Goal: Information Seeking & Learning: Learn about a topic

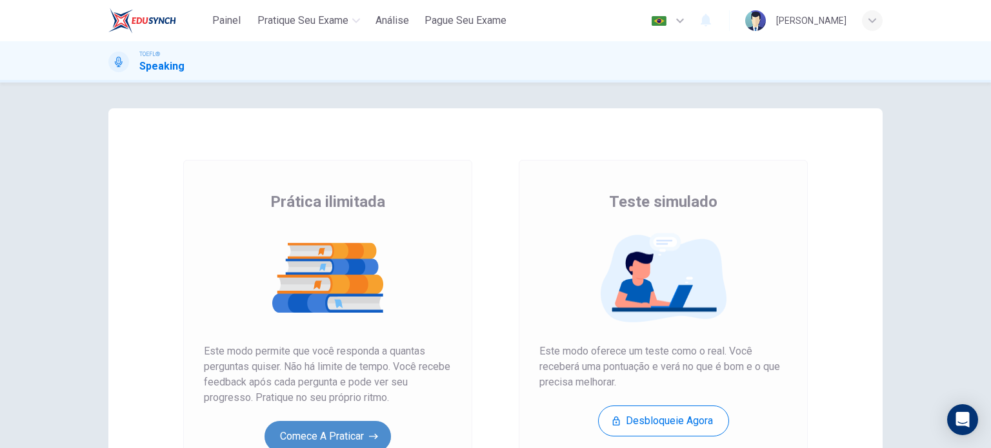
click at [352, 427] on button "Comece a praticar" at bounding box center [328, 436] width 126 height 31
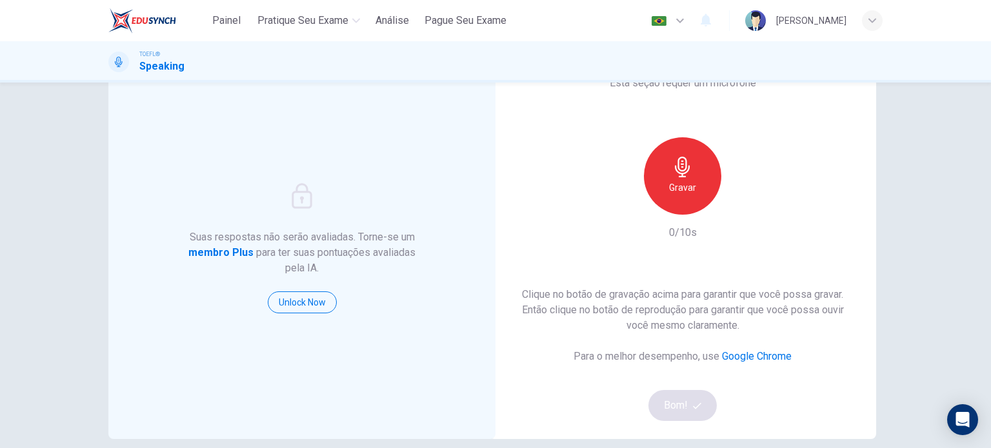
scroll to position [52, 0]
click at [684, 177] on div "Gravar" at bounding box center [682, 175] width 77 height 77
click at [684, 181] on h6 "Parar" at bounding box center [683, 186] width 23 height 15
click at [674, 399] on button "Bom!" at bounding box center [682, 405] width 69 height 31
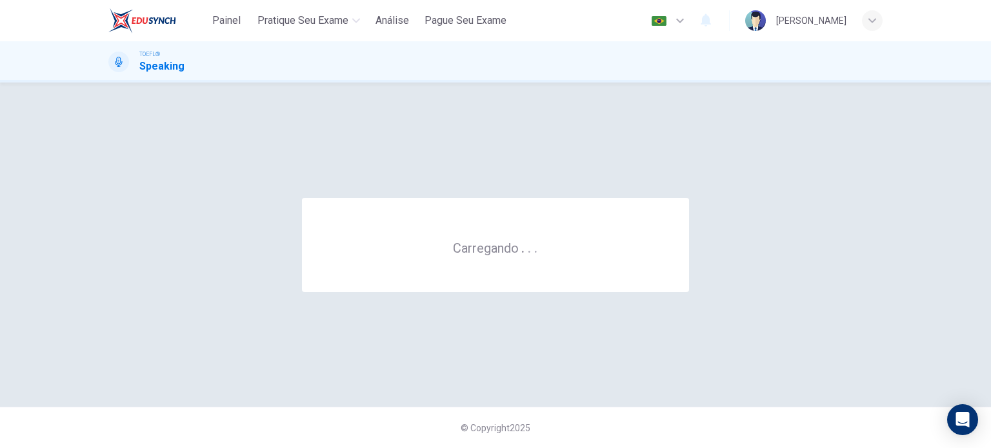
scroll to position [0, 0]
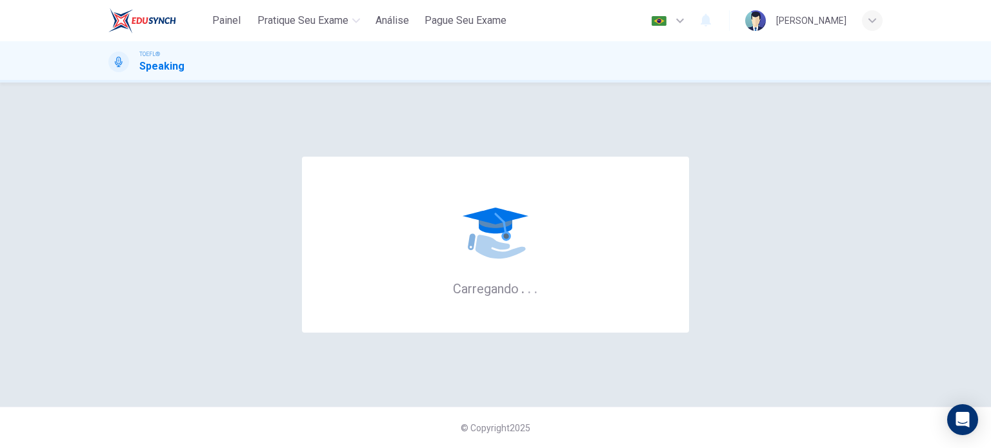
click at [537, 216] on div "Carregando . . ." at bounding box center [495, 245] width 387 height 176
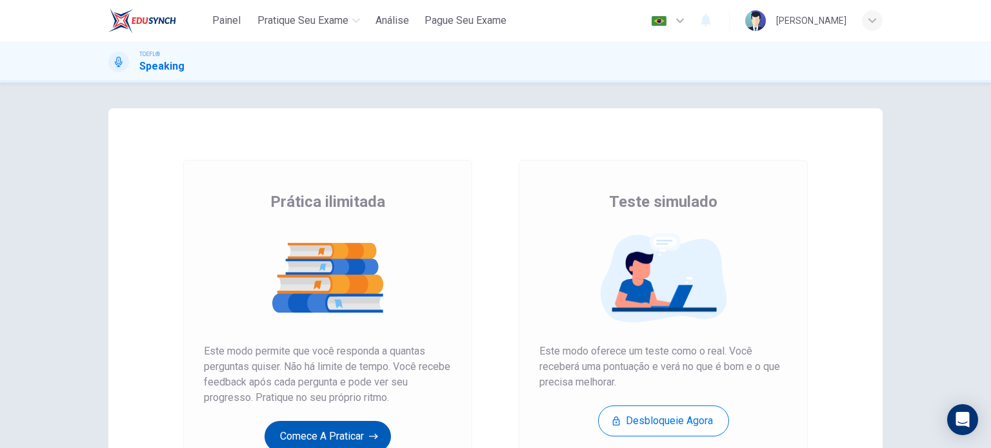
click at [315, 437] on button "Comece a praticar" at bounding box center [328, 436] width 126 height 31
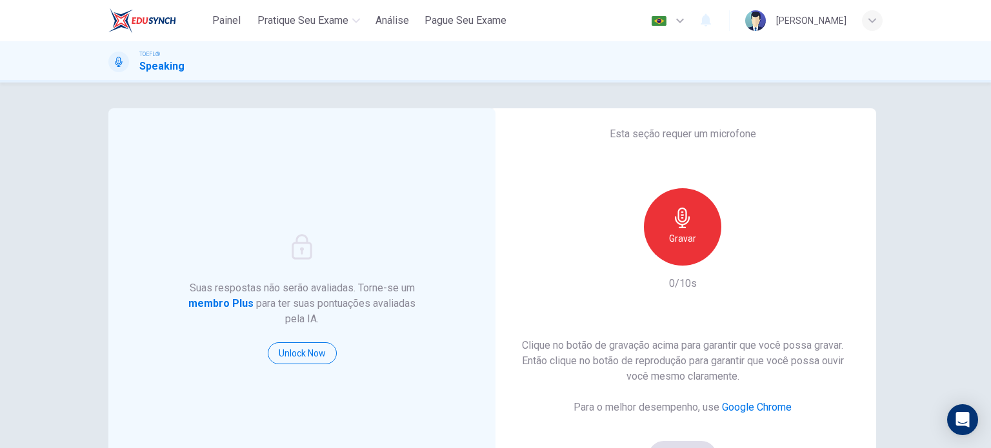
click at [697, 239] on div "Gravar" at bounding box center [682, 226] width 77 height 77
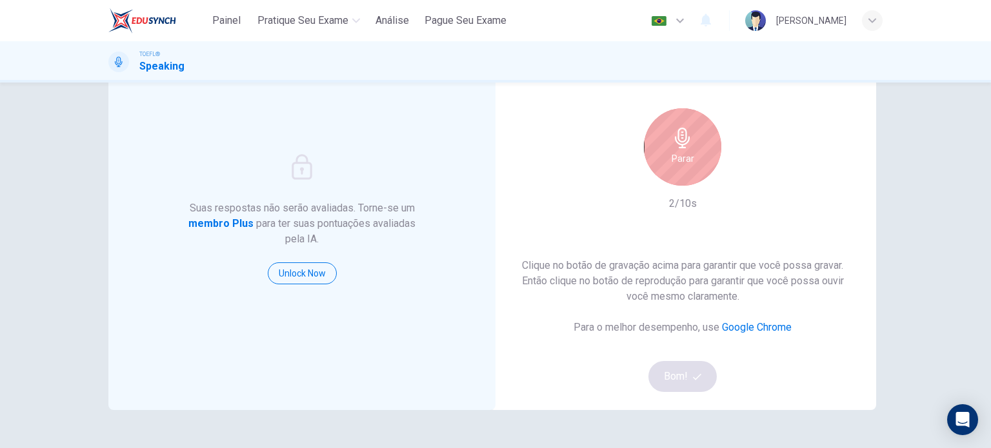
scroll to position [103, 0]
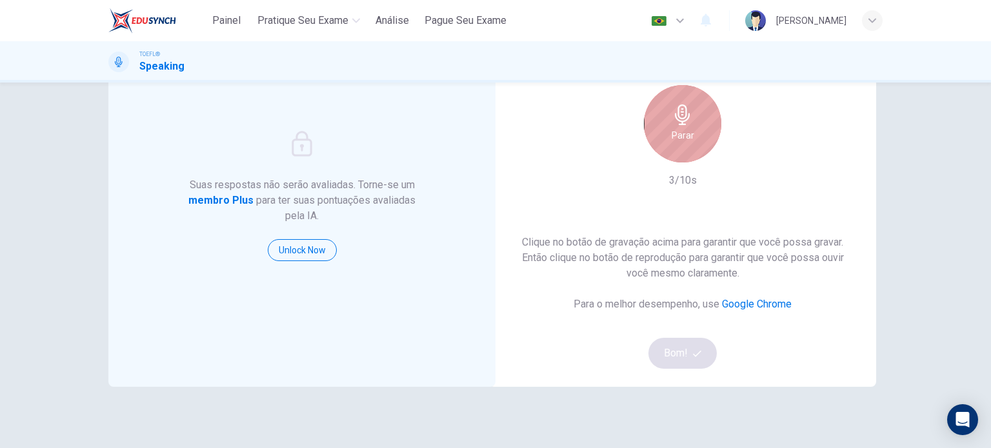
click at [690, 134] on div "Parar" at bounding box center [682, 123] width 77 height 77
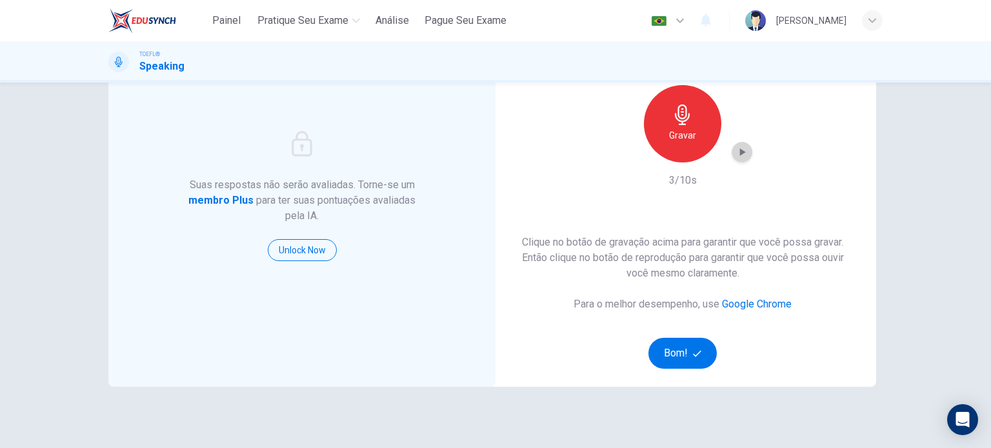
click at [732, 153] on div "button" at bounding box center [742, 152] width 21 height 21
click at [699, 350] on span "button" at bounding box center [699, 354] width 12 height 8
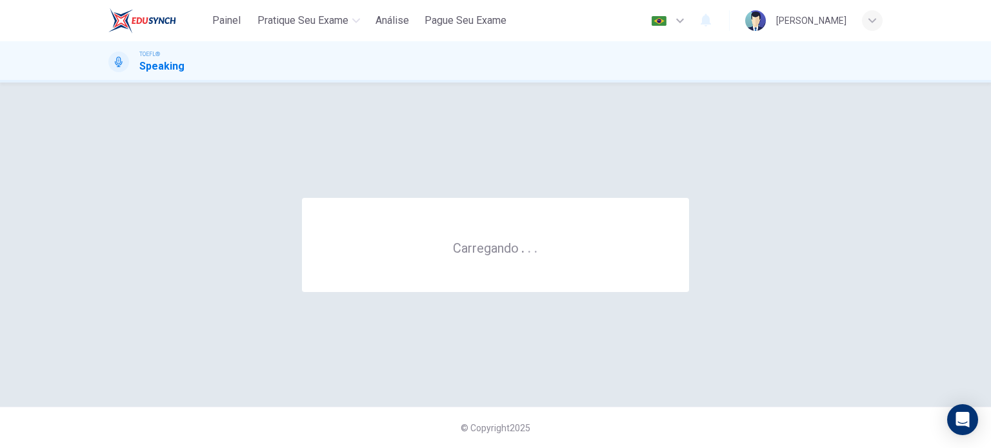
scroll to position [0, 0]
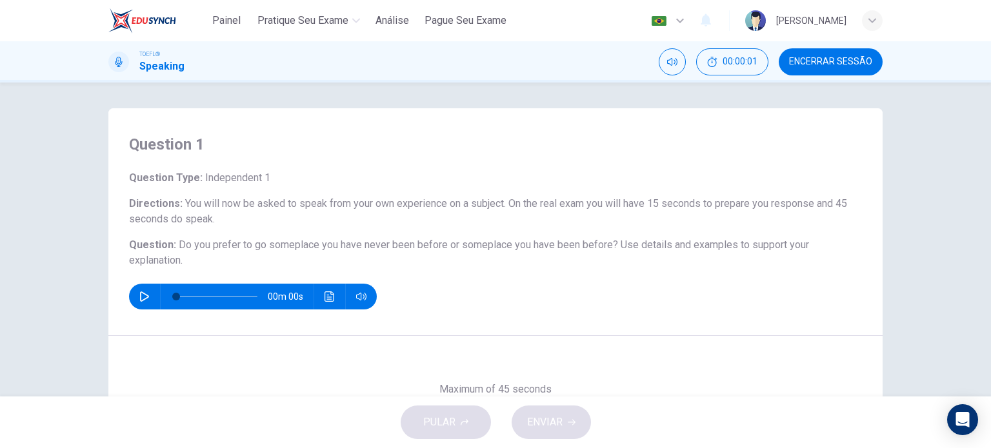
click at [601, 349] on div "Maximum of 45 seconds Gravar 0/45s" at bounding box center [495, 446] width 774 height 221
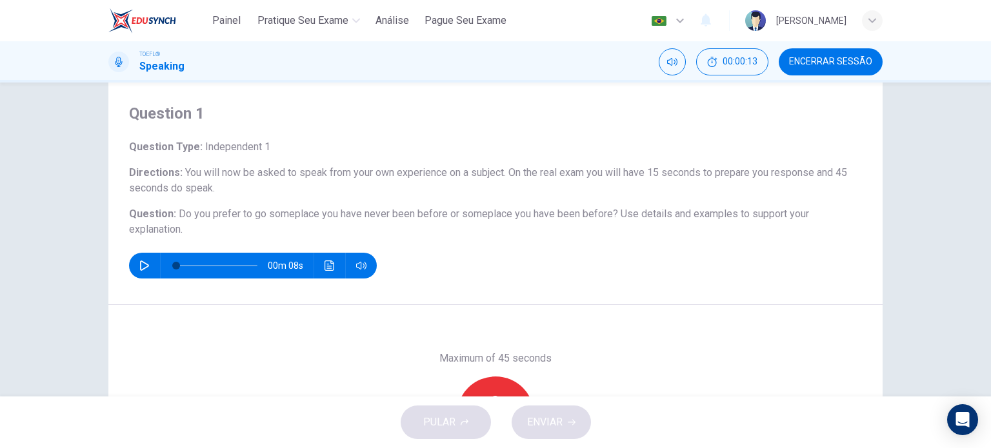
scroll to position [32, 0]
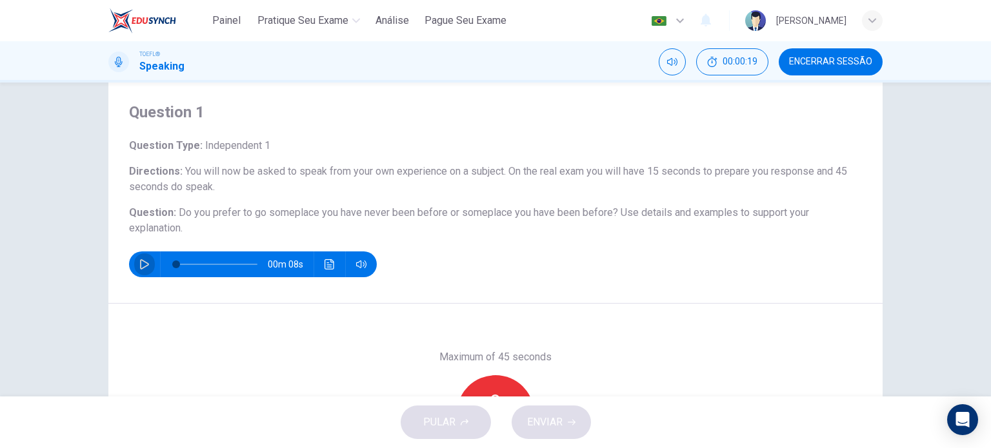
click at [142, 264] on icon "button" at bounding box center [144, 264] width 10 height 10
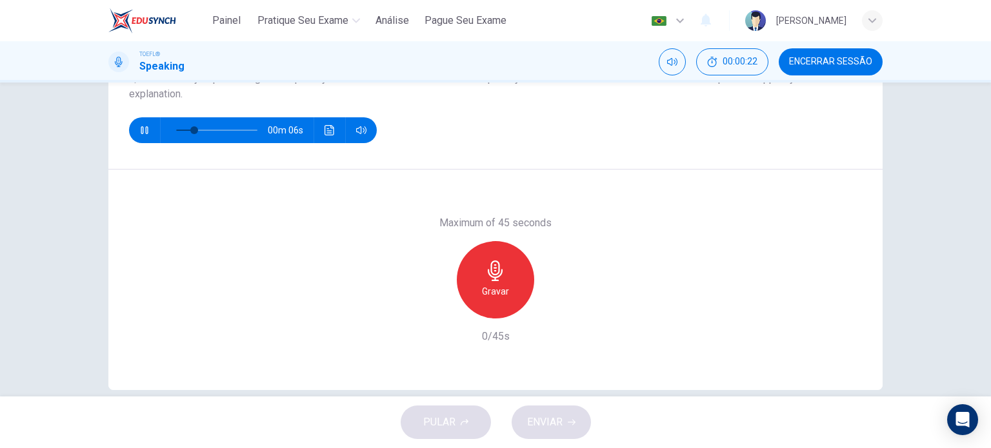
scroll to position [183, 0]
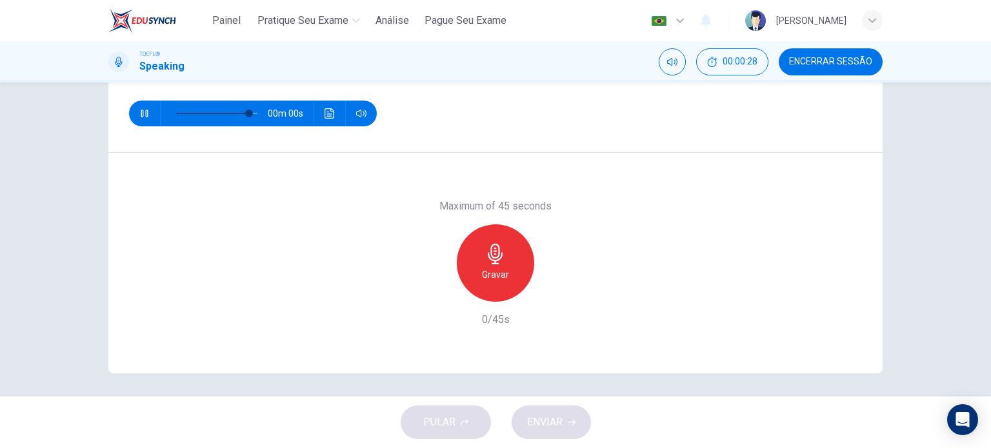
type input "0"
click at [488, 256] on icon "button" at bounding box center [495, 254] width 15 height 21
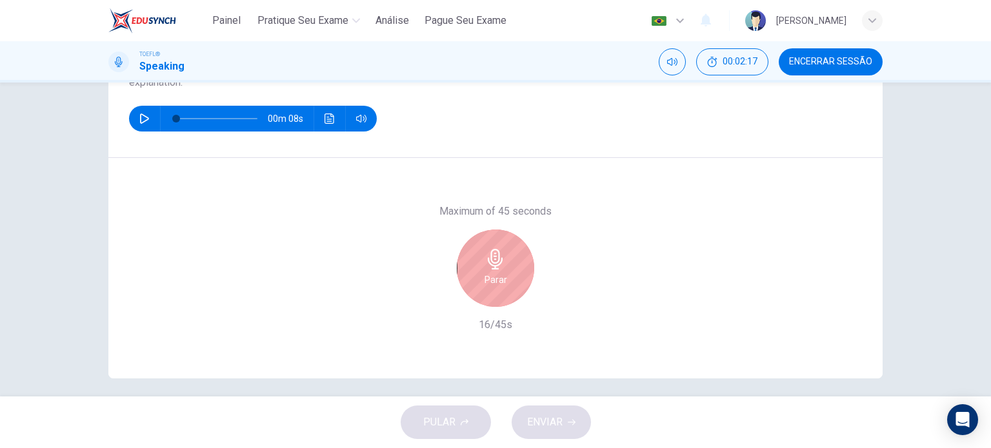
scroll to position [186, 0]
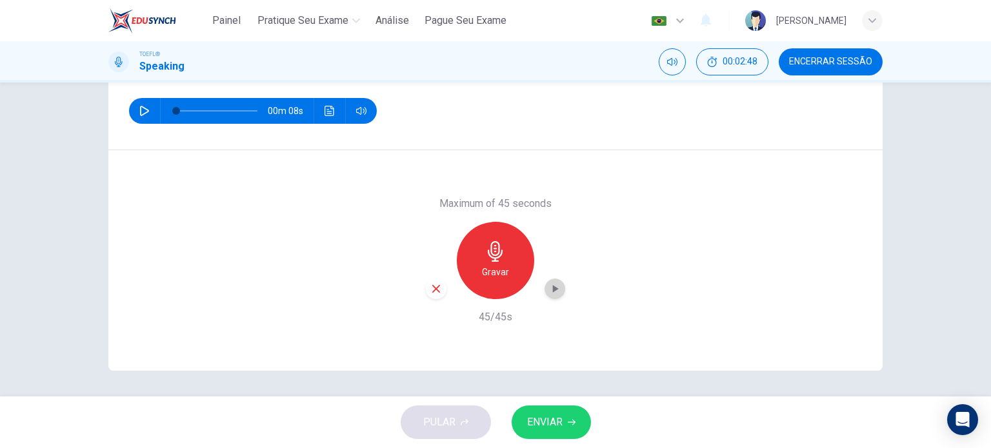
click at [548, 283] on icon "button" at bounding box center [554, 289] width 13 height 13
click at [568, 414] on button "ENVIAR" at bounding box center [551, 423] width 79 height 34
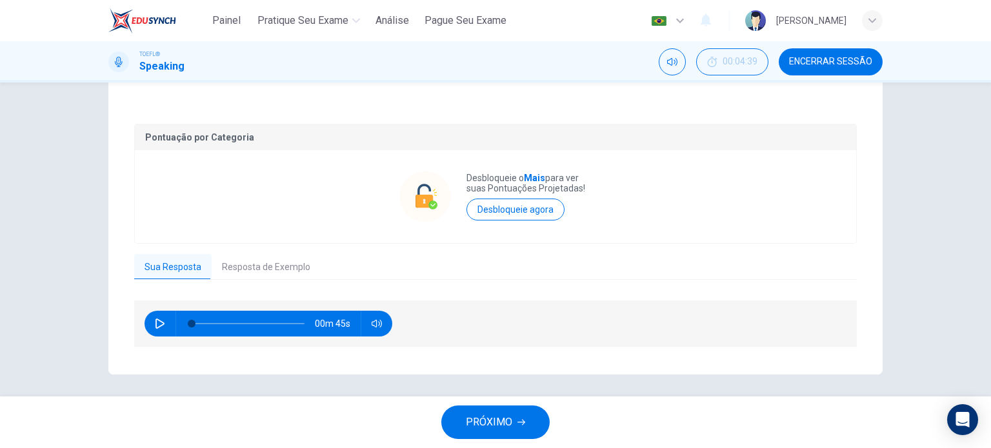
scroll to position [240, 0]
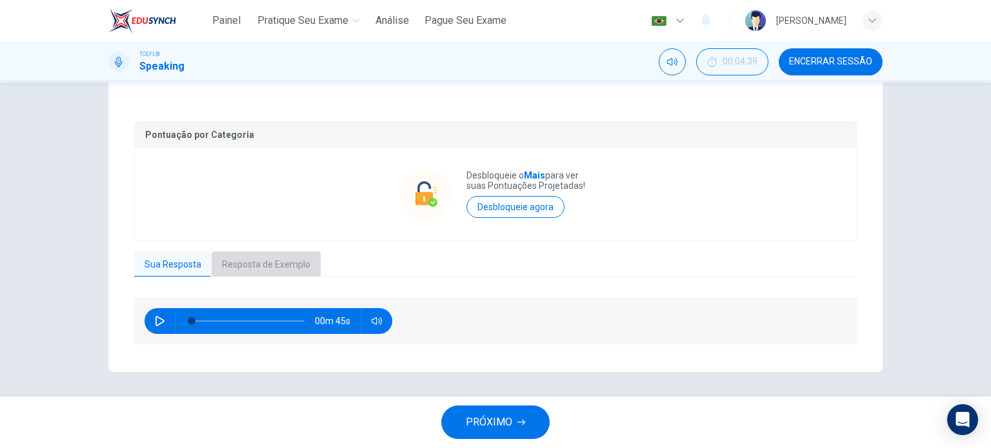
click at [236, 263] on button "Resposta de Exemplo" at bounding box center [266, 265] width 109 height 27
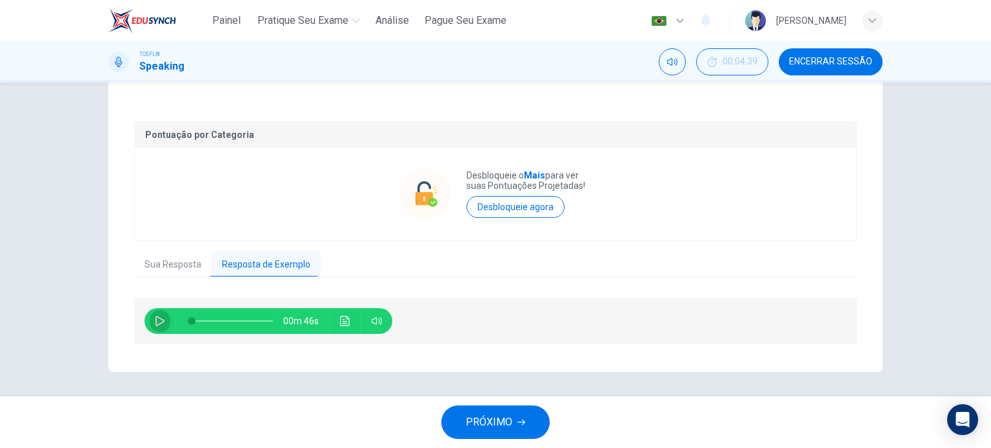
click at [156, 314] on button "button" at bounding box center [160, 321] width 21 height 26
click at [155, 325] on icon "button" at bounding box center [160, 321] width 10 height 10
type input "48"
click at [170, 265] on button "Sua Resposta" at bounding box center [172, 265] width 77 height 27
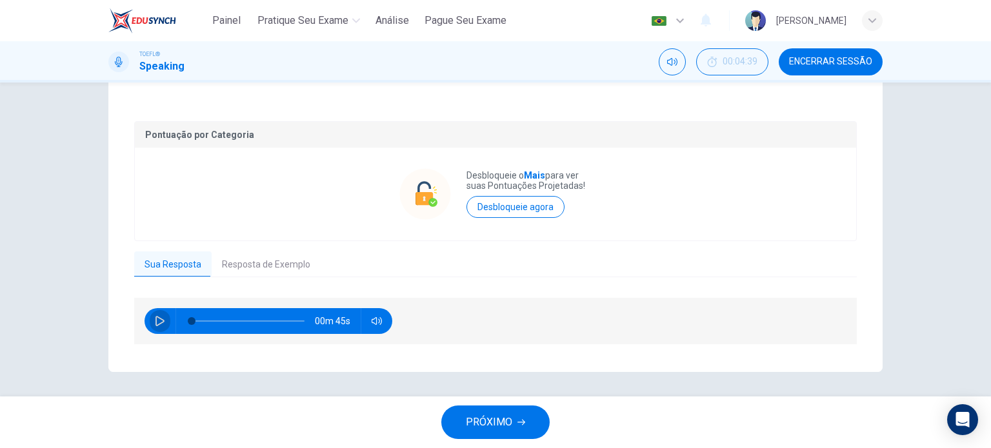
click at [156, 325] on icon "button" at bounding box center [160, 321] width 9 height 10
type input "13"
click at [488, 428] on span "PRÓXIMO" at bounding box center [489, 423] width 46 height 18
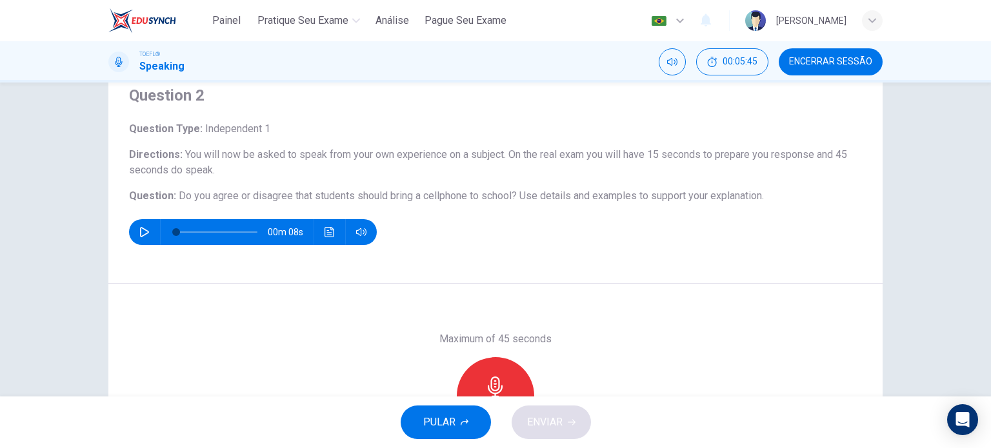
scroll to position [49, 0]
click at [465, 428] on button "PULAR" at bounding box center [446, 423] width 90 height 34
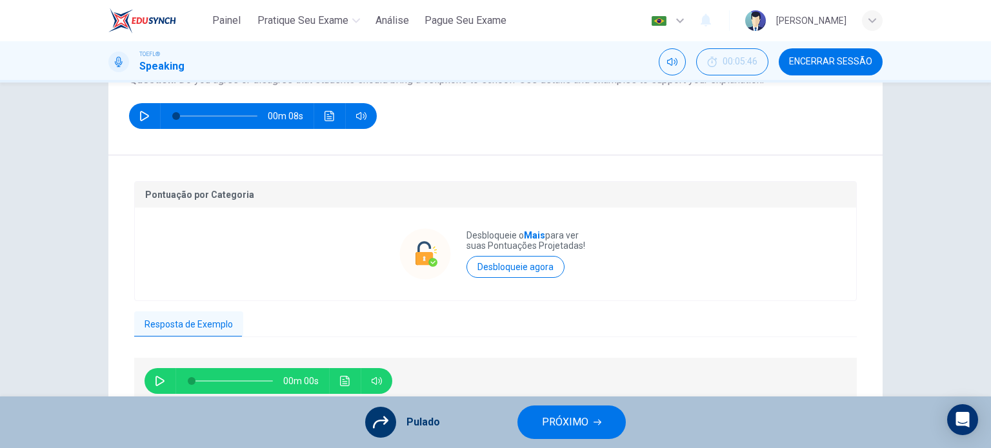
scroll to position [196, 0]
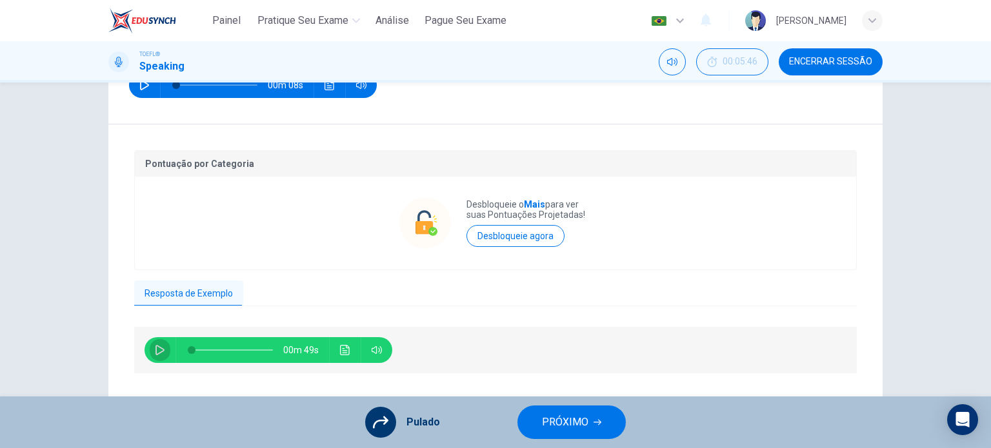
click at [161, 353] on icon "button" at bounding box center [160, 350] width 10 height 10
click at [163, 348] on button "button" at bounding box center [160, 350] width 21 height 26
click at [341, 354] on icon "Clique para ver a transcrição do áudio" at bounding box center [345, 350] width 10 height 10
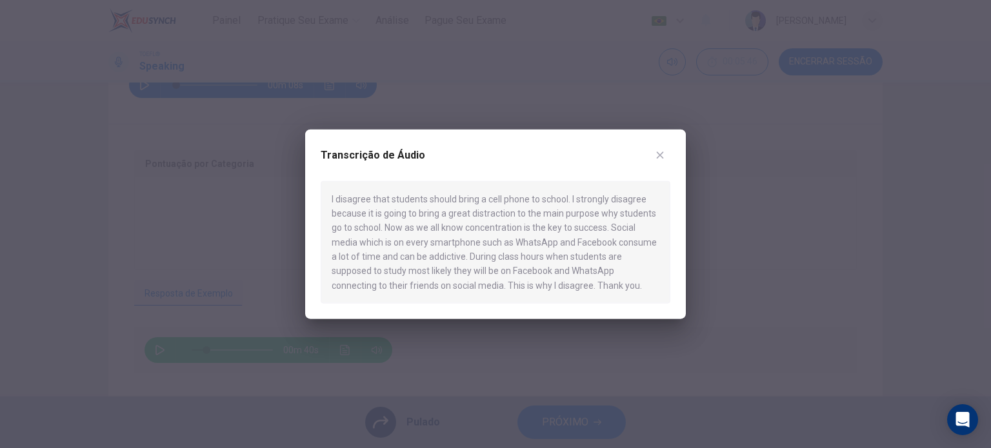
click at [712, 217] on div at bounding box center [495, 224] width 991 height 448
type input "18"
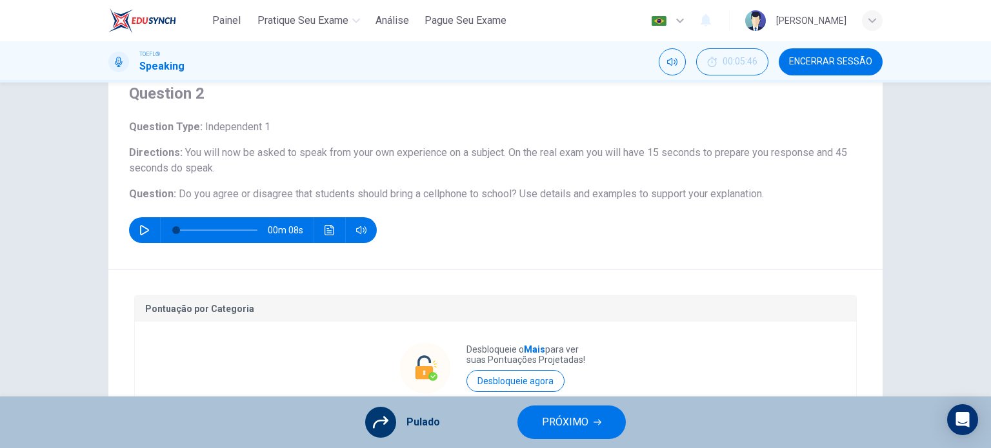
scroll to position [49, 0]
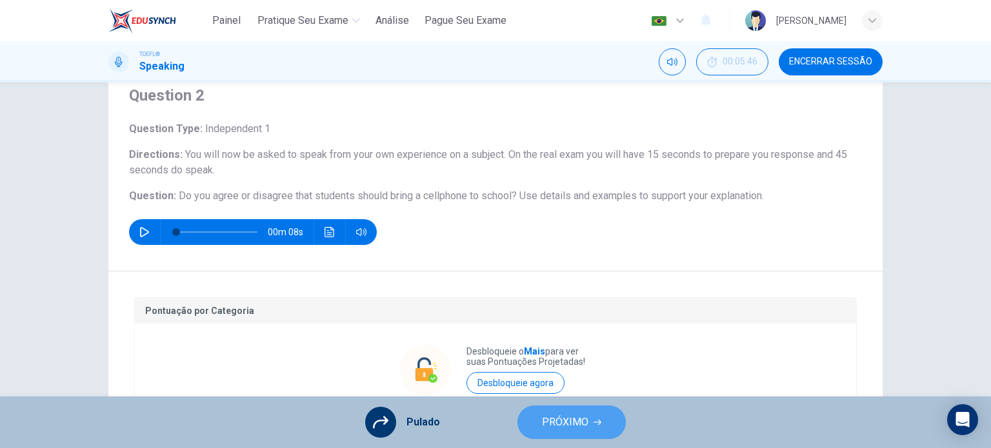
click at [558, 415] on span "PRÓXIMO" at bounding box center [565, 423] width 46 height 18
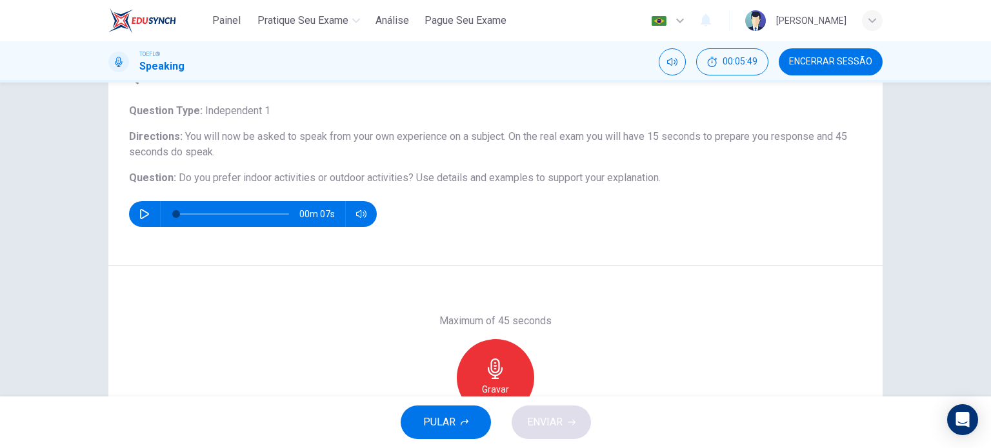
scroll to position [70, 0]
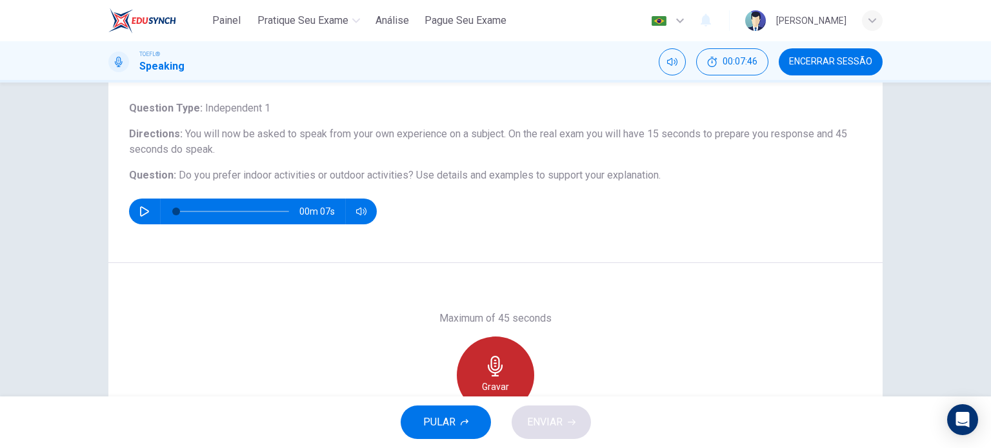
click at [488, 381] on h6 "Gravar" at bounding box center [495, 386] width 27 height 15
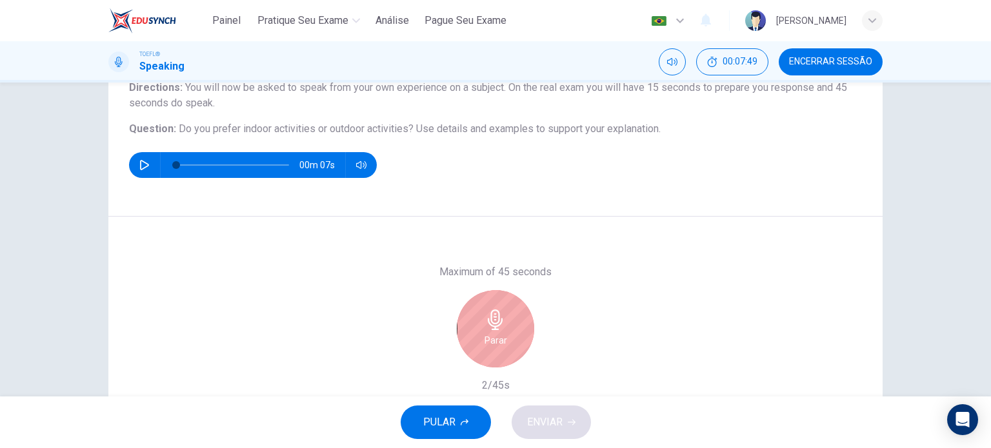
scroll to position [117, 0]
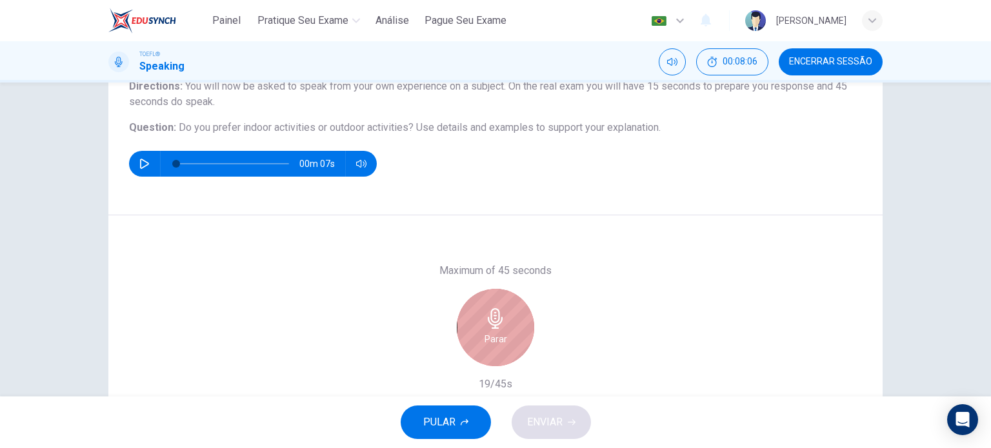
click at [498, 311] on icon "button" at bounding box center [495, 318] width 21 height 21
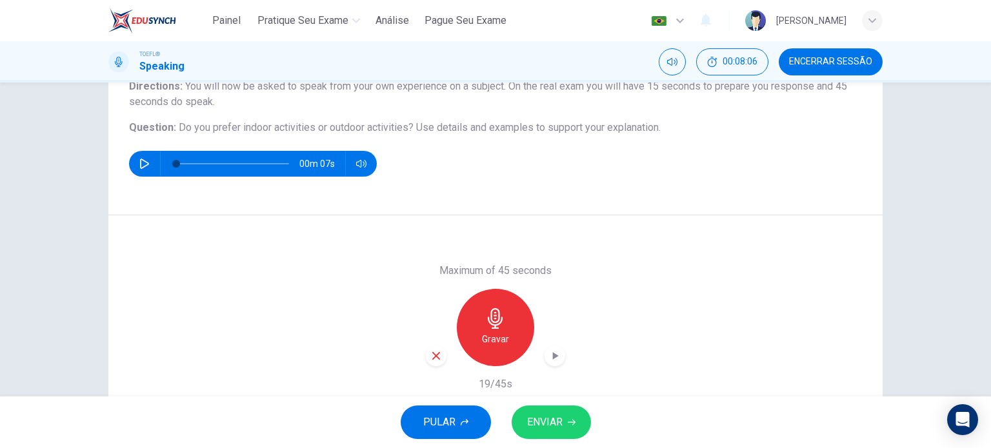
scroll to position [180, 0]
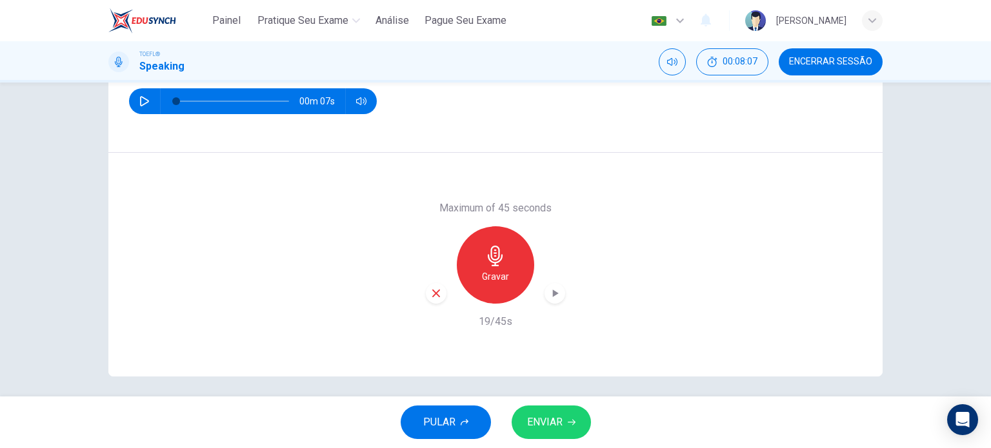
click at [432, 288] on icon "button" at bounding box center [436, 294] width 12 height 12
click at [830, 66] on span "Encerrar Sessão" at bounding box center [830, 62] width 83 height 10
click at [493, 255] on icon "button" at bounding box center [495, 256] width 21 height 21
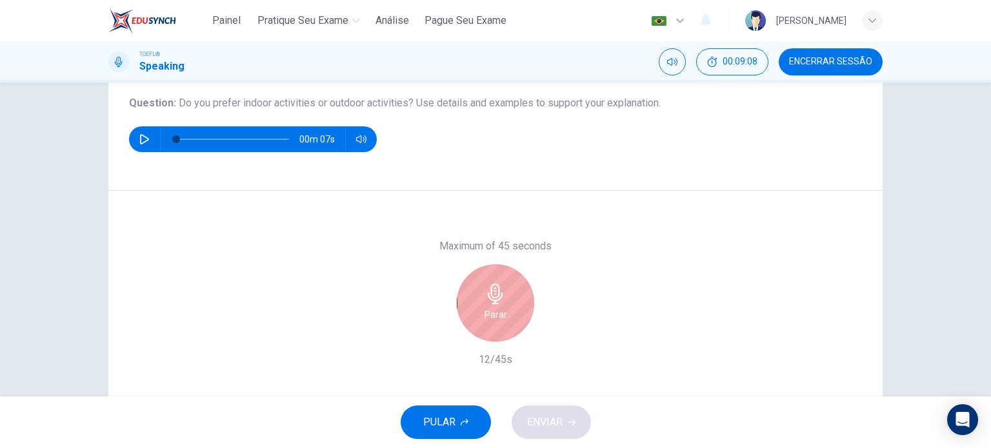
scroll to position [142, 0]
click at [492, 310] on h6 "Parar" at bounding box center [496, 314] width 23 height 15
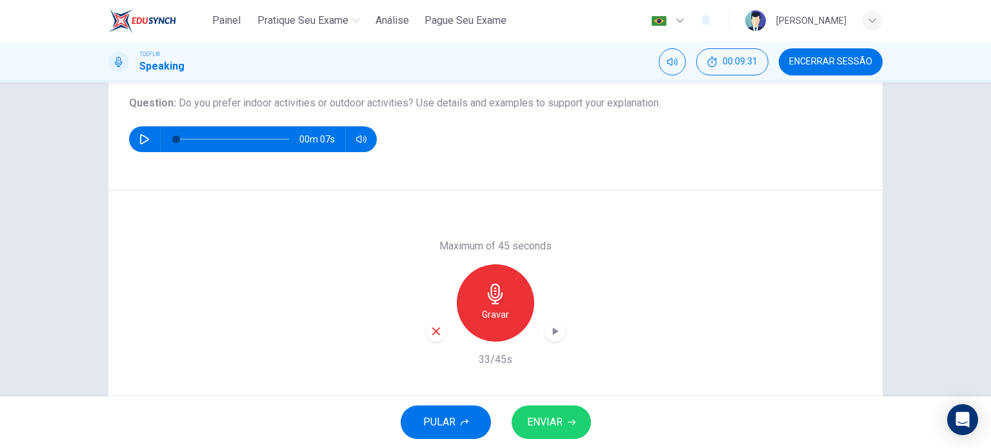
click at [434, 334] on icon "button" at bounding box center [436, 332] width 8 height 8
click at [837, 54] on button "Encerrar Sessão" at bounding box center [831, 61] width 104 height 27
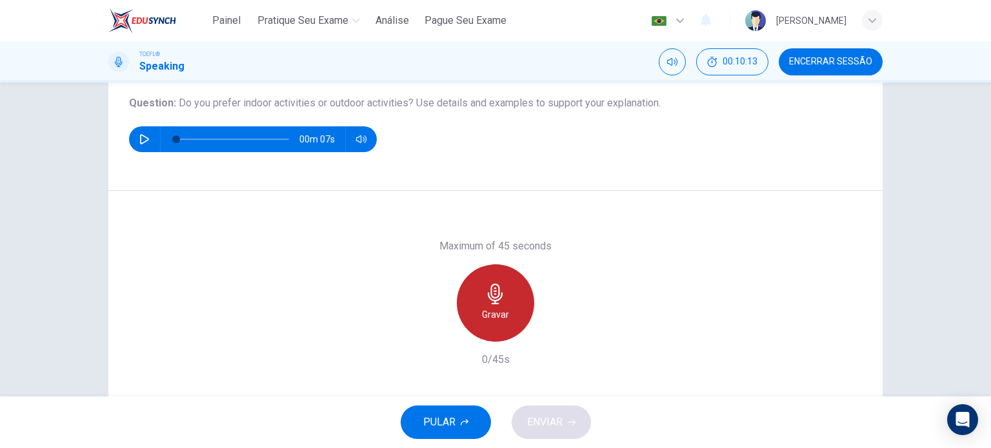
click at [494, 304] on icon "button" at bounding box center [495, 294] width 15 height 21
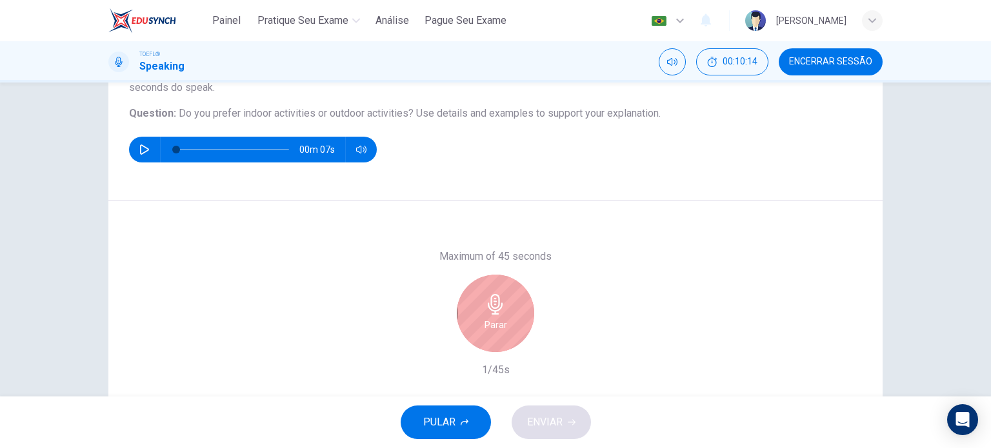
scroll to position [132, 0]
click at [525, 306] on div "Parar" at bounding box center [495, 313] width 77 height 77
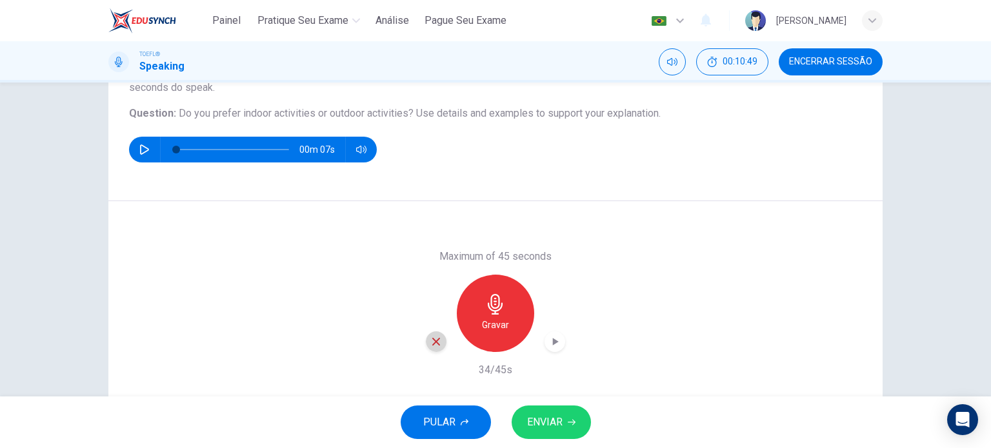
click at [431, 341] on icon "button" at bounding box center [436, 342] width 12 height 12
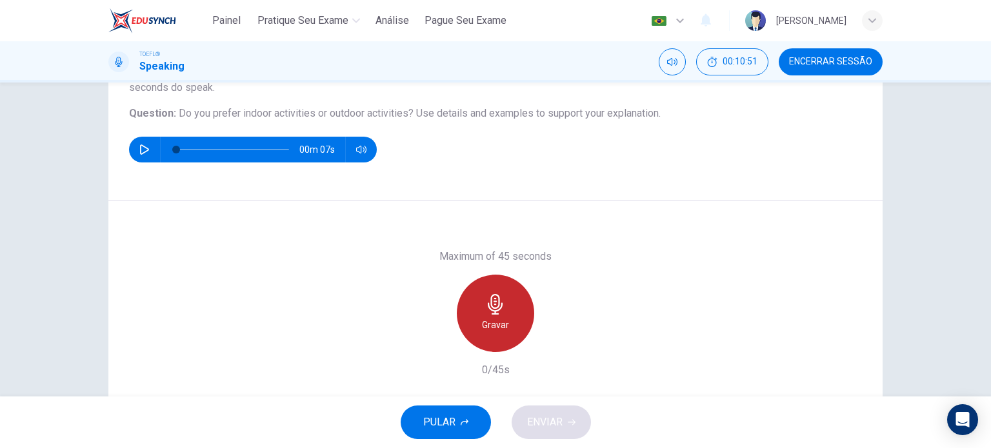
click at [499, 323] on h6 "Gravar" at bounding box center [495, 324] width 27 height 15
click at [470, 322] on div "Parar" at bounding box center [495, 313] width 77 height 77
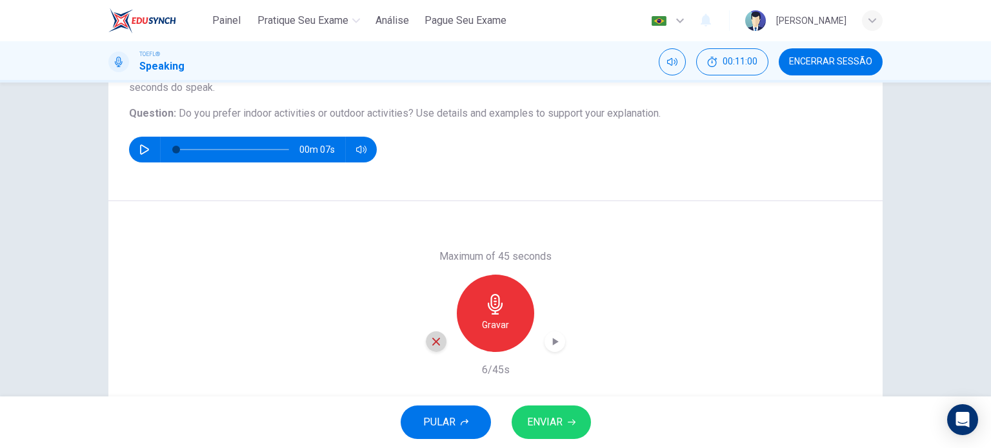
click at [431, 336] on icon "button" at bounding box center [436, 342] width 12 height 12
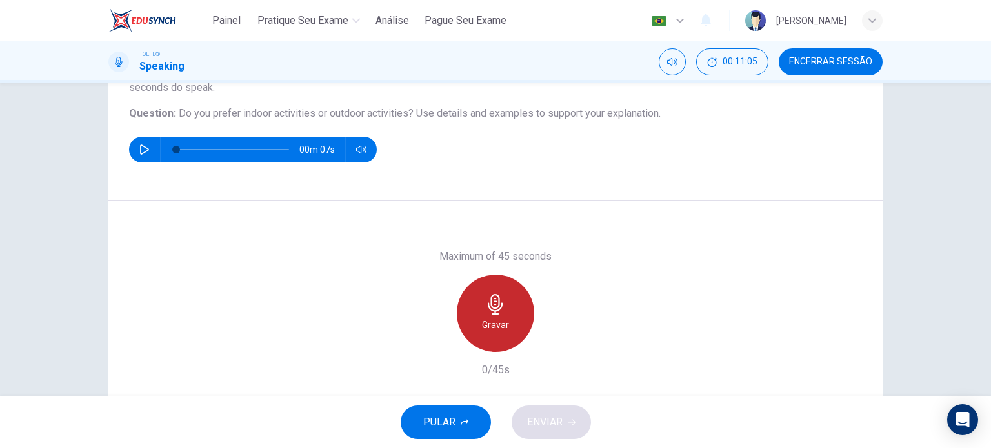
click at [487, 340] on div "Gravar" at bounding box center [495, 313] width 77 height 77
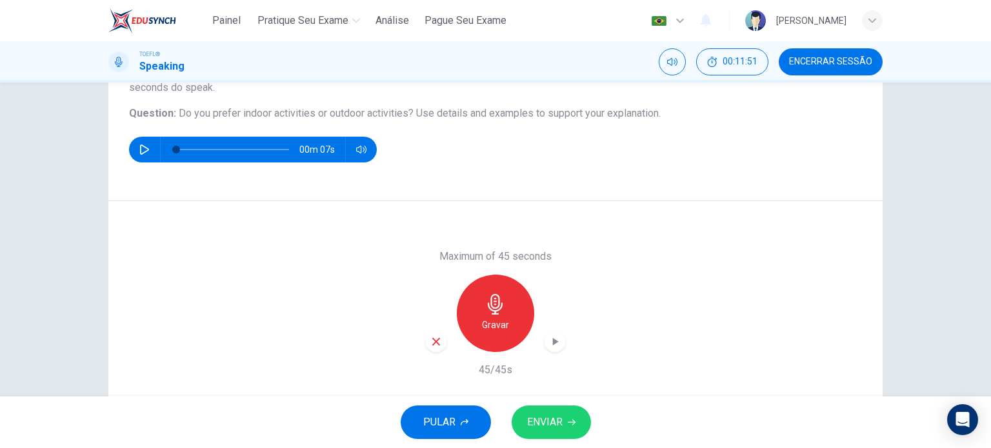
click at [557, 417] on span "ENVIAR" at bounding box center [544, 423] width 35 height 18
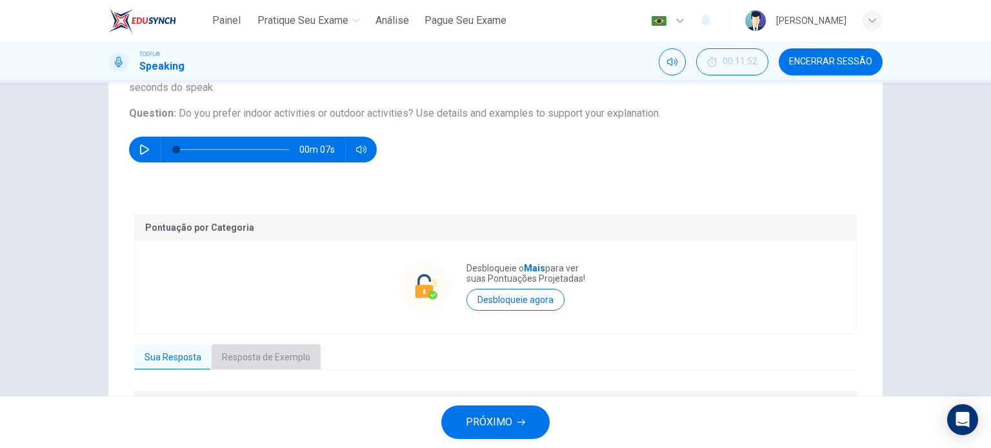
click at [294, 364] on button "Resposta de Exemplo" at bounding box center [266, 358] width 109 height 27
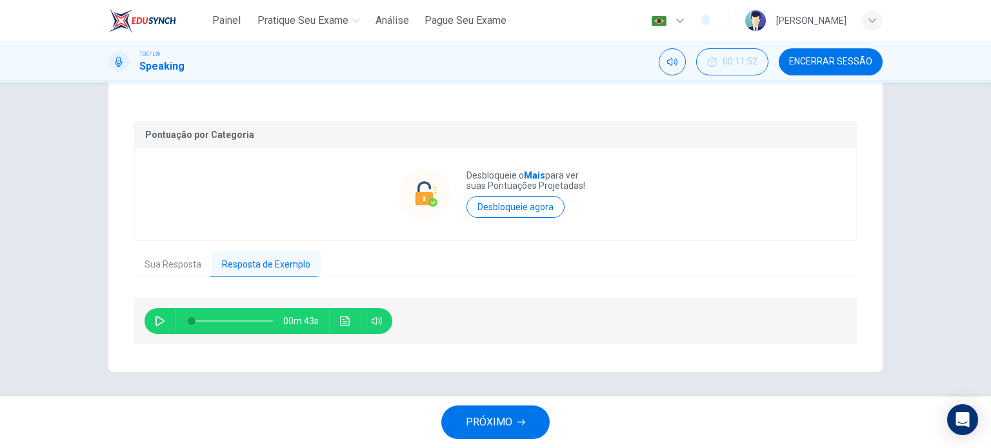
click at [217, 309] on div at bounding box center [229, 321] width 107 height 26
click at [159, 320] on icon "button" at bounding box center [160, 321] width 10 height 10
type input "18"
type input "0"
click at [483, 421] on span "PRÓXIMO" at bounding box center [489, 423] width 46 height 18
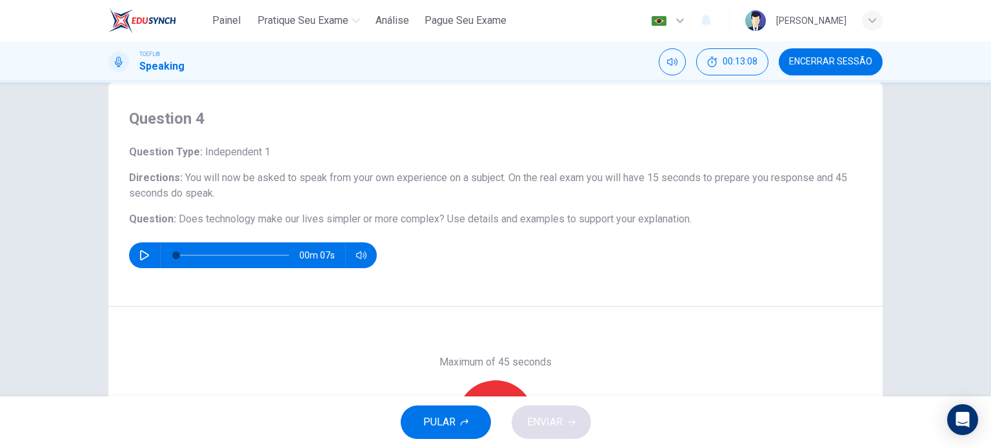
scroll to position [162, 0]
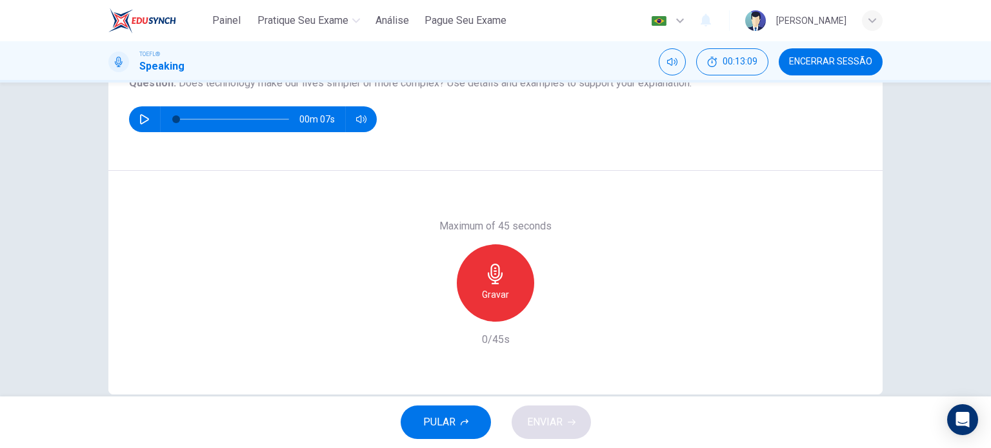
click at [505, 295] on div "Gravar" at bounding box center [495, 283] width 77 height 77
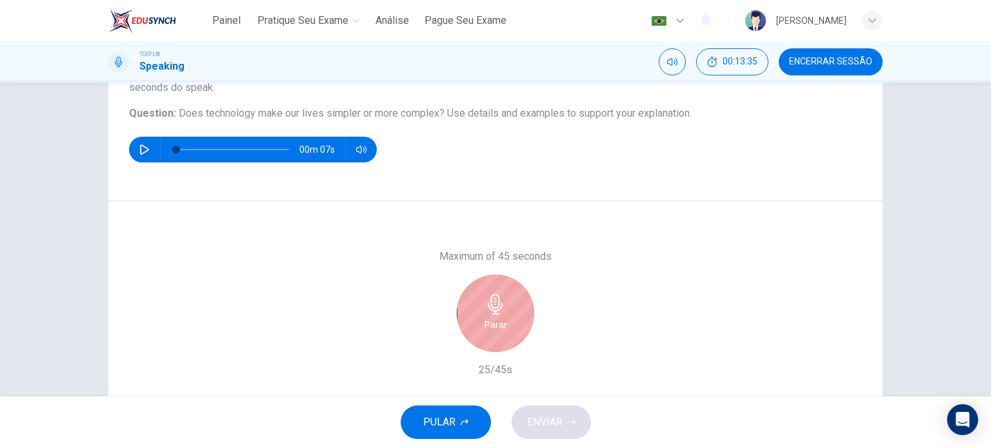
scroll to position [132, 0]
click at [523, 303] on div "Parar" at bounding box center [495, 313] width 77 height 77
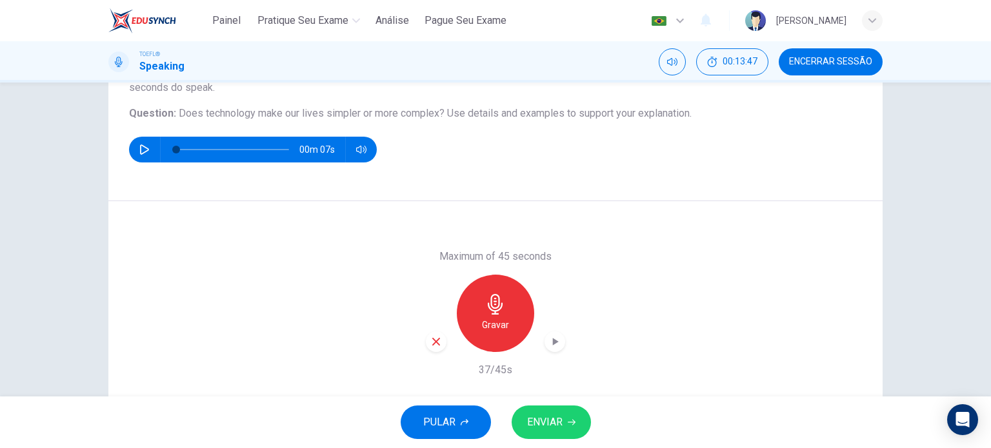
click at [430, 347] on icon "button" at bounding box center [436, 342] width 12 height 12
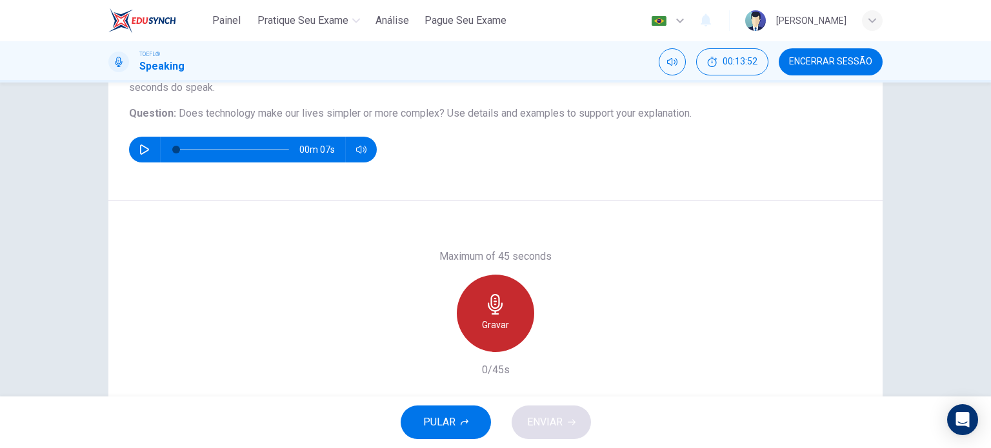
click at [494, 301] on icon "button" at bounding box center [495, 304] width 21 height 21
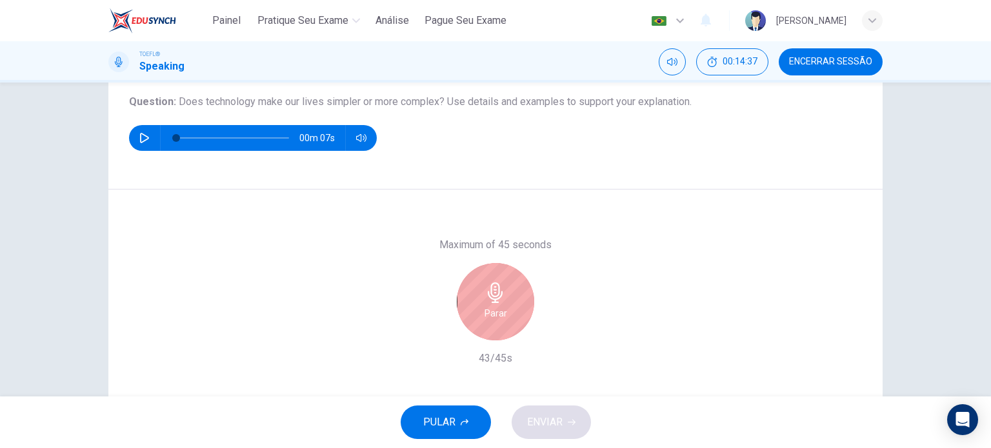
click at [485, 301] on icon "button" at bounding box center [495, 293] width 21 height 21
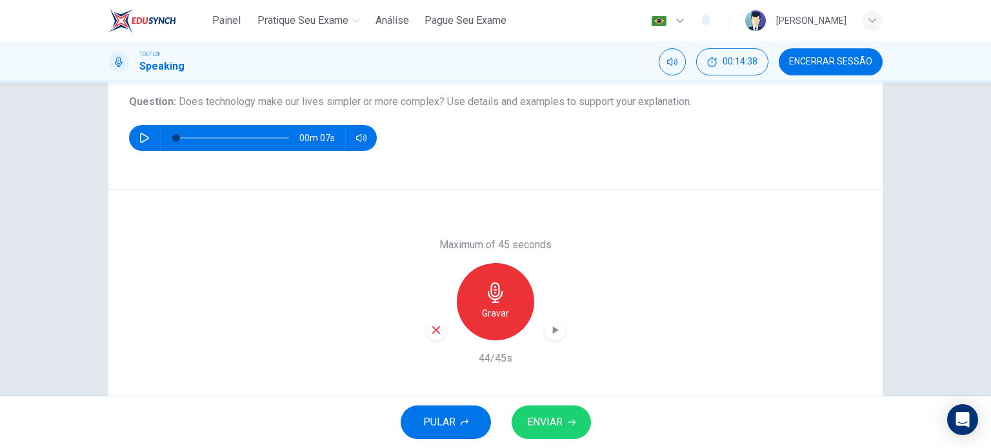
click at [431, 329] on icon "button" at bounding box center [436, 331] width 12 height 12
click at [508, 328] on div "Gravar" at bounding box center [495, 301] width 77 height 77
click at [554, 339] on div "button" at bounding box center [555, 330] width 21 height 21
click at [434, 337] on div "button" at bounding box center [436, 330] width 21 height 21
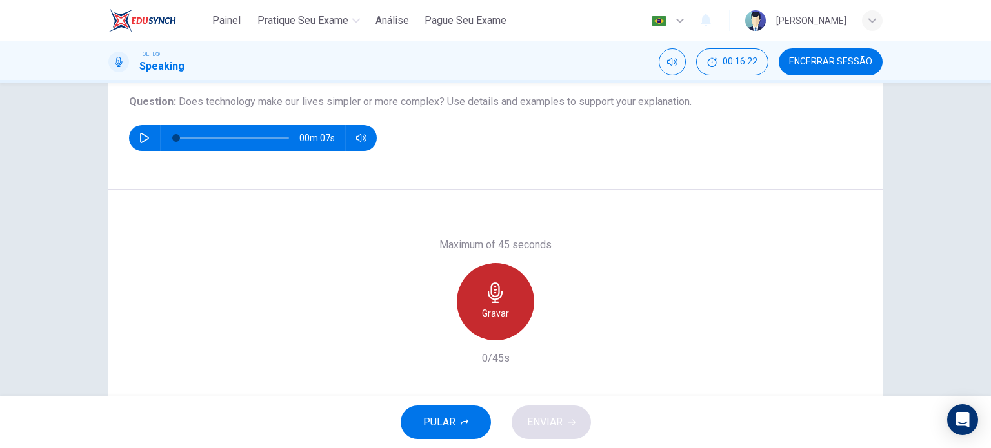
click at [498, 317] on h6 "Gravar" at bounding box center [495, 313] width 27 height 15
click at [498, 322] on div "Parar" at bounding box center [495, 301] width 77 height 77
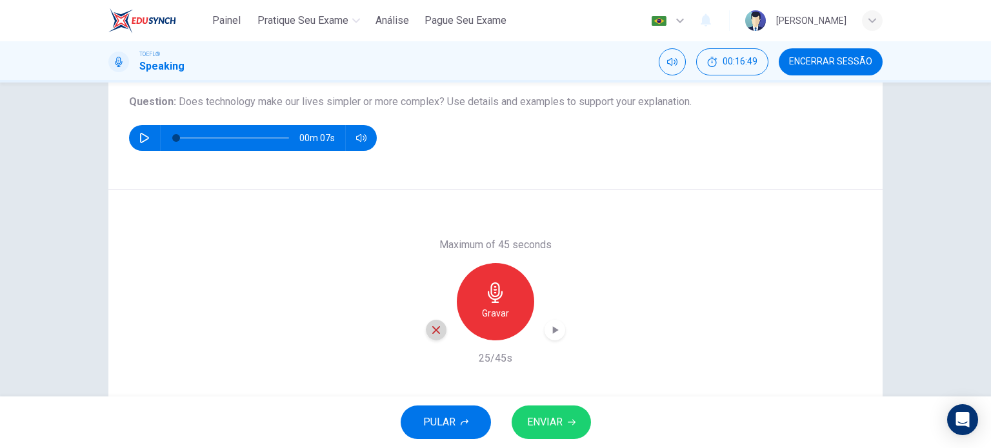
click at [441, 336] on div "button" at bounding box center [436, 330] width 21 height 21
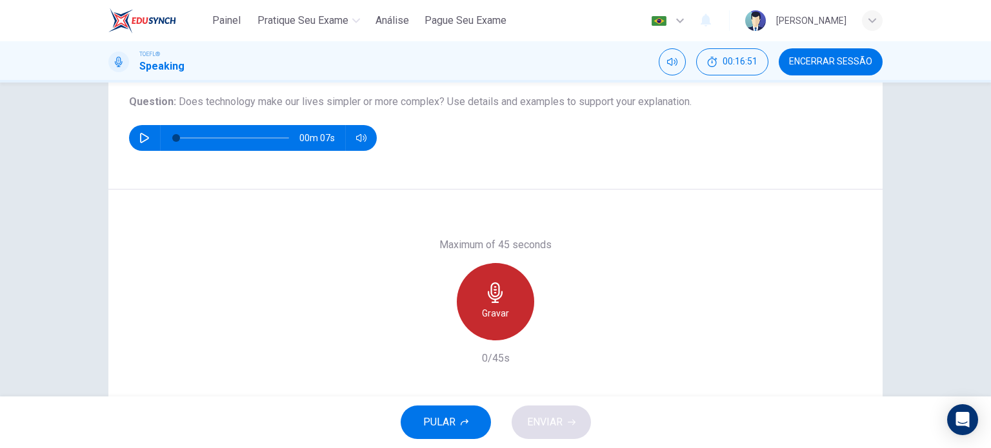
click at [485, 290] on icon "button" at bounding box center [495, 293] width 21 height 21
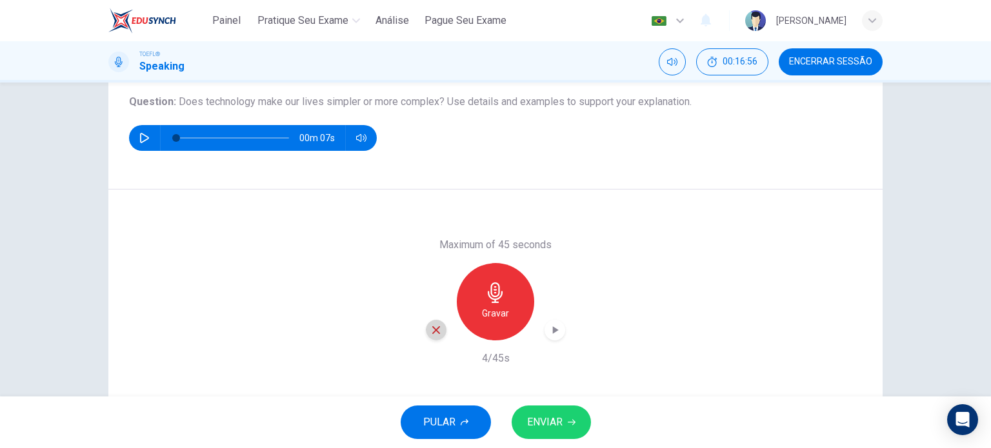
click at [426, 330] on div "button" at bounding box center [436, 330] width 21 height 21
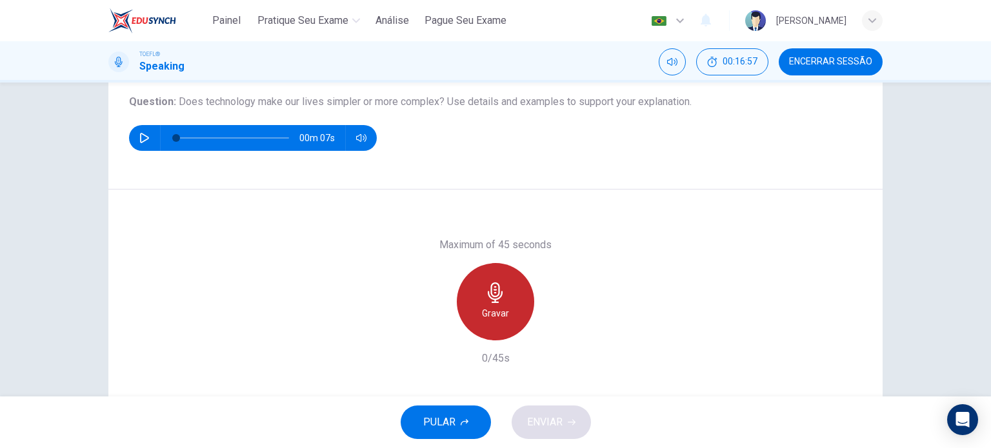
click at [477, 327] on div "Gravar" at bounding box center [495, 301] width 77 height 77
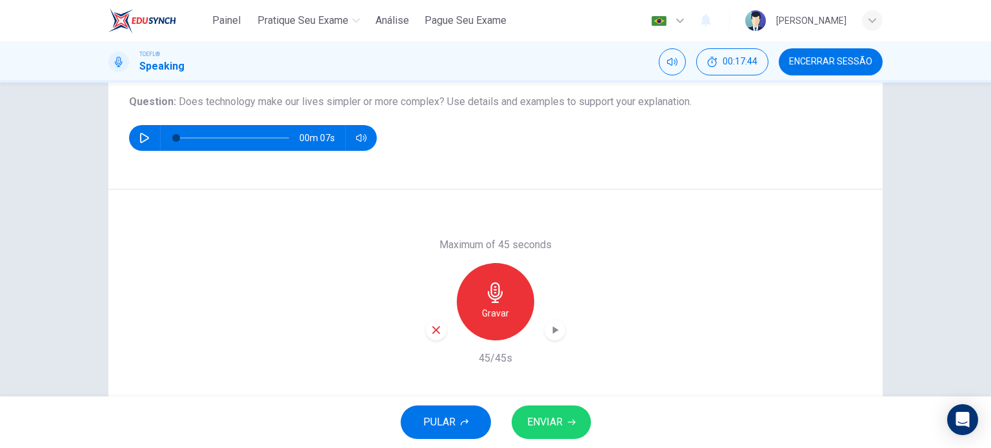
click at [559, 330] on div "button" at bounding box center [555, 330] width 21 height 21
click at [564, 414] on button "ENVIAR" at bounding box center [551, 423] width 79 height 34
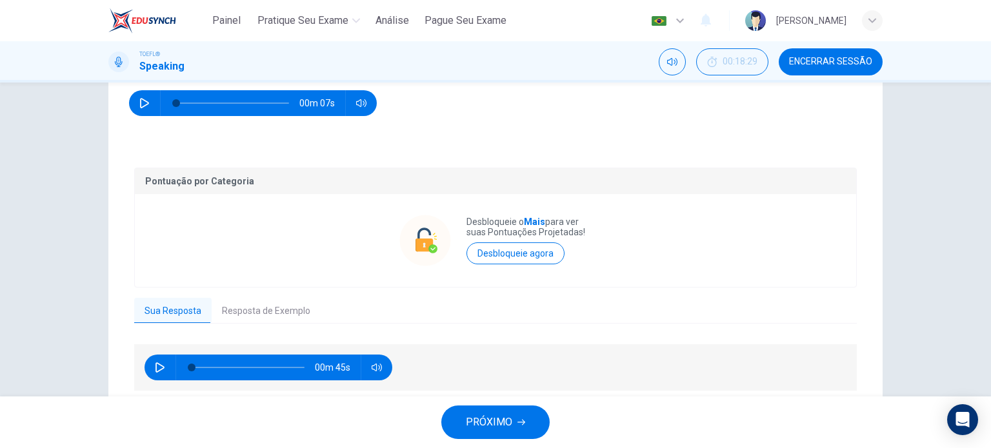
scroll to position [187, 0]
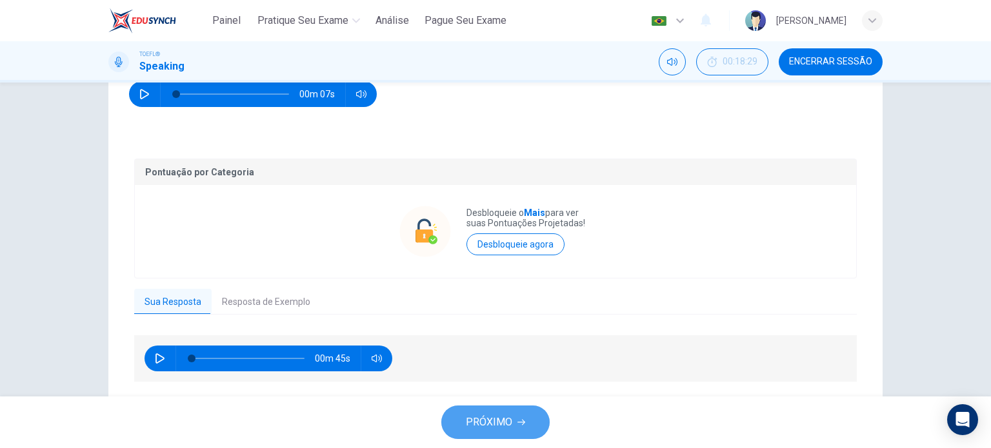
click at [474, 420] on span "PRÓXIMO" at bounding box center [489, 423] width 46 height 18
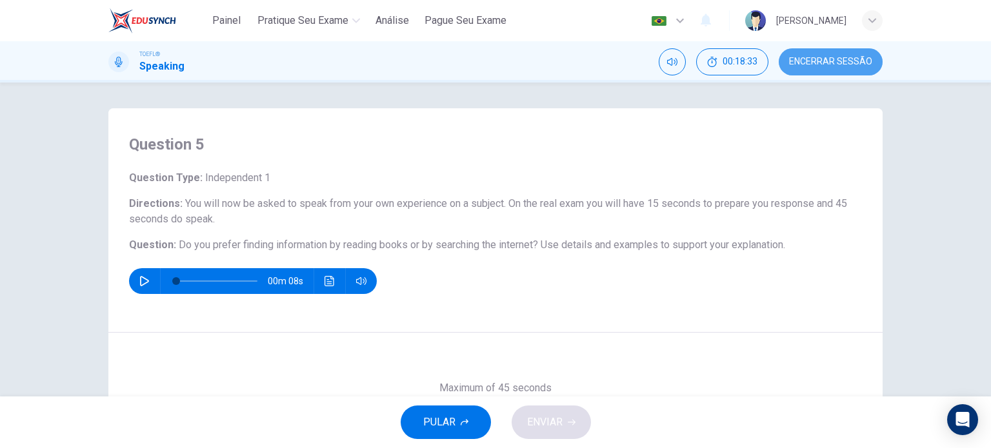
click at [833, 57] on span "Encerrar Sessão" at bounding box center [830, 62] width 83 height 10
click at [843, 57] on span "Encerrar Sessão" at bounding box center [830, 62] width 83 height 10
click at [821, 63] on span "Encerrar Sessão" at bounding box center [830, 62] width 83 height 10
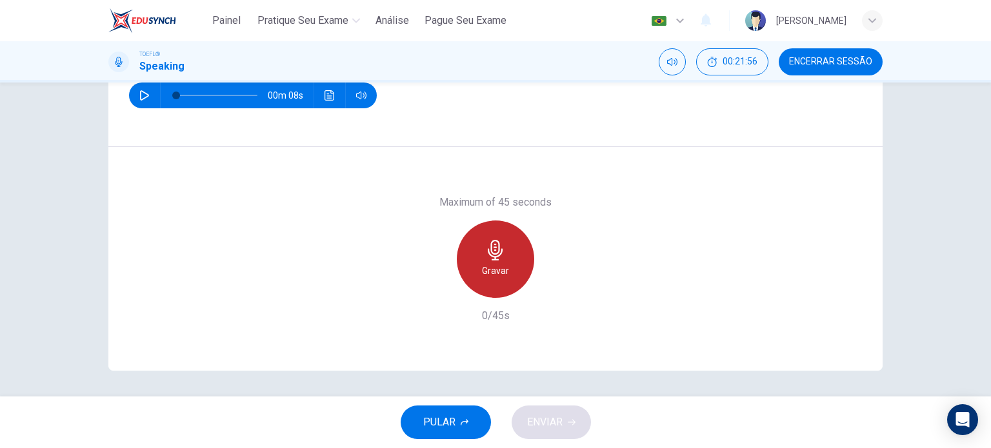
click at [503, 257] on div "Gravar" at bounding box center [495, 259] width 77 height 77
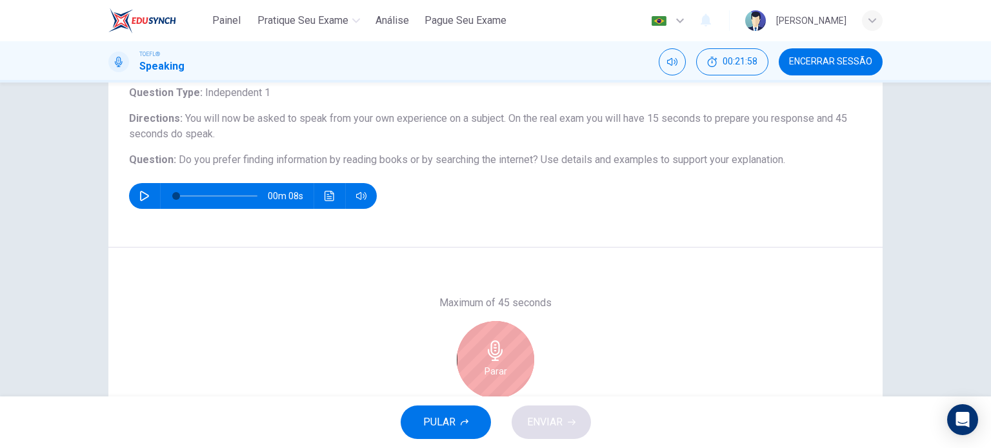
scroll to position [86, 0]
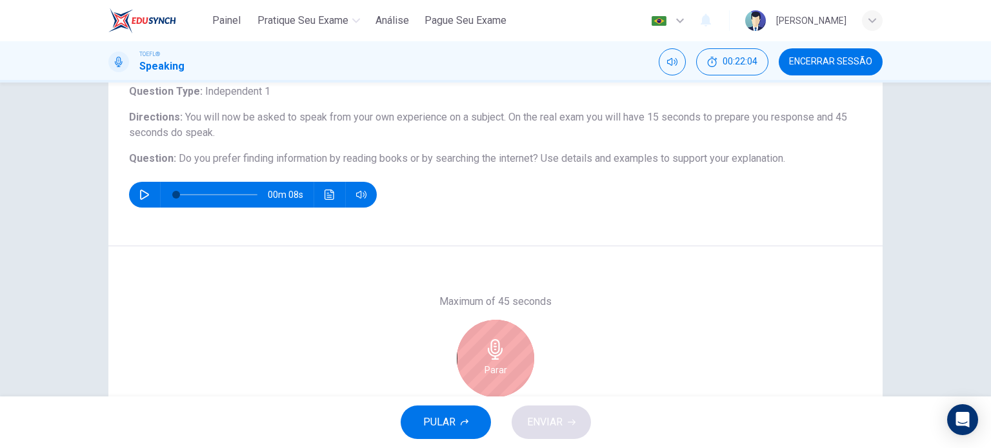
click at [485, 330] on div "Parar" at bounding box center [495, 358] width 77 height 77
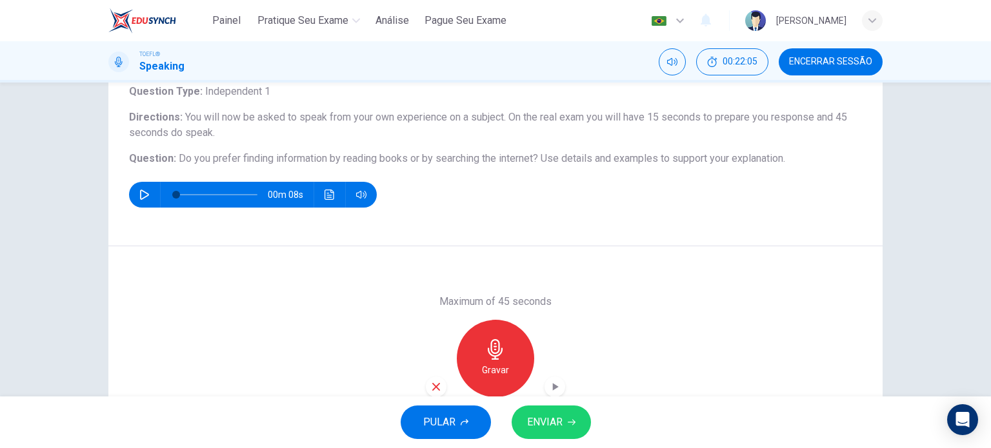
scroll to position [186, 0]
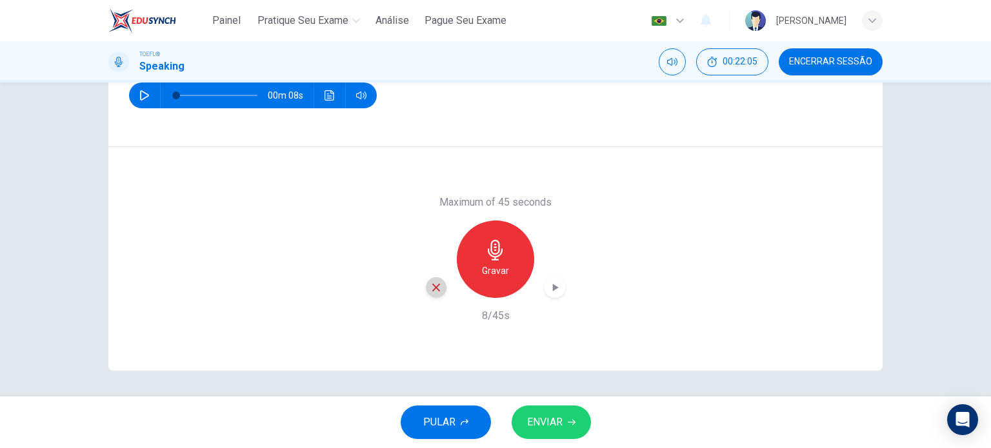
click at [431, 284] on icon "button" at bounding box center [436, 288] width 12 height 12
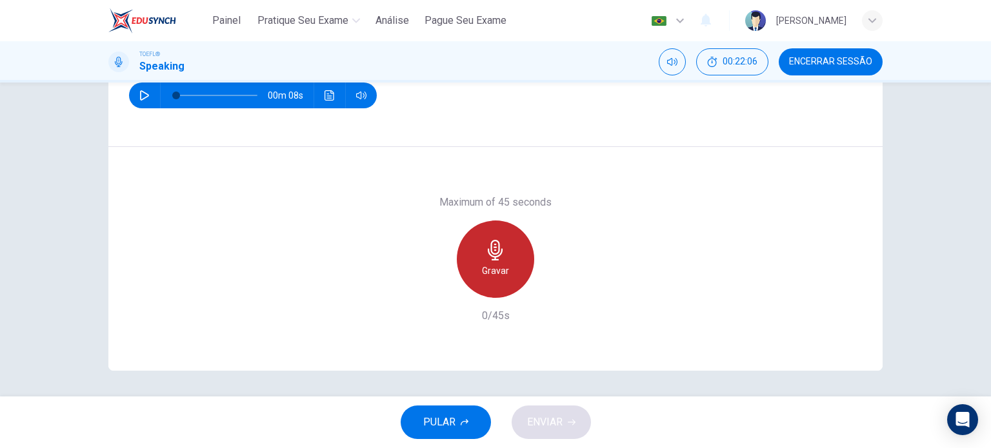
click at [490, 266] on h6 "Gravar" at bounding box center [495, 270] width 27 height 15
click at [490, 266] on h6 "Parar" at bounding box center [496, 270] width 23 height 15
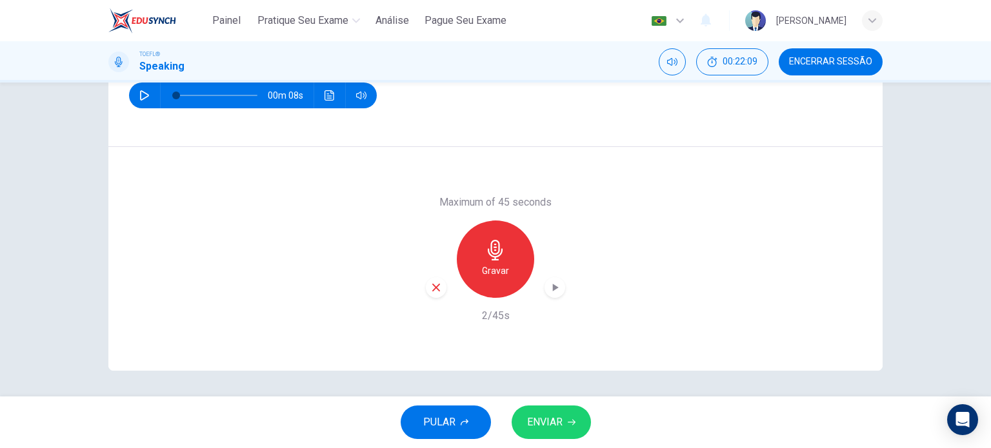
click at [434, 282] on icon "button" at bounding box center [436, 288] width 12 height 12
click at [498, 273] on h6 "Gravar" at bounding box center [495, 270] width 27 height 15
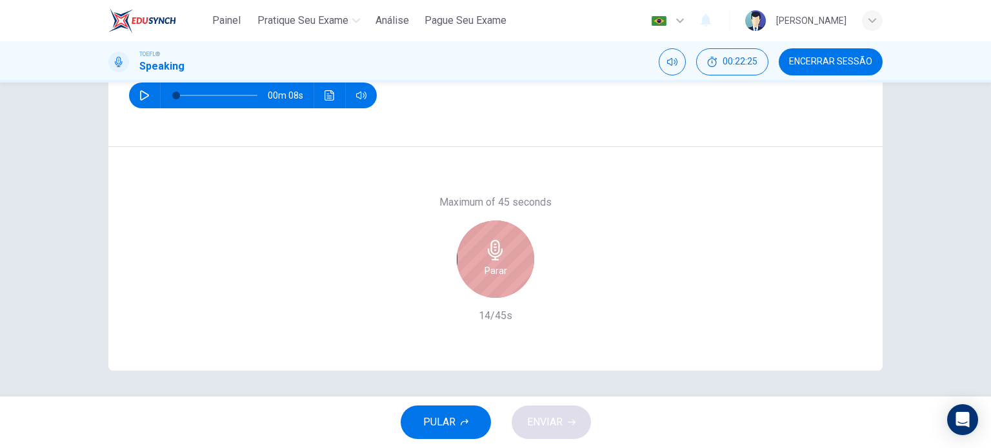
click at [498, 273] on h6 "Parar" at bounding box center [496, 270] width 23 height 15
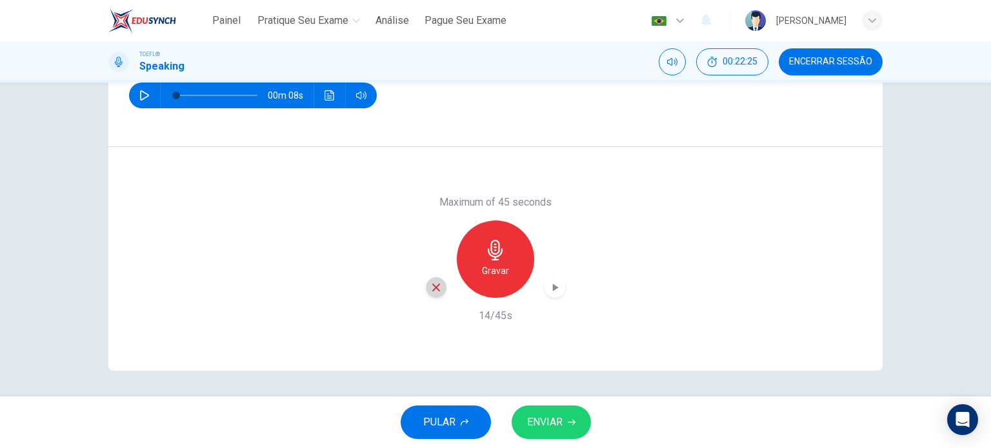
click at [436, 291] on icon "button" at bounding box center [436, 288] width 12 height 12
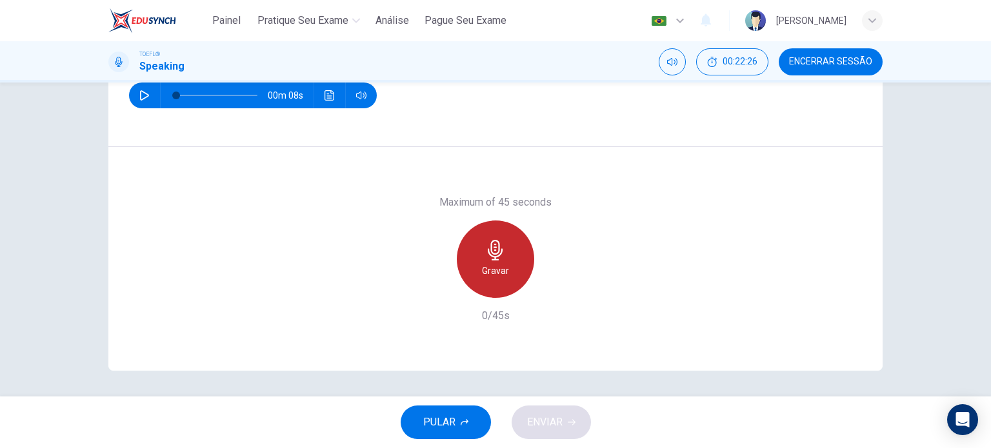
click at [501, 269] on h6 "Gravar" at bounding box center [495, 270] width 27 height 15
click at [463, 257] on div "Gravar" at bounding box center [495, 259] width 77 height 77
click at [470, 272] on div "Parar" at bounding box center [495, 259] width 77 height 77
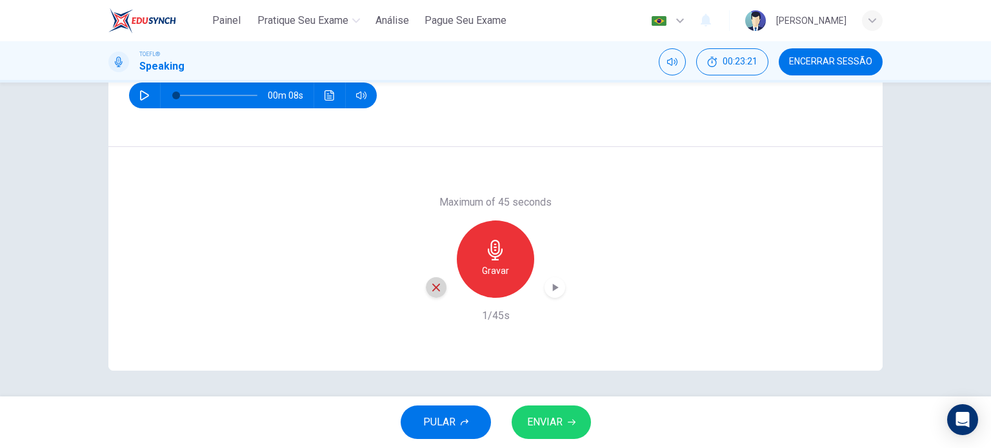
click at [432, 285] on icon "button" at bounding box center [436, 288] width 12 height 12
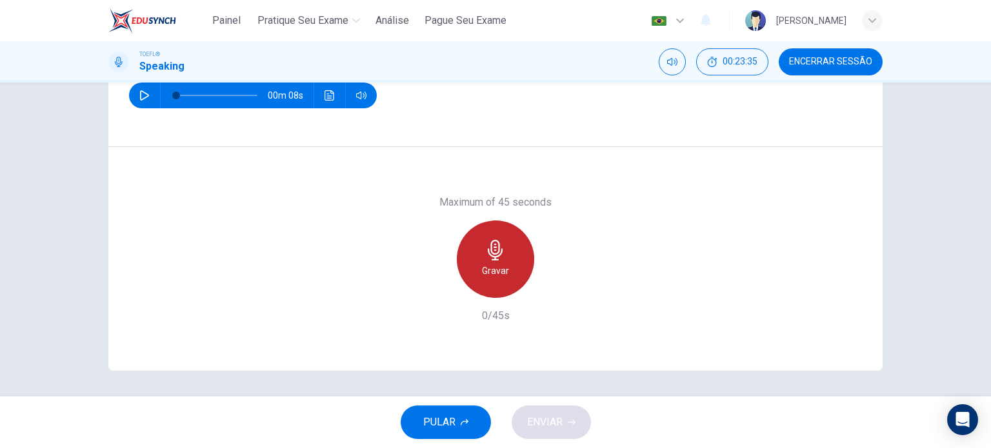
click at [505, 263] on h6 "Gravar" at bounding box center [495, 270] width 27 height 15
click at [505, 263] on div "Parar" at bounding box center [495, 259] width 77 height 77
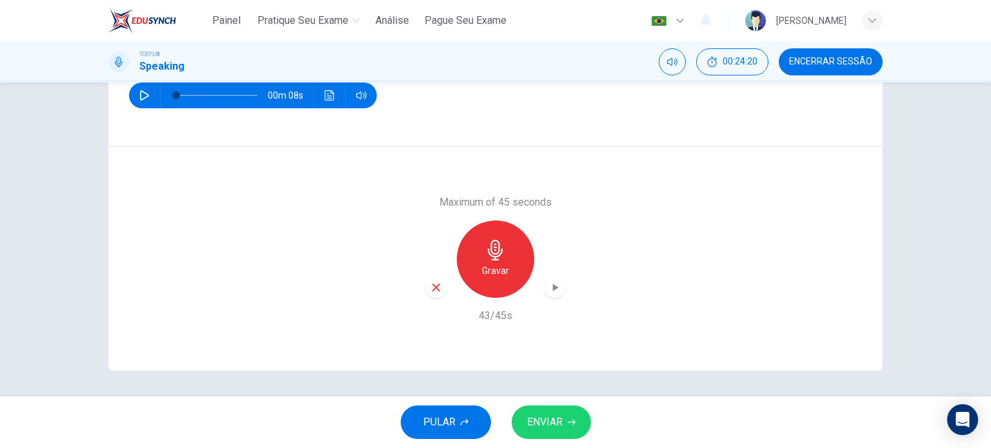
click at [430, 288] on icon "button" at bounding box center [436, 288] width 12 height 12
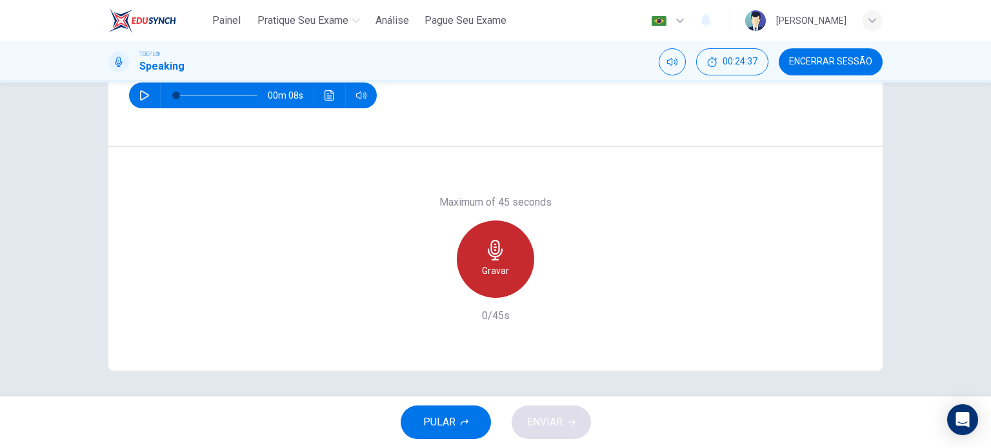
click at [501, 270] on h6 "Gravar" at bounding box center [495, 270] width 27 height 15
click at [501, 270] on h6 "Parar" at bounding box center [496, 270] width 23 height 15
click at [483, 268] on h6 "Gravar" at bounding box center [495, 270] width 27 height 15
drag, startPoint x: 441, startPoint y: 285, endPoint x: 512, endPoint y: 264, distance: 74.1
click at [512, 264] on div "Parar" at bounding box center [495, 259] width 139 height 77
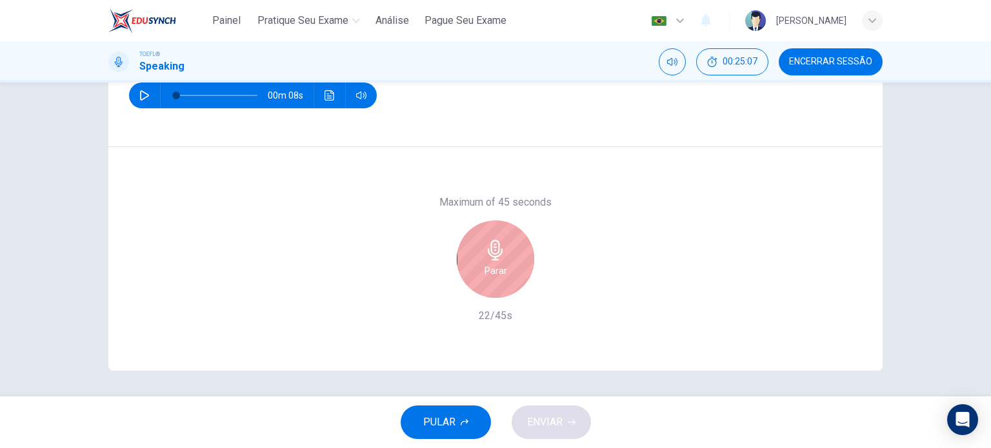
click at [512, 264] on div "Parar" at bounding box center [495, 259] width 77 height 77
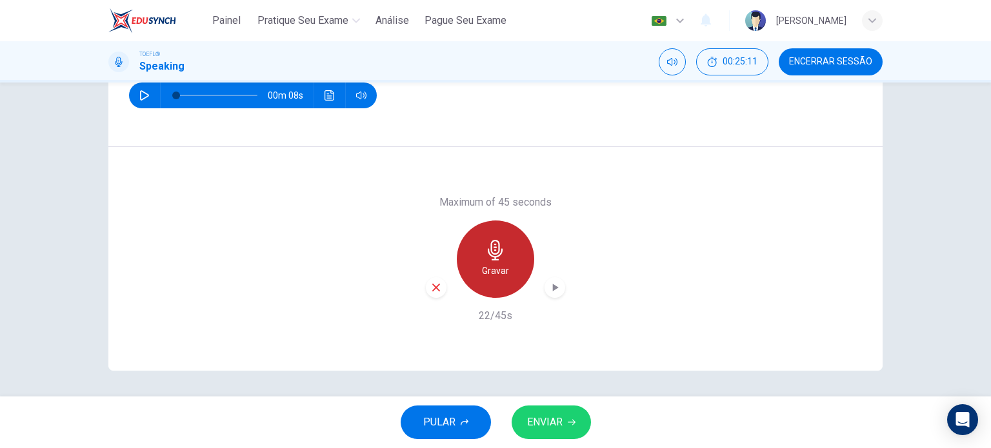
click at [503, 234] on div "Gravar" at bounding box center [495, 259] width 77 height 77
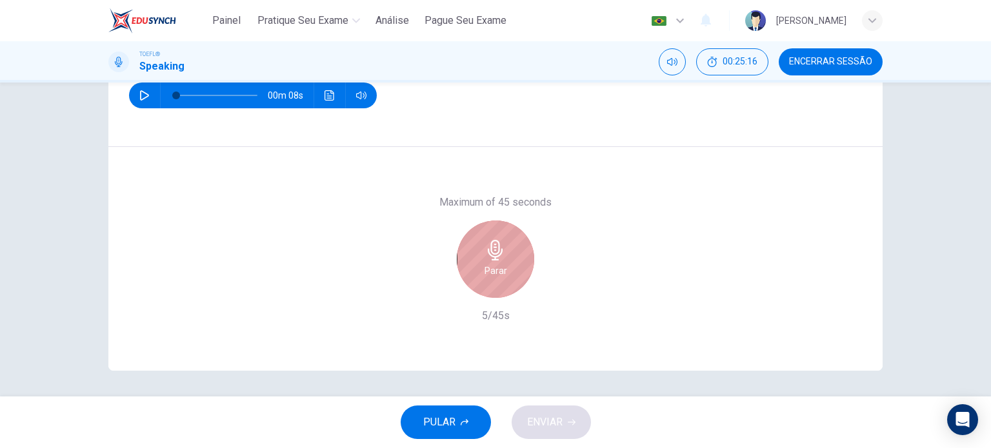
click at [503, 234] on div "Parar" at bounding box center [495, 259] width 77 height 77
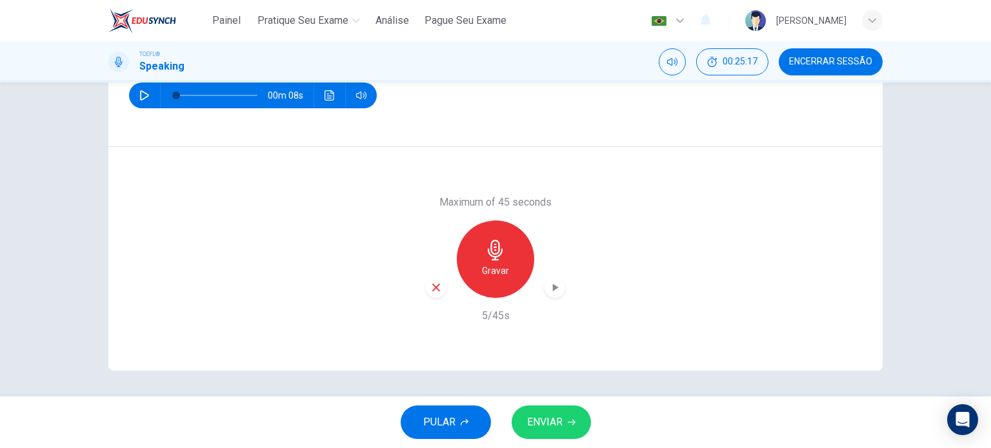
click at [437, 291] on icon "button" at bounding box center [436, 288] width 12 height 12
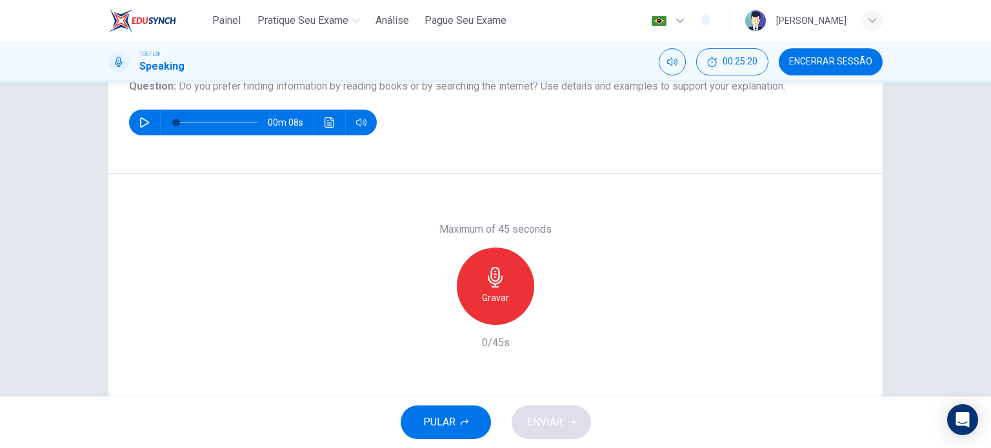
scroll to position [157, 0]
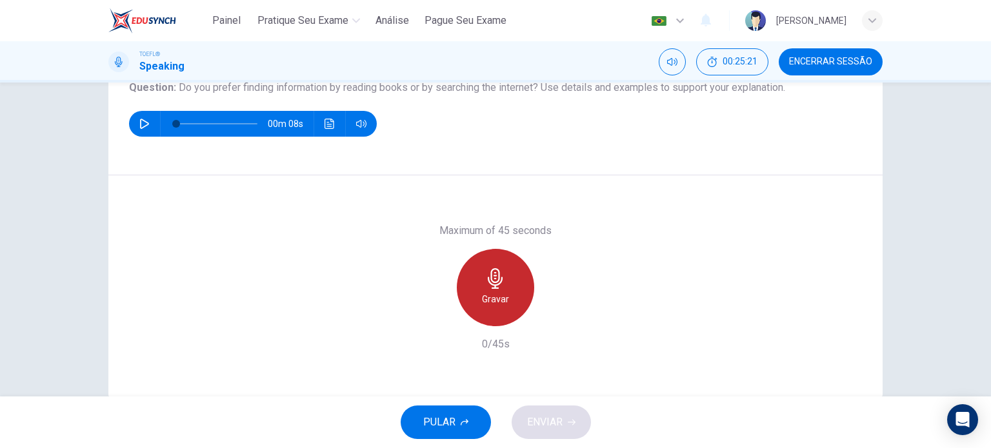
click at [487, 303] on h6 "Gravar" at bounding box center [495, 299] width 27 height 15
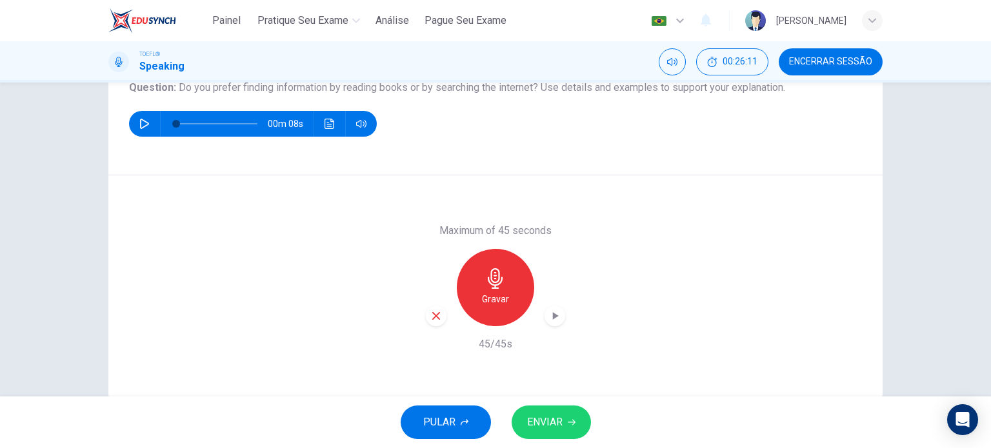
click at [508, 421] on div "PULAR ENVIAR" at bounding box center [495, 423] width 991 height 52
click at [523, 426] on button "ENVIAR" at bounding box center [551, 423] width 79 height 34
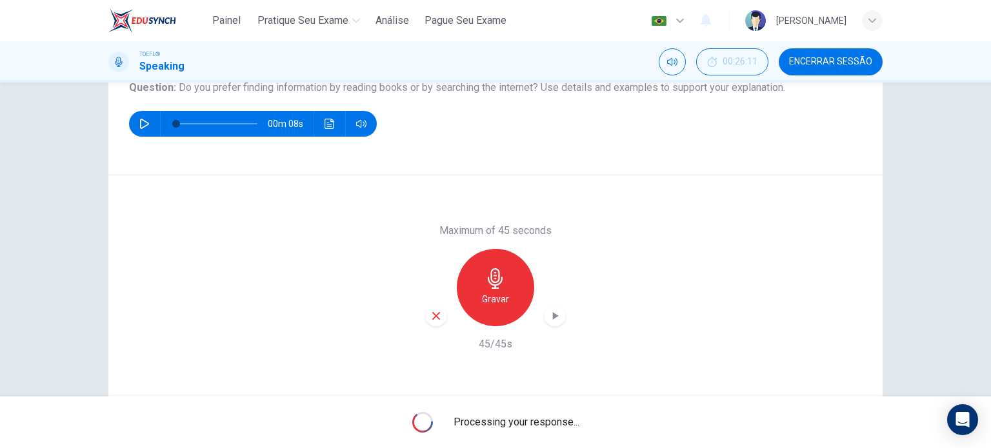
scroll to position [186, 0]
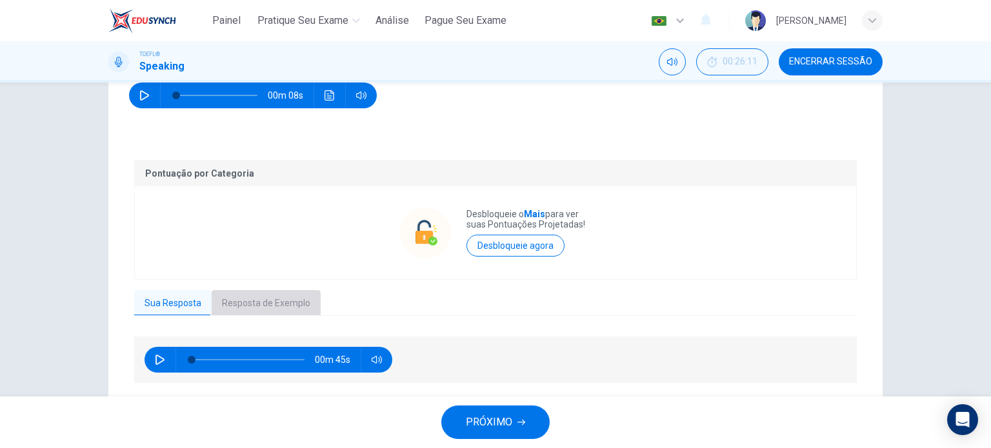
click at [257, 306] on button "Resposta de Exemplo" at bounding box center [266, 303] width 109 height 27
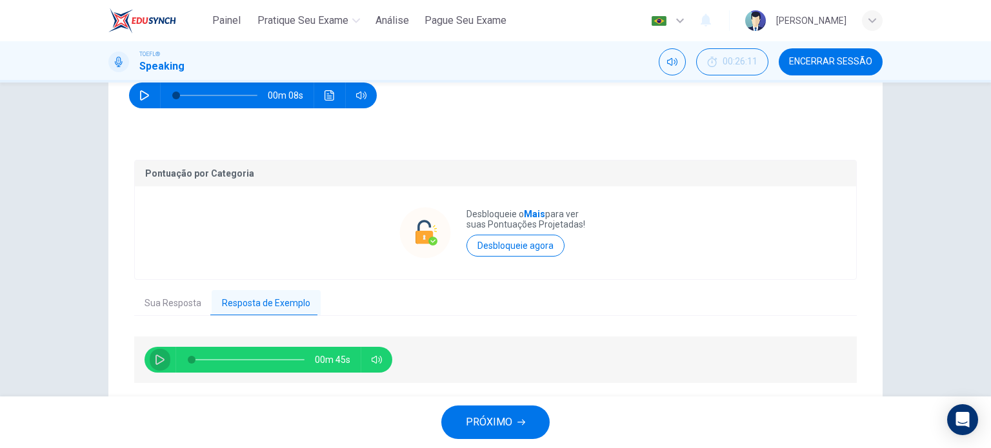
click at [152, 366] on button "button" at bounding box center [160, 360] width 21 height 26
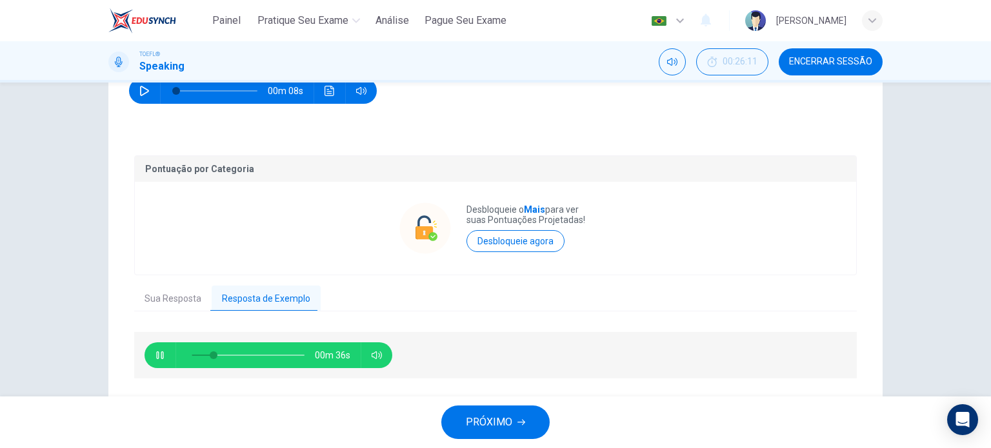
scroll to position [190, 0]
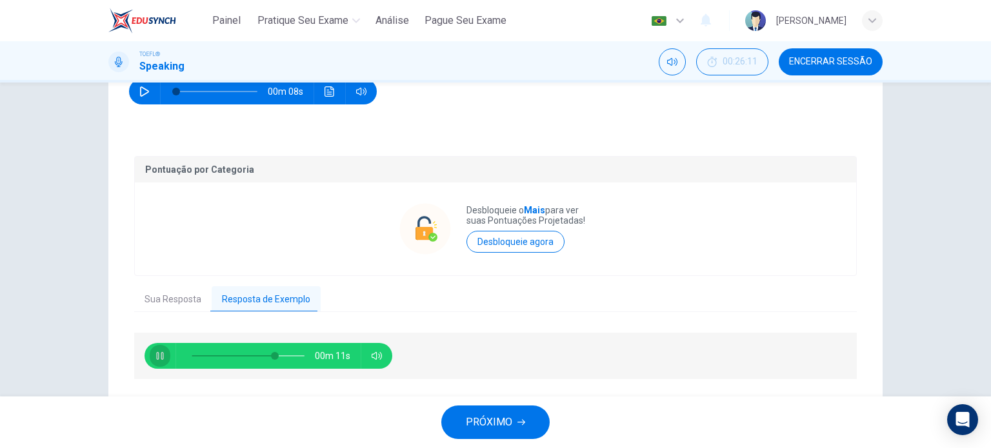
click at [157, 366] on button "button" at bounding box center [160, 356] width 21 height 26
type input "74"
click at [172, 305] on button "Sua Resposta" at bounding box center [172, 299] width 77 height 27
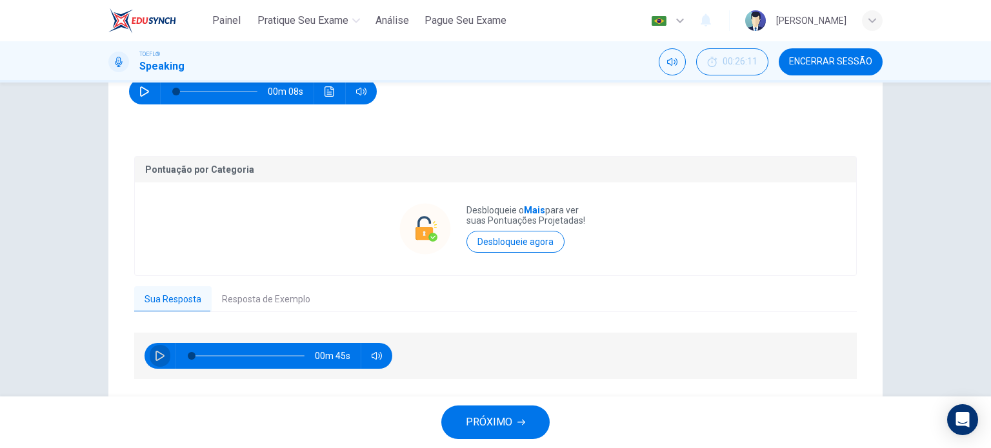
click at [163, 348] on button "button" at bounding box center [160, 356] width 21 height 26
type input "13"
type input "0"
click at [502, 436] on button "PRÓXIMO" at bounding box center [495, 423] width 108 height 34
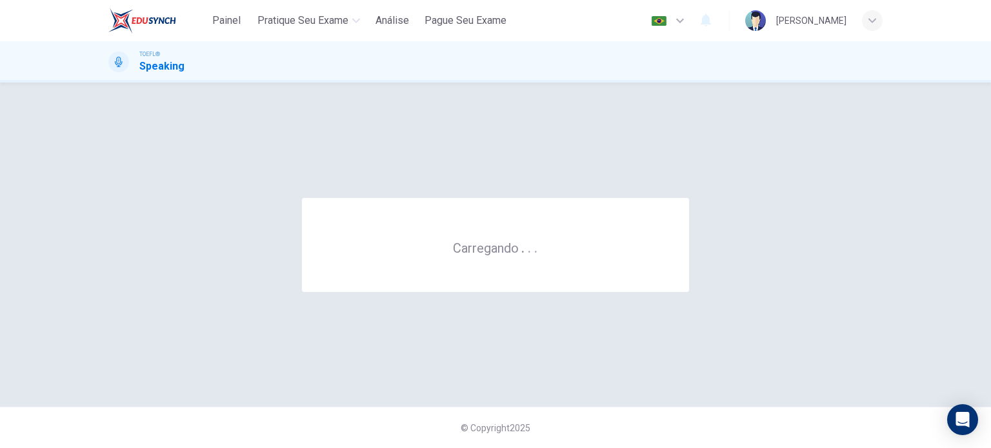
scroll to position [0, 0]
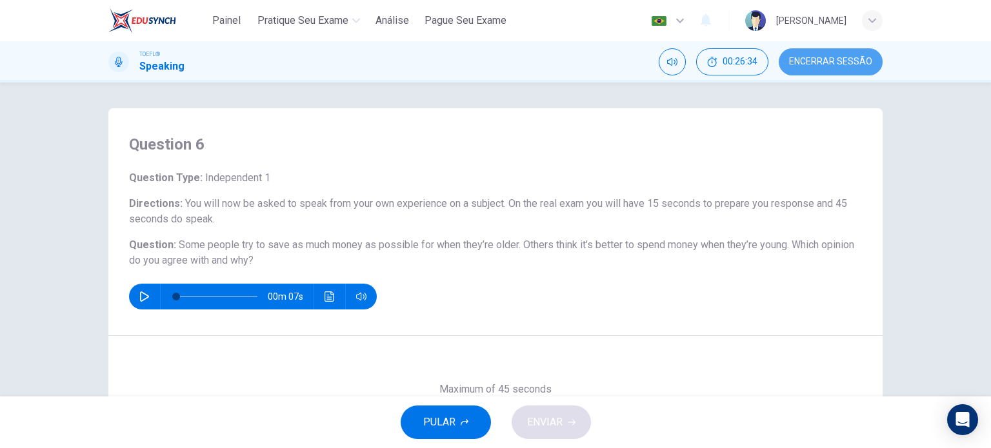
click at [850, 52] on button "Encerrar Sessão" at bounding box center [831, 61] width 104 height 27
click at [821, 54] on button "Encerrar Sessão" at bounding box center [831, 61] width 104 height 27
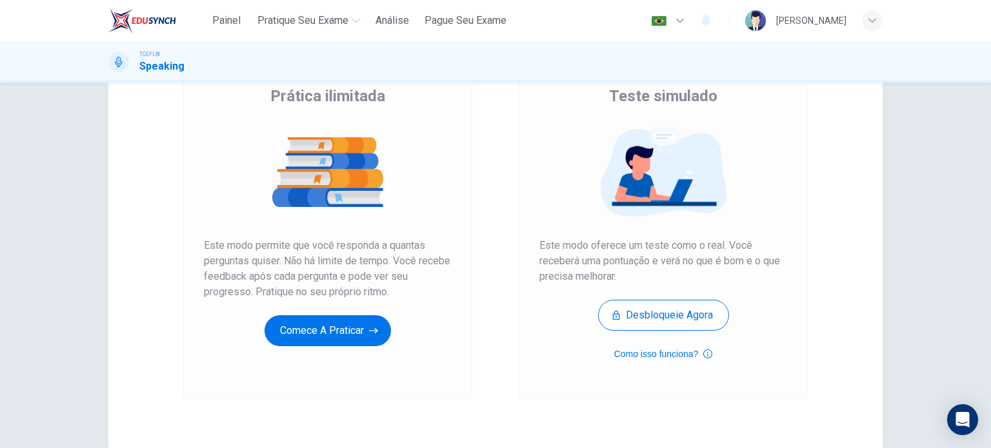
scroll to position [100, 0]
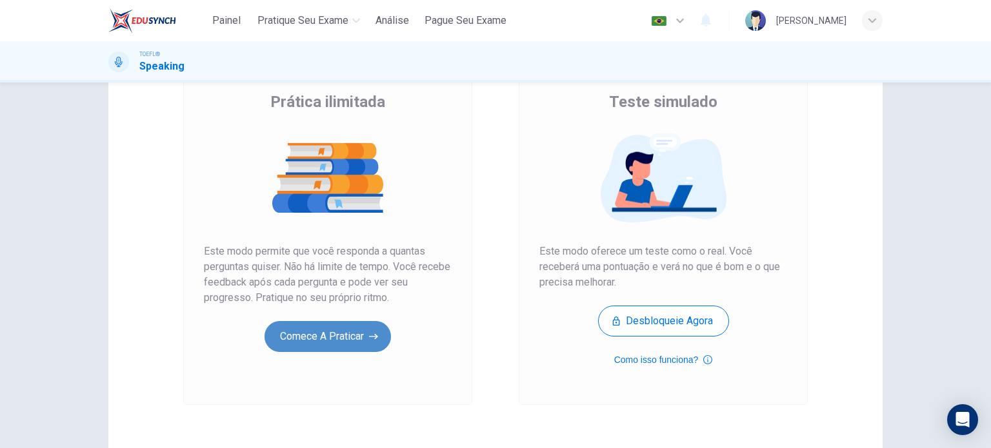
click at [337, 344] on button "Comece a praticar" at bounding box center [328, 336] width 126 height 31
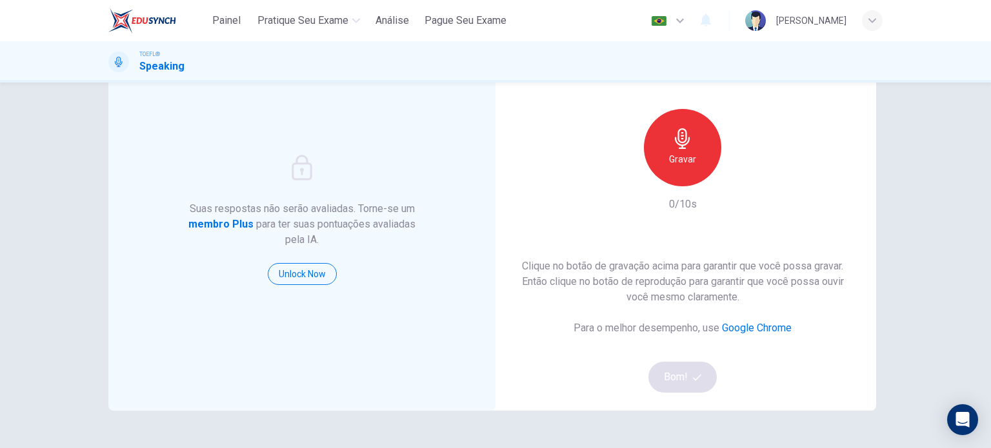
scroll to position [93, 0]
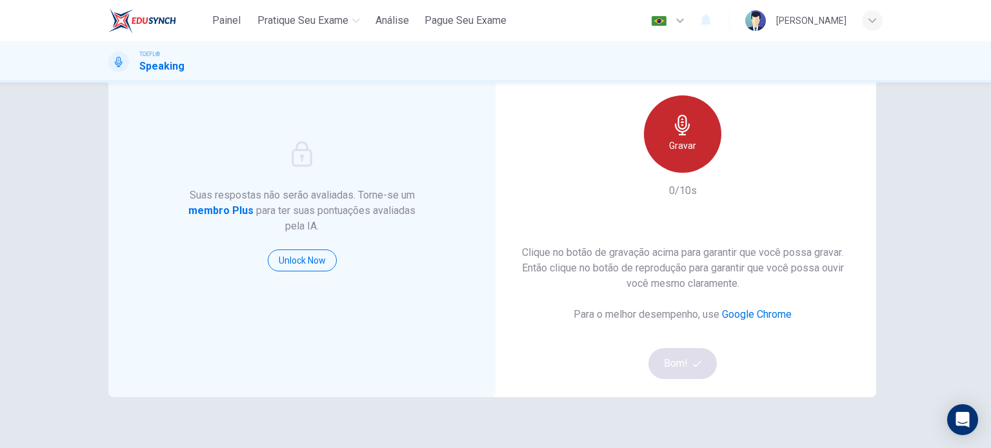
click at [694, 157] on div "Gravar" at bounding box center [682, 133] width 77 height 77
click at [694, 157] on div "Parar" at bounding box center [682, 133] width 77 height 77
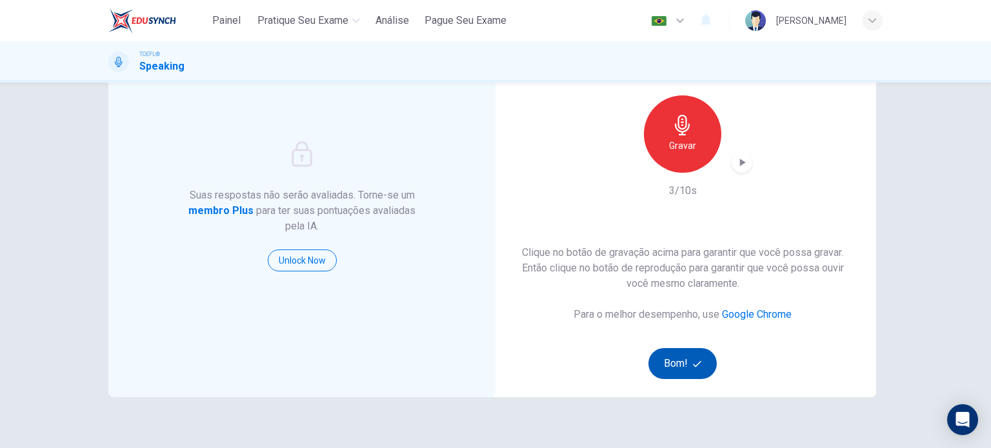
click at [680, 357] on button "Bom!" at bounding box center [682, 363] width 69 height 31
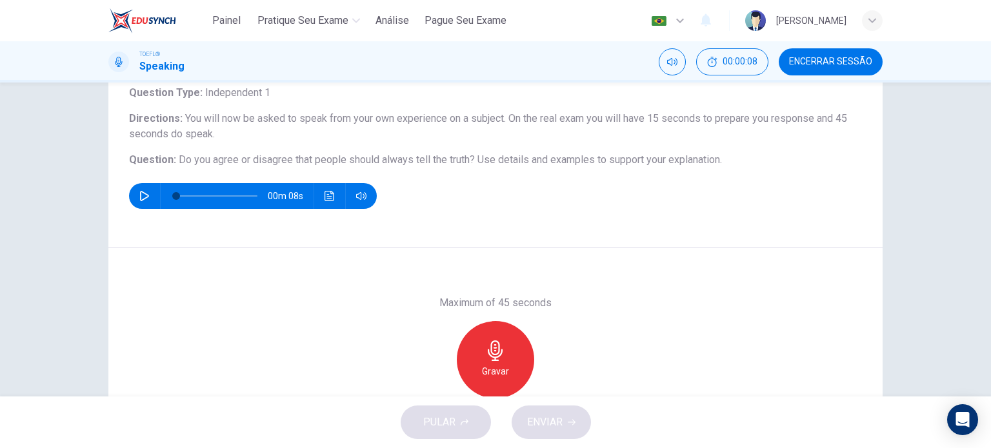
scroll to position [85, 0]
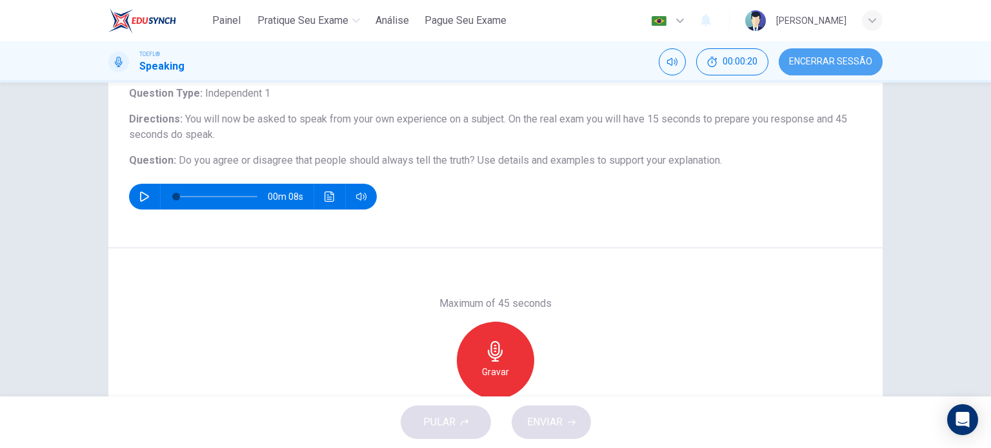
click at [843, 63] on span "Encerrar Sessão" at bounding box center [830, 62] width 83 height 10
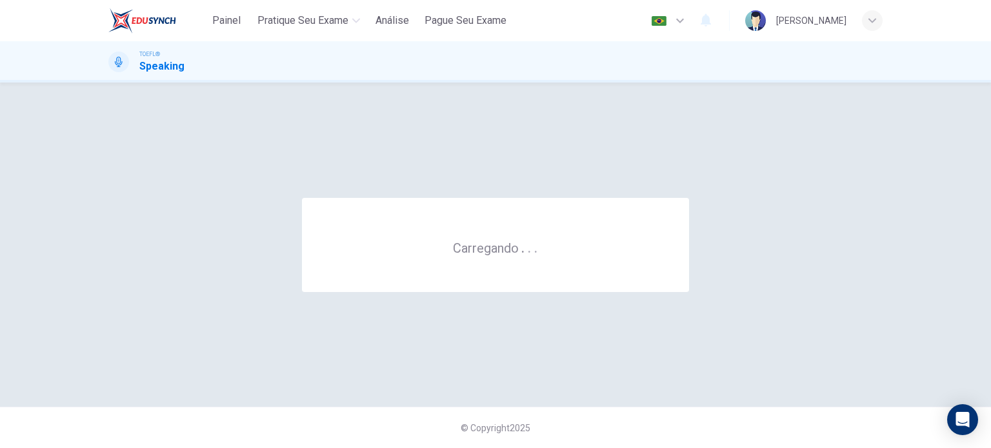
scroll to position [0, 0]
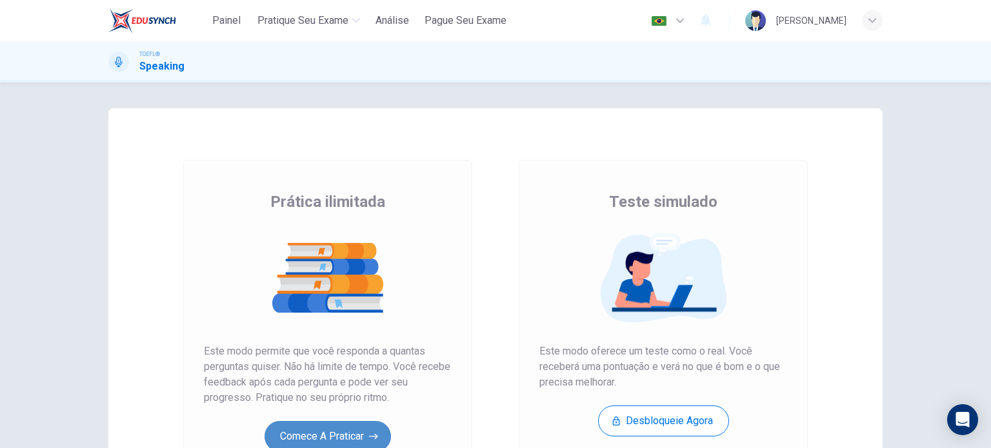
click at [357, 430] on button "Comece a praticar" at bounding box center [328, 436] width 126 height 31
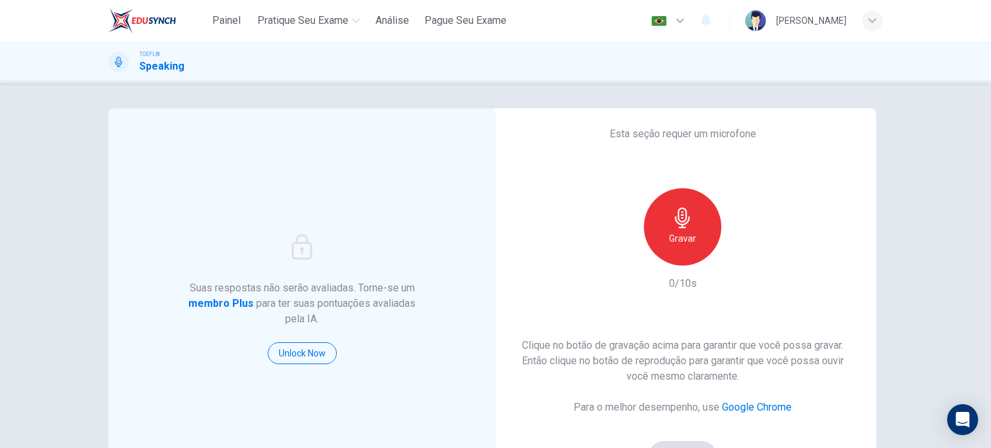
scroll to position [93, 0]
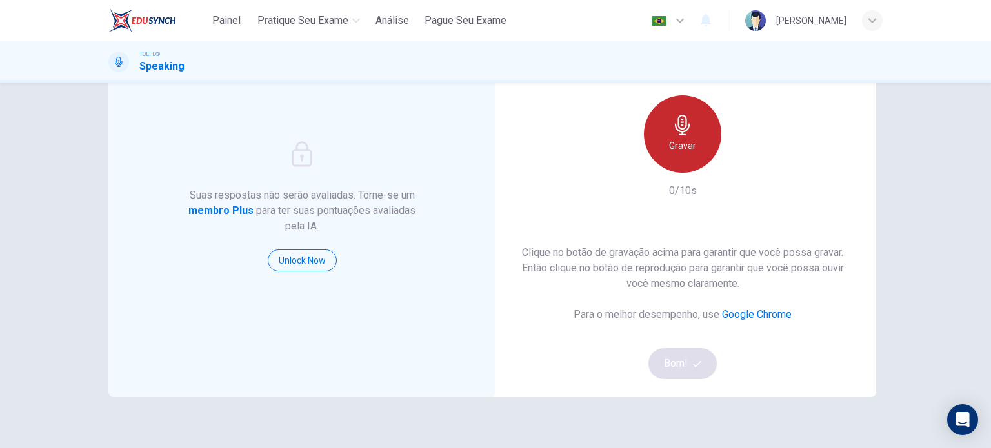
click at [680, 141] on h6 "Gravar" at bounding box center [682, 145] width 27 height 15
click at [681, 144] on h6 "Parar" at bounding box center [683, 145] width 23 height 15
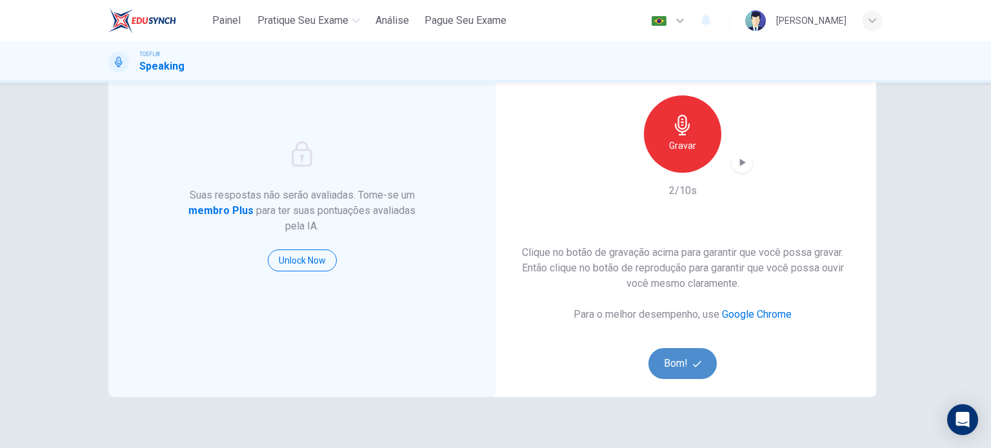
click at [698, 360] on span "button" at bounding box center [699, 364] width 12 height 8
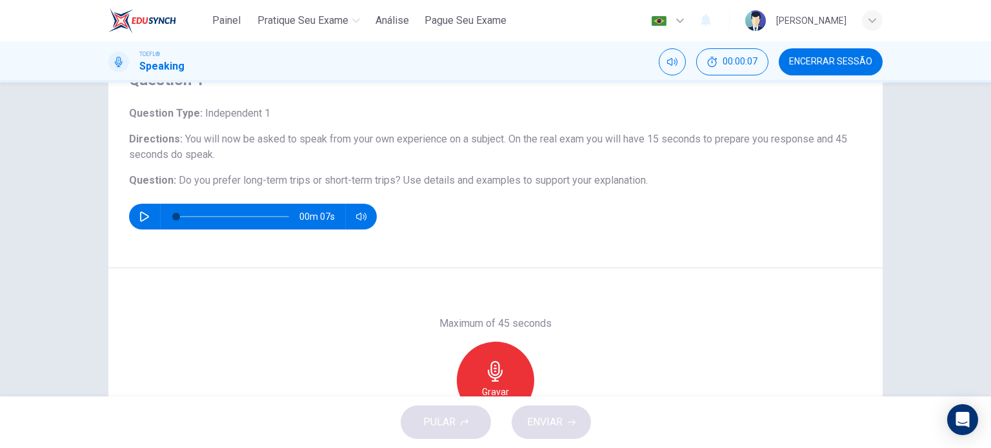
scroll to position [66, 0]
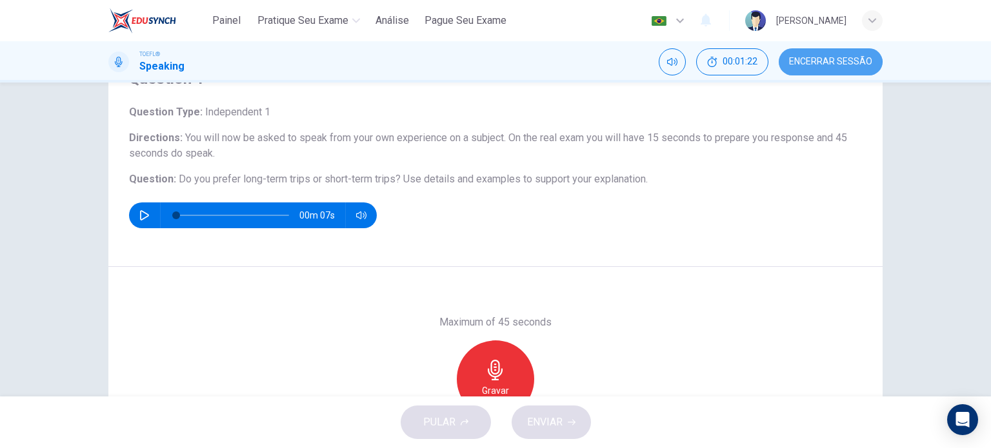
click at [809, 66] on span "Encerrar Sessão" at bounding box center [830, 62] width 83 height 10
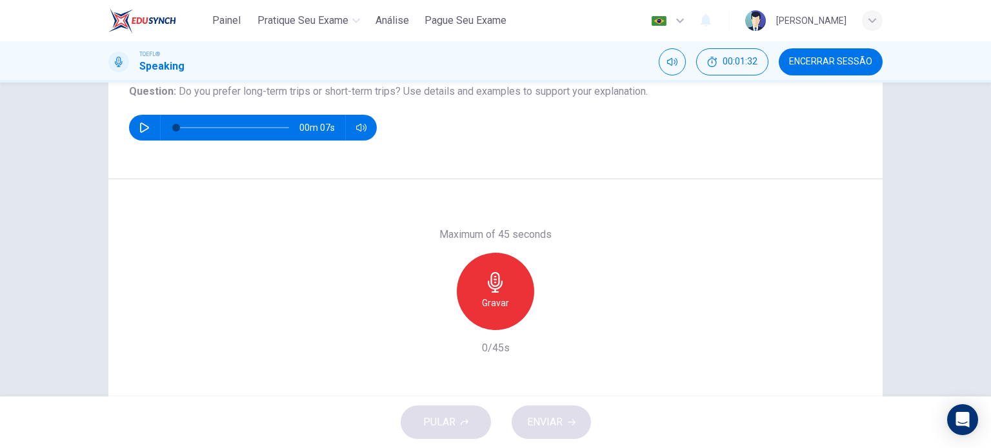
scroll to position [154, 0]
click at [492, 297] on h6 "Gravar" at bounding box center [495, 303] width 27 height 15
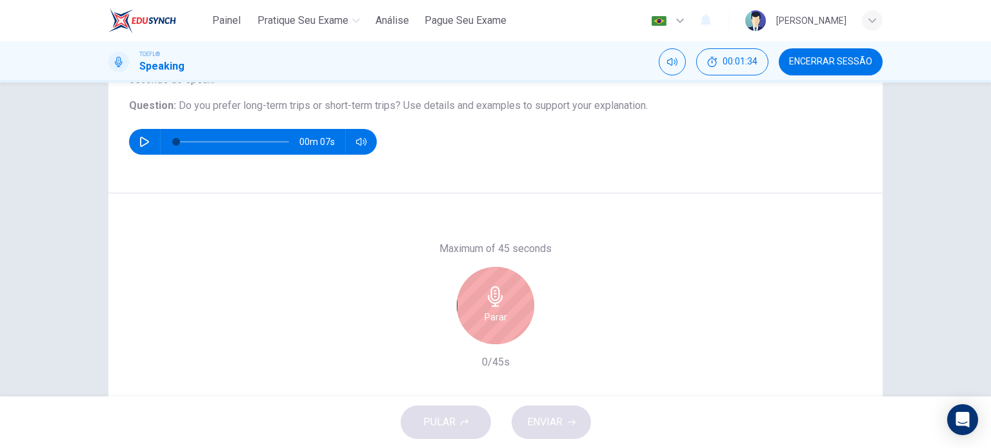
scroll to position [139, 0]
click at [492, 297] on icon "button" at bounding box center [495, 296] width 21 height 21
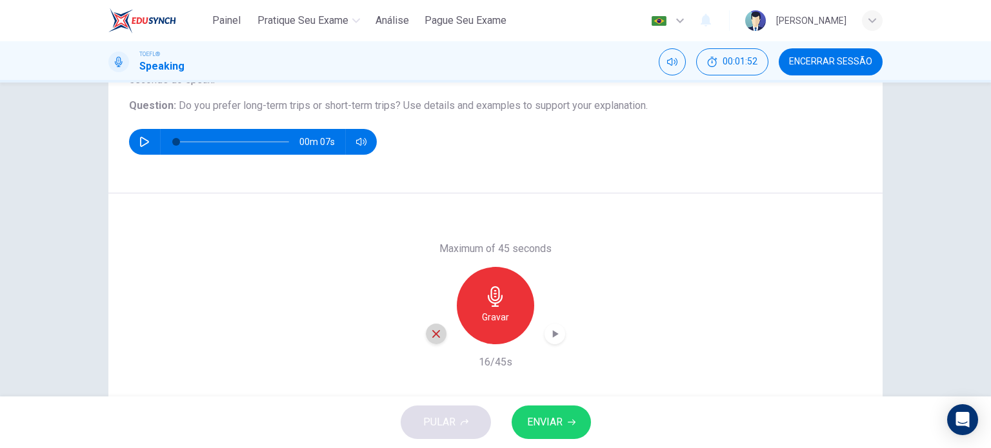
click at [436, 333] on icon "button" at bounding box center [436, 334] width 12 height 12
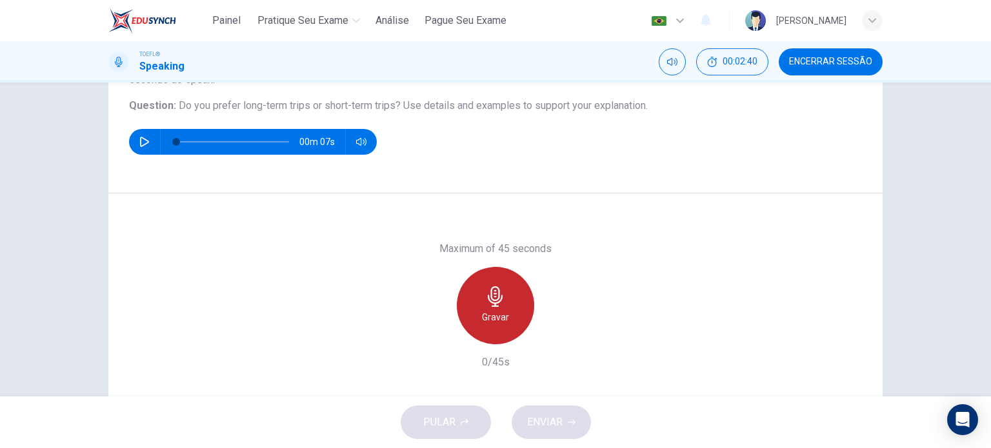
click at [467, 329] on div "Gravar" at bounding box center [495, 305] width 77 height 77
click at [492, 321] on h6 "Parar" at bounding box center [496, 317] width 23 height 15
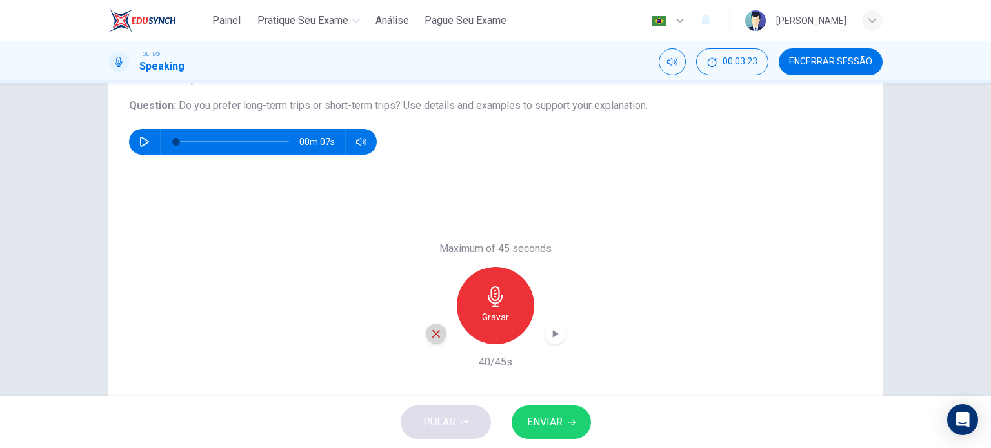
click at [441, 334] on div "button" at bounding box center [436, 334] width 21 height 21
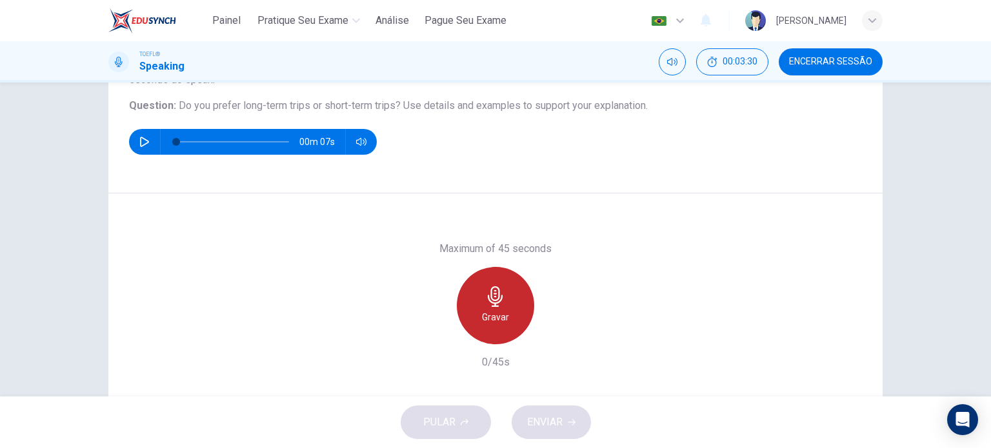
click at [499, 321] on h6 "Gravar" at bounding box center [495, 317] width 27 height 15
click at [499, 321] on h6 "Parar" at bounding box center [496, 317] width 23 height 15
click at [492, 319] on h6 "Gravar" at bounding box center [495, 317] width 27 height 15
click at [492, 319] on h6 "Parar" at bounding box center [496, 317] width 23 height 15
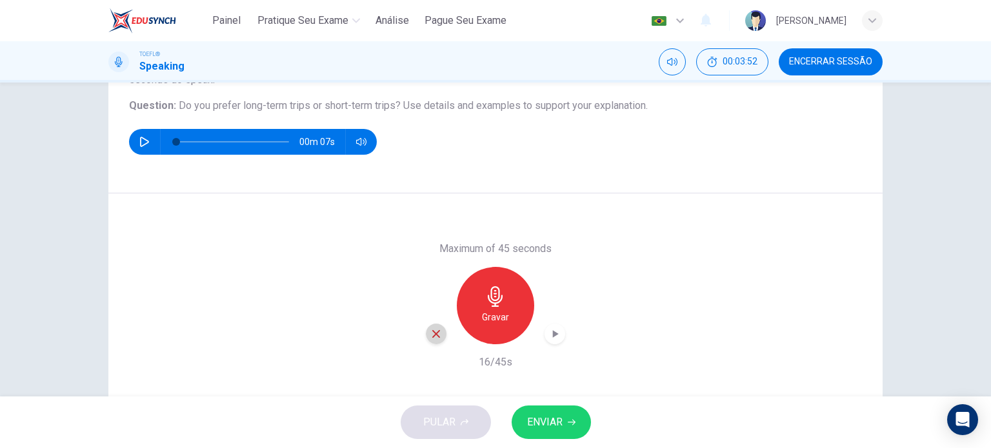
click at [437, 335] on icon "button" at bounding box center [436, 334] width 12 height 12
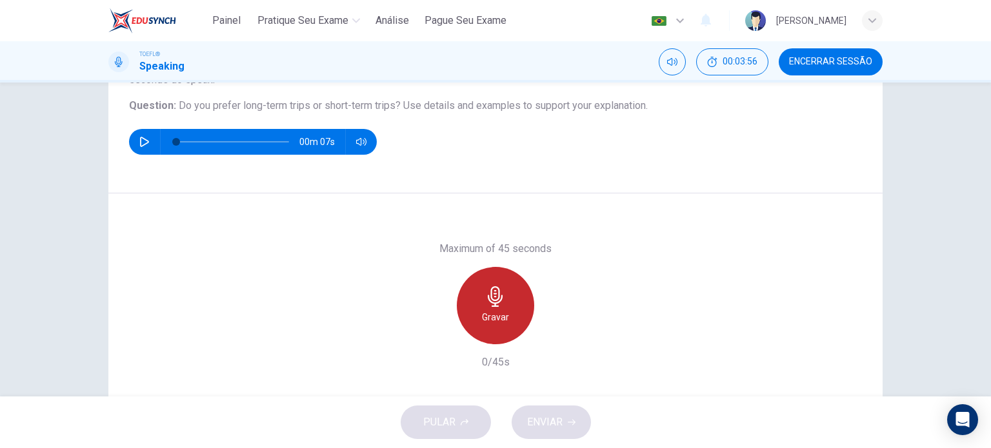
click at [502, 322] on h6 "Gravar" at bounding box center [495, 317] width 27 height 15
click at [502, 322] on h6 "Parar" at bounding box center [496, 317] width 23 height 15
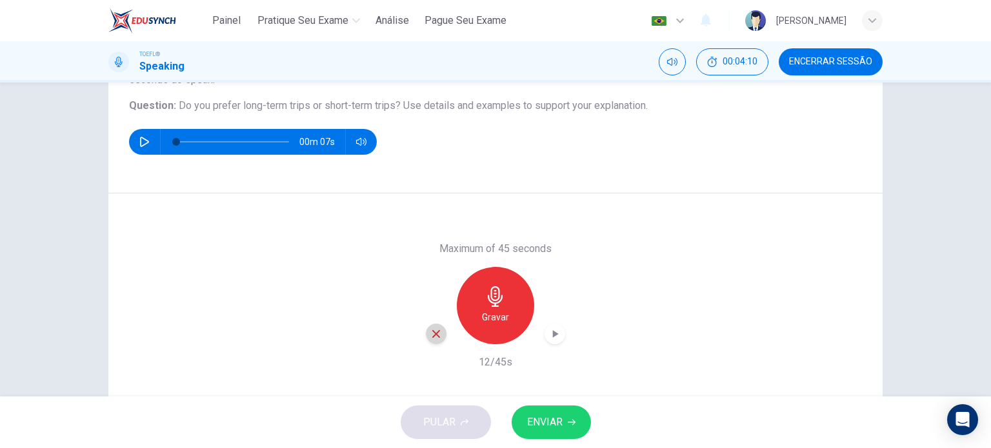
click at [434, 325] on div "button" at bounding box center [436, 334] width 21 height 21
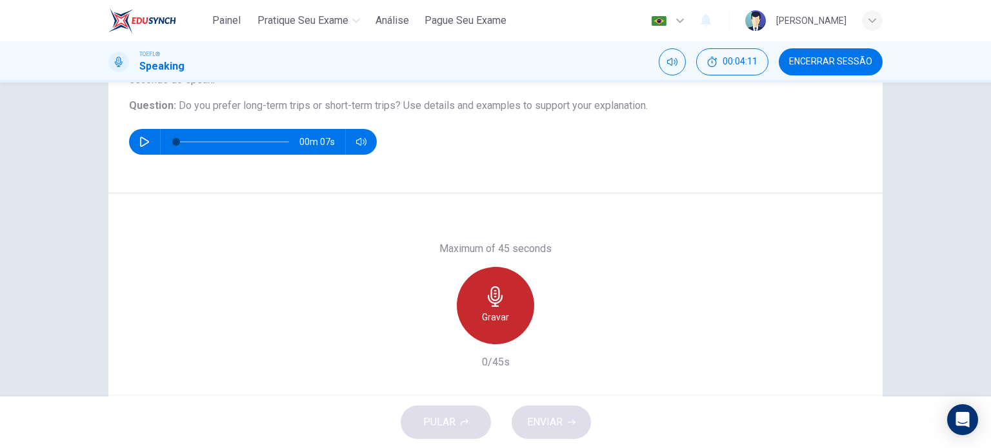
click at [526, 297] on div "Gravar" at bounding box center [495, 305] width 77 height 77
click at [526, 297] on div "Parar" at bounding box center [495, 305] width 77 height 77
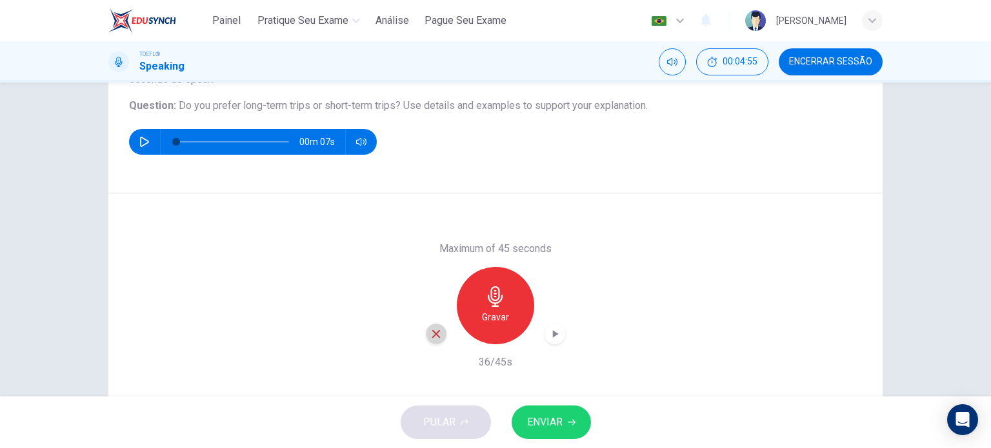
click at [435, 332] on icon "button" at bounding box center [436, 334] width 12 height 12
click at [490, 335] on div "Gravar" at bounding box center [495, 305] width 77 height 77
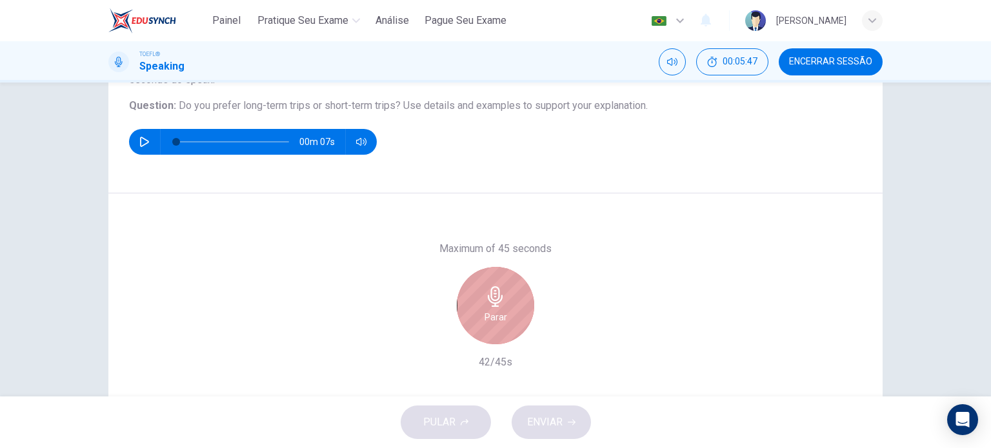
click at [490, 335] on div "Parar" at bounding box center [495, 305] width 77 height 77
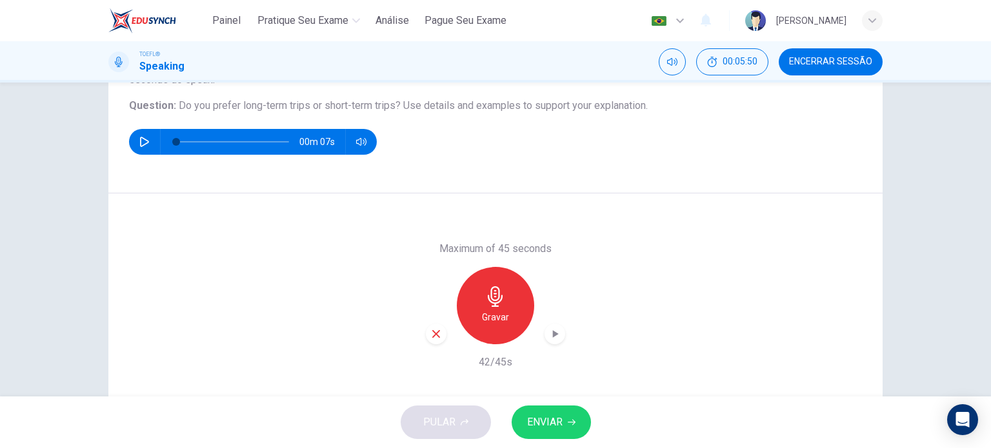
click at [833, 74] on button "Encerrar Sessão" at bounding box center [831, 61] width 104 height 27
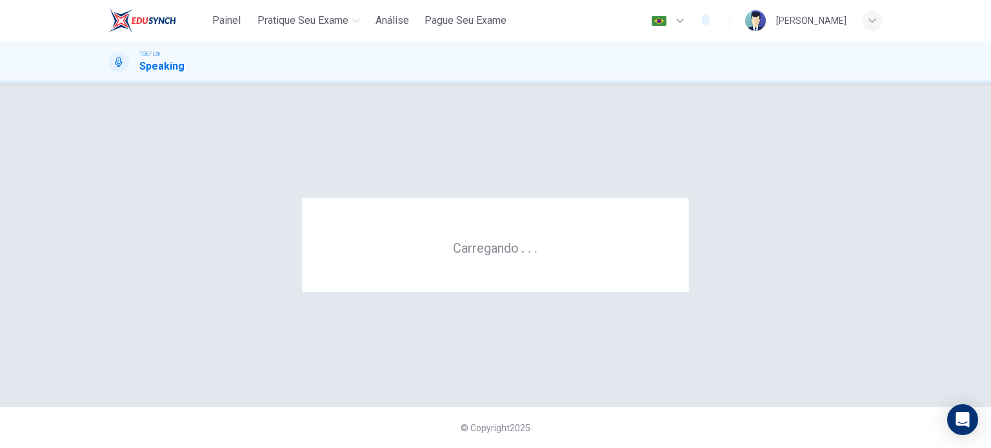
scroll to position [0, 0]
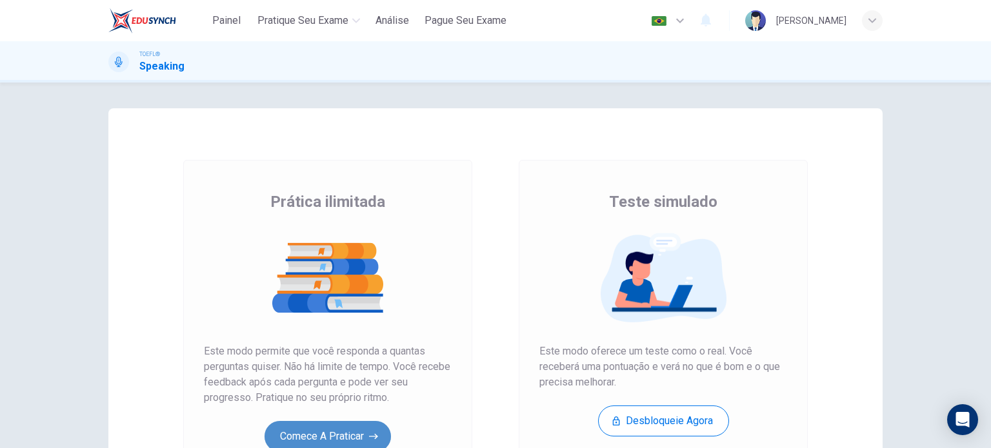
click at [320, 439] on button "Comece a praticar" at bounding box center [328, 436] width 126 height 31
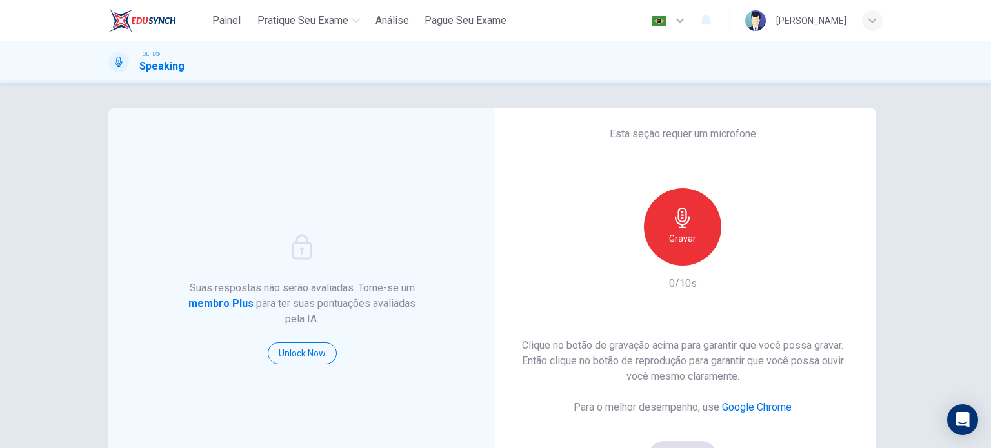
scroll to position [59, 0]
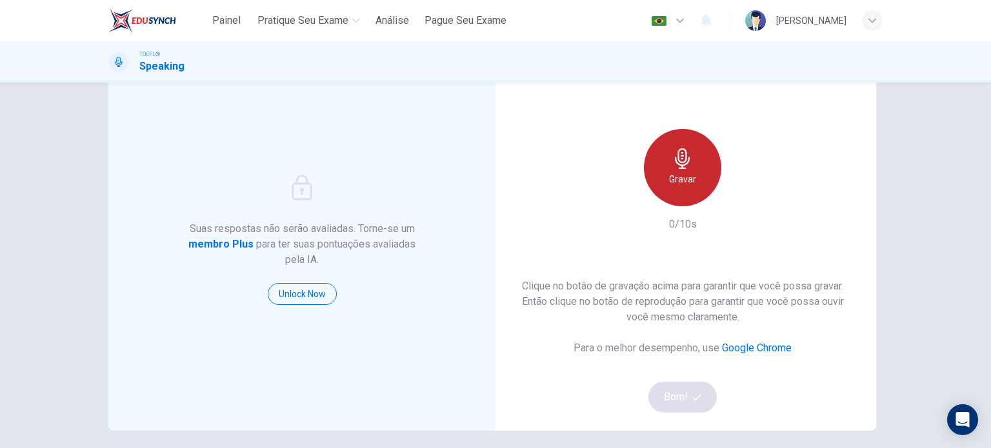
click at [676, 190] on div "Gravar" at bounding box center [682, 167] width 77 height 77
click at [694, 191] on div "Parar" at bounding box center [682, 167] width 77 height 77
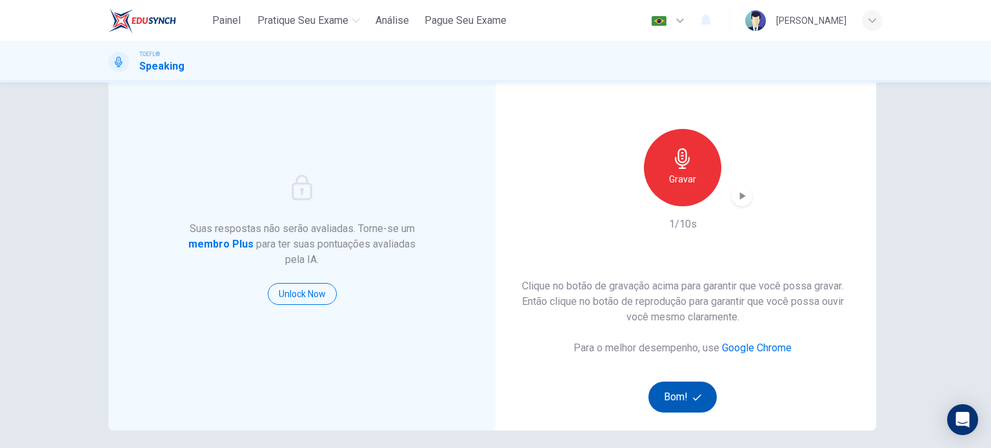
click at [693, 396] on icon "button" at bounding box center [697, 398] width 8 height 8
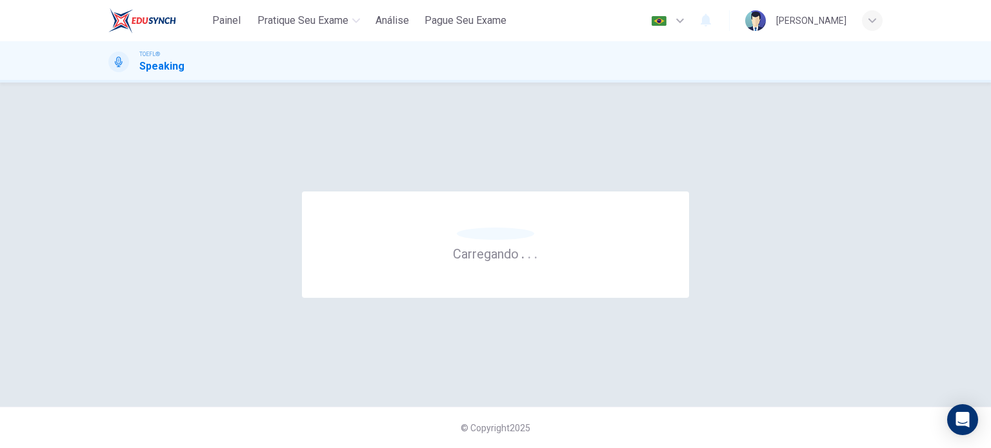
scroll to position [0, 0]
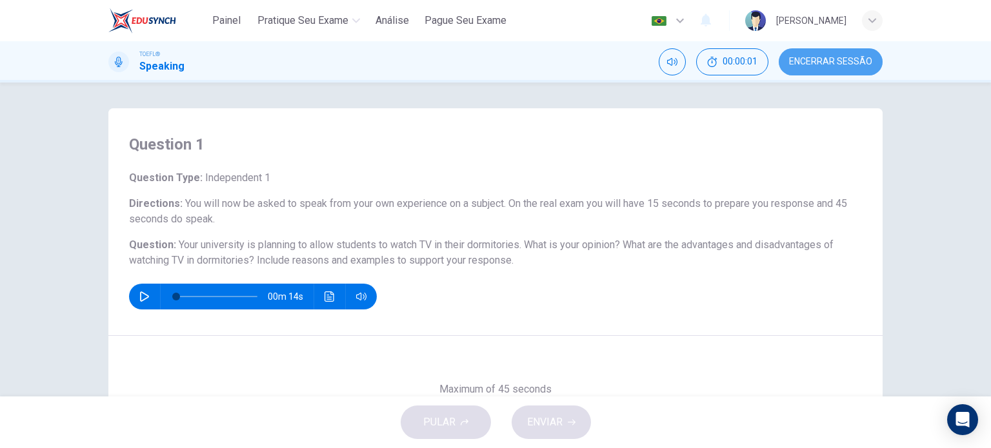
click at [826, 59] on span "Encerrar Sessão" at bounding box center [830, 62] width 83 height 10
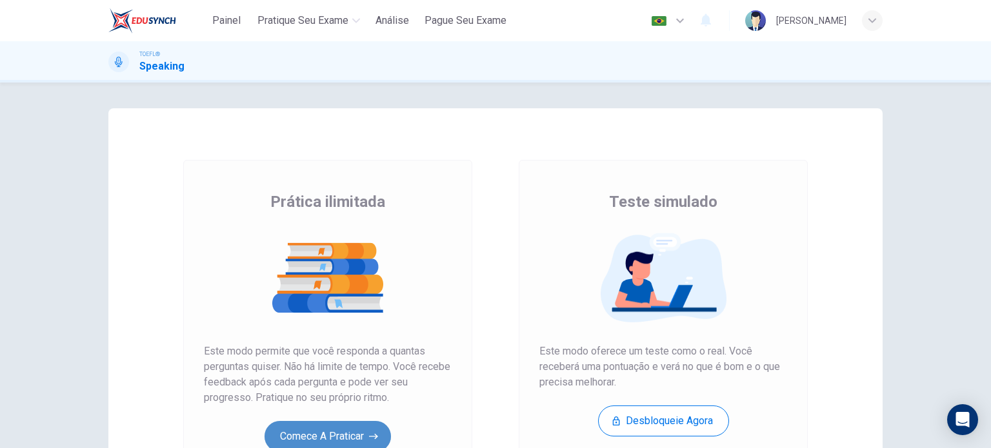
click at [353, 441] on button "Comece a praticar" at bounding box center [328, 436] width 126 height 31
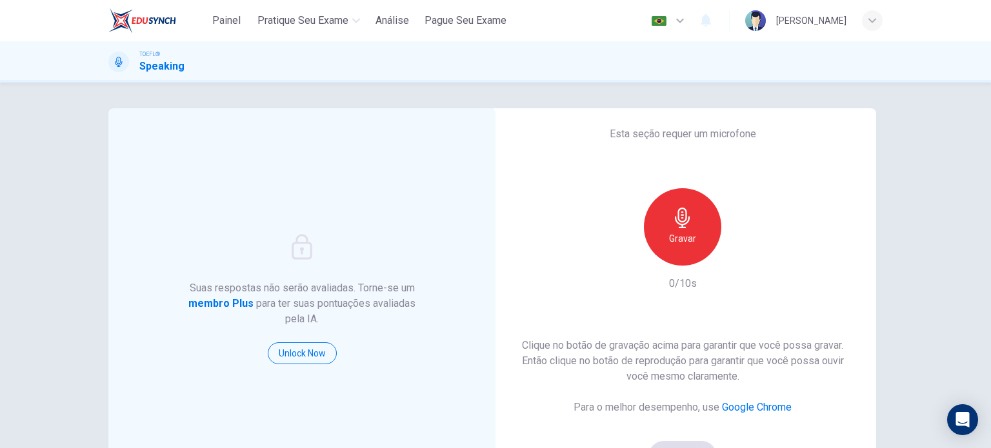
click at [685, 236] on h6 "Gravar" at bounding box center [682, 238] width 27 height 15
click at [685, 236] on h6 "Parar" at bounding box center [683, 238] width 23 height 15
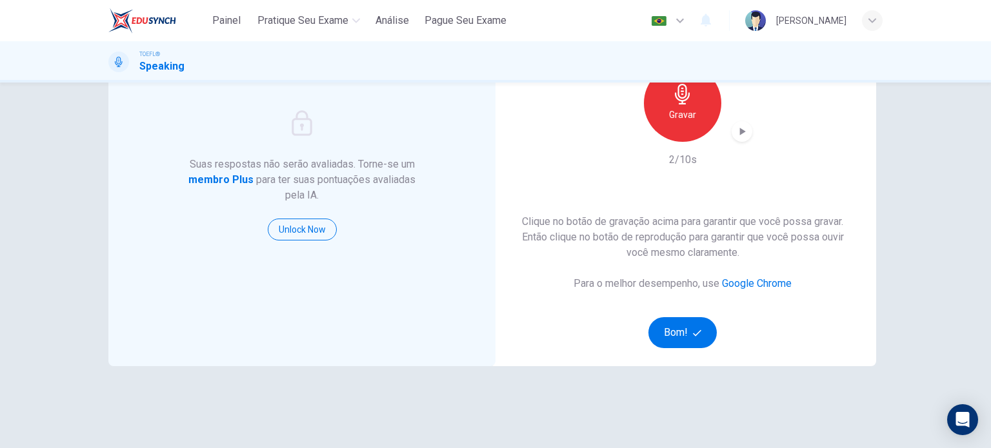
scroll to position [160, 0]
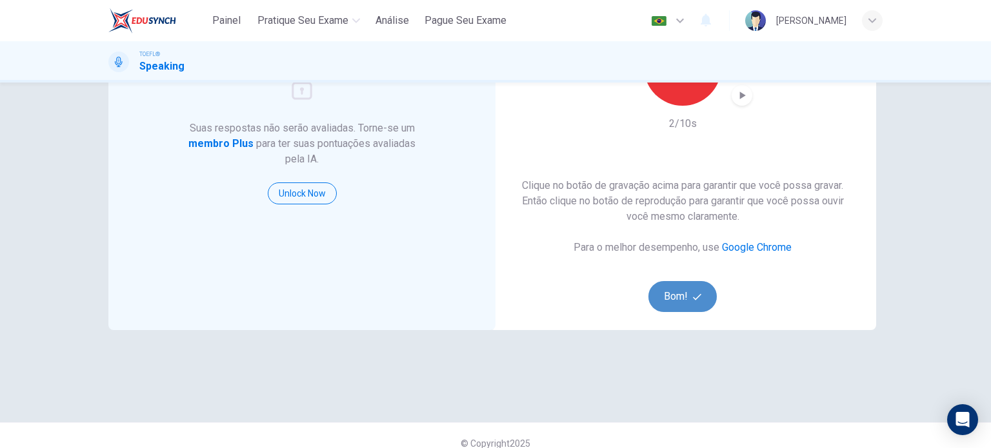
click at [673, 309] on button "Bom!" at bounding box center [682, 296] width 69 height 31
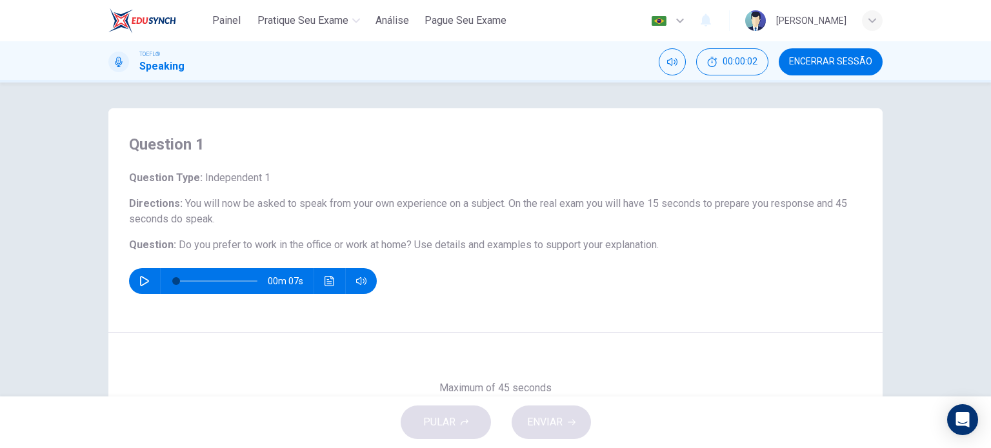
drag, startPoint x: 823, startPoint y: 41, endPoint x: 826, endPoint y: 62, distance: 21.4
click at [826, 62] on div "Painel Pratique seu exame Análise Pague Seu Exame Português pt ​ Raquel Marchet…" at bounding box center [495, 224] width 991 height 448
click at [826, 62] on span "Encerrar Sessão" at bounding box center [830, 62] width 83 height 10
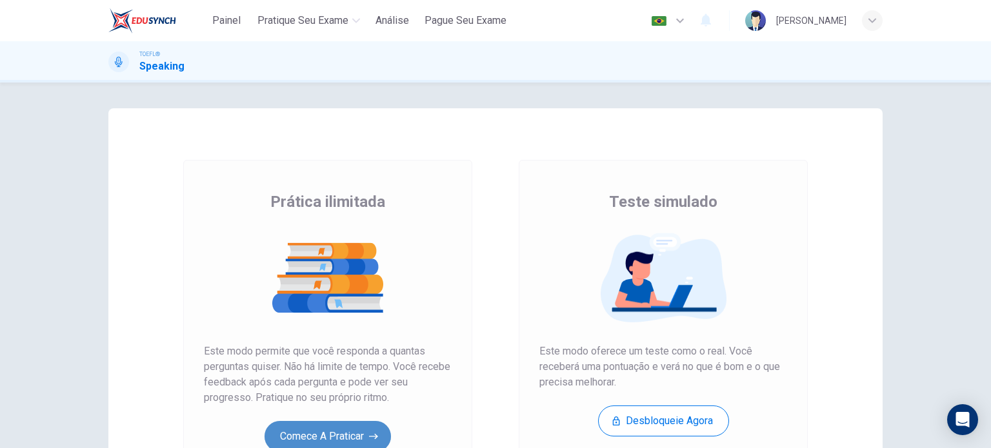
click at [361, 430] on button "Comece a praticar" at bounding box center [328, 436] width 126 height 31
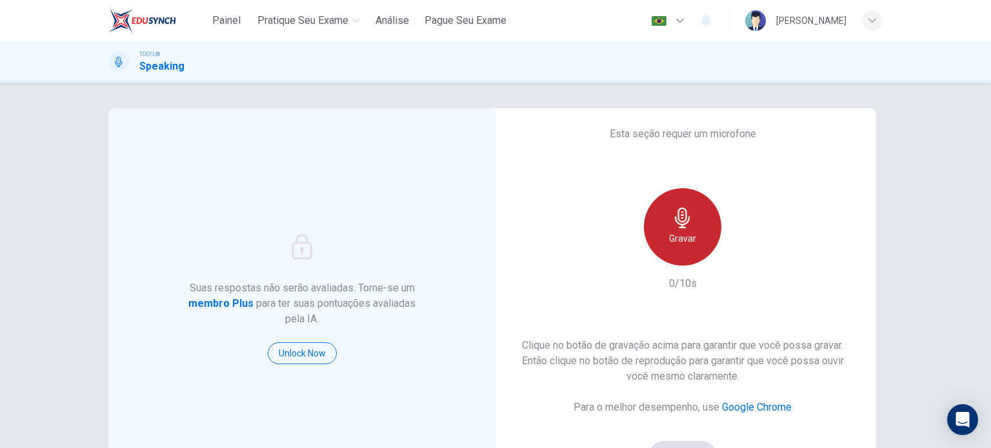
click at [674, 243] on h6 "Gravar" at bounding box center [682, 238] width 27 height 15
click at [674, 243] on h6 "Parar" at bounding box center [683, 238] width 23 height 15
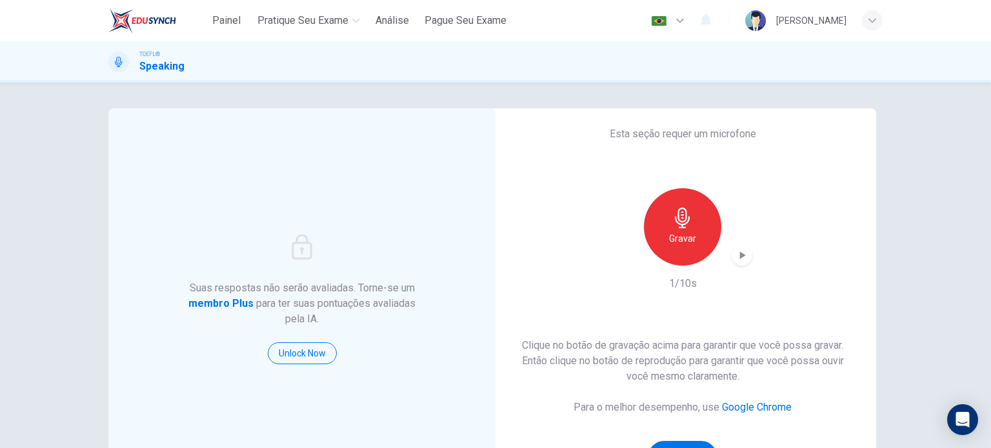
scroll to position [176, 0]
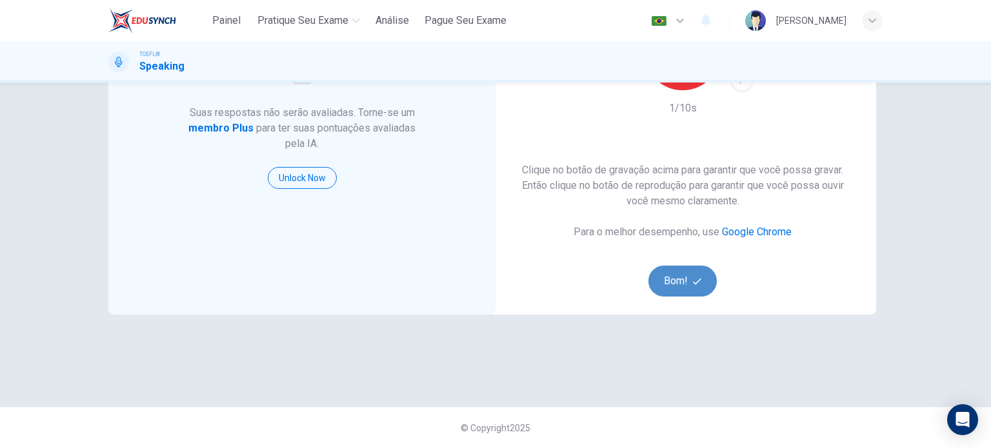
click at [696, 279] on icon "button" at bounding box center [697, 281] width 8 height 6
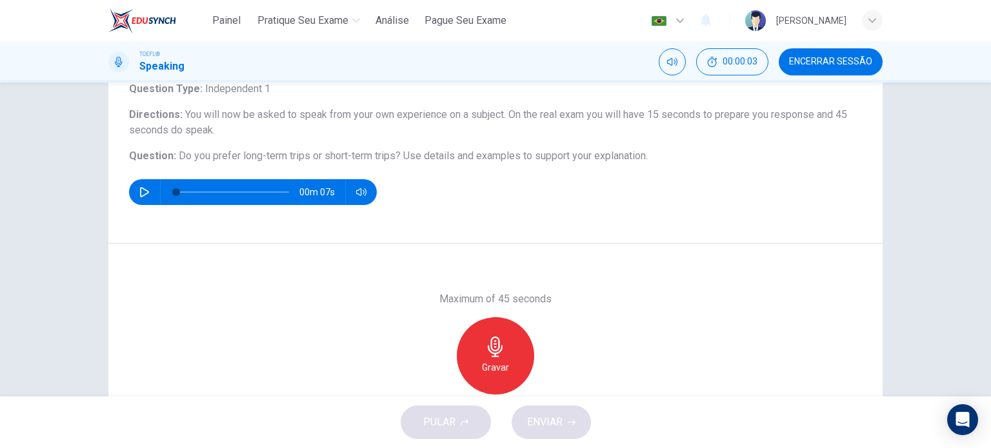
scroll to position [90, 0]
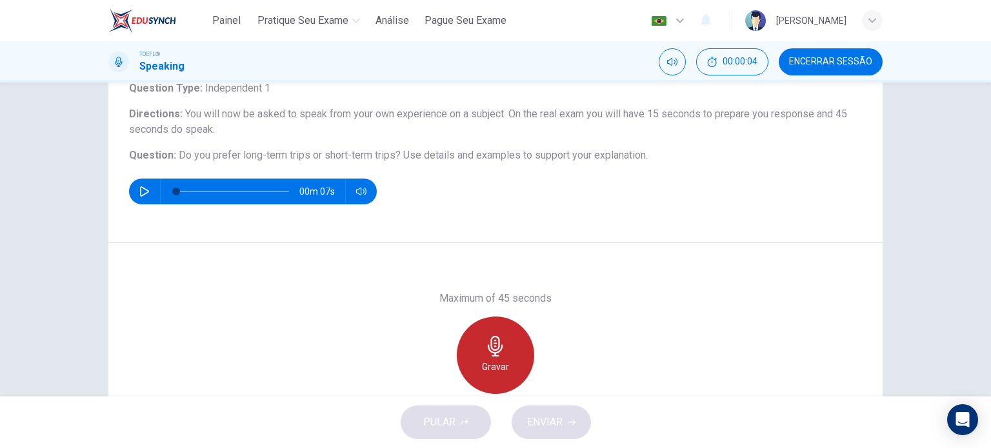
click at [492, 362] on h6 "Gravar" at bounding box center [495, 366] width 27 height 15
click at [480, 327] on div "Parar" at bounding box center [495, 355] width 77 height 77
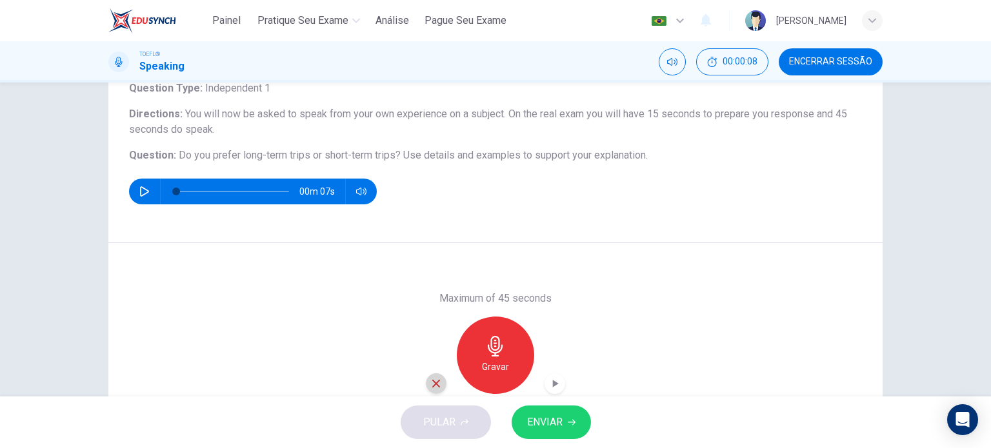
click at [432, 387] on icon "button" at bounding box center [436, 384] width 12 height 12
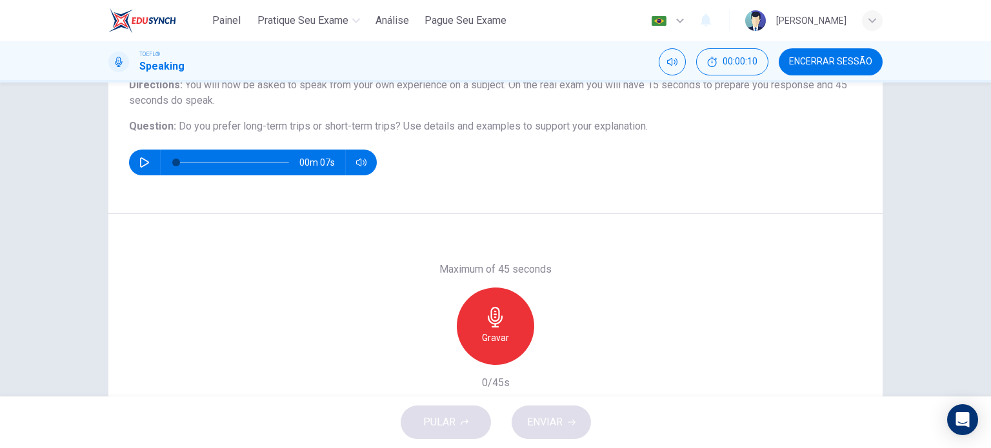
scroll to position [121, 0]
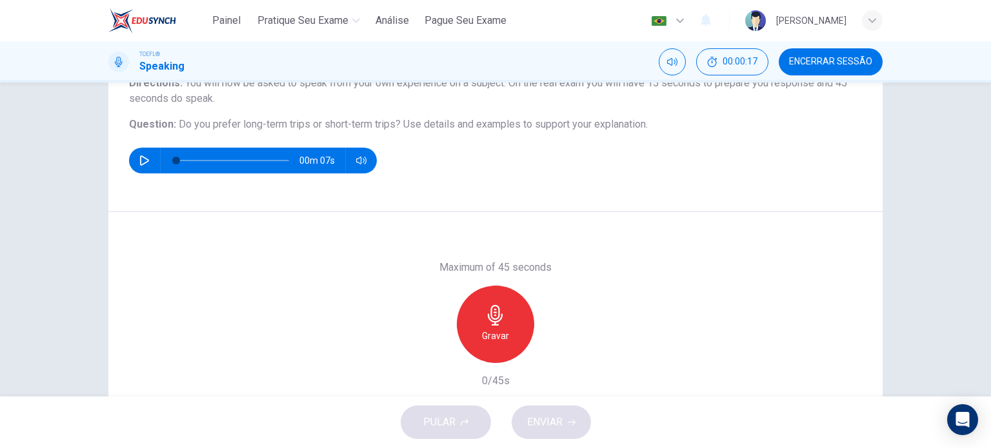
drag, startPoint x: 451, startPoint y: 312, endPoint x: 493, endPoint y: 323, distance: 43.5
click at [493, 323] on div "Gravar" at bounding box center [495, 324] width 139 height 77
click at [493, 323] on icon "button" at bounding box center [495, 315] width 21 height 21
click at [518, 348] on div "Parar" at bounding box center [495, 324] width 77 height 77
click at [433, 354] on icon "button" at bounding box center [436, 353] width 12 height 12
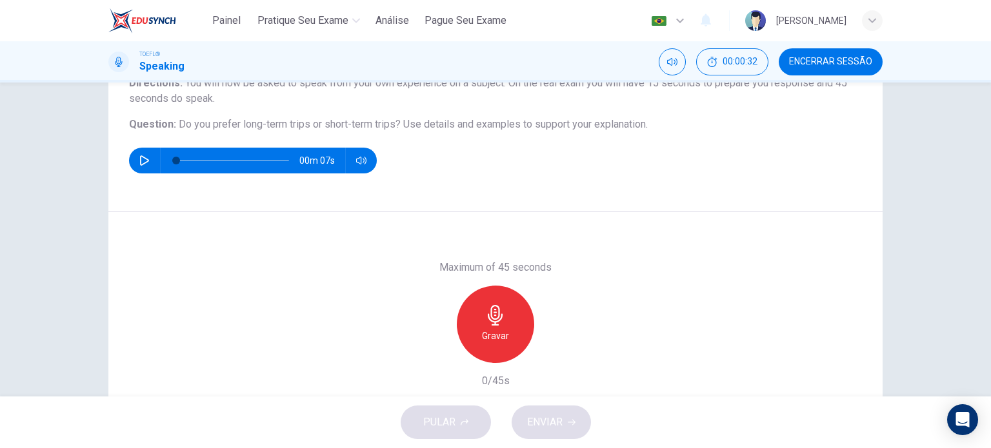
click at [494, 340] on h6 "Gravar" at bounding box center [495, 335] width 27 height 15
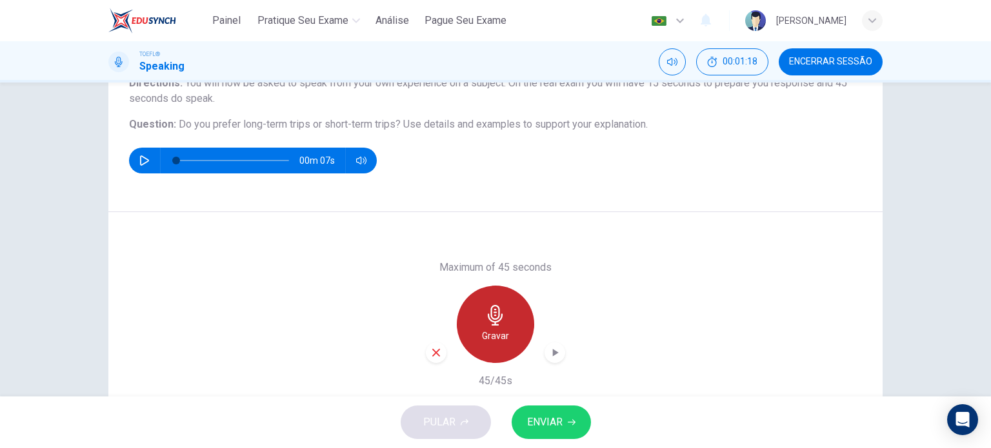
click at [486, 322] on icon "button" at bounding box center [495, 315] width 21 height 21
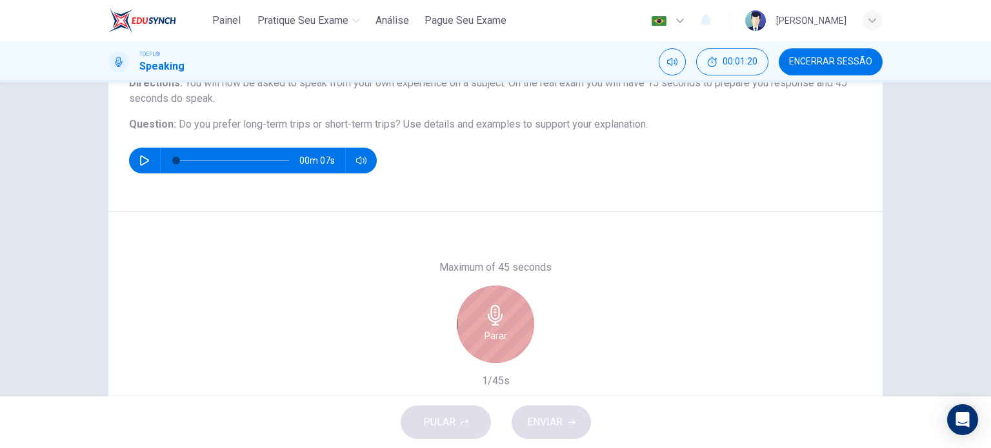
click at [483, 344] on div "Parar" at bounding box center [495, 324] width 77 height 77
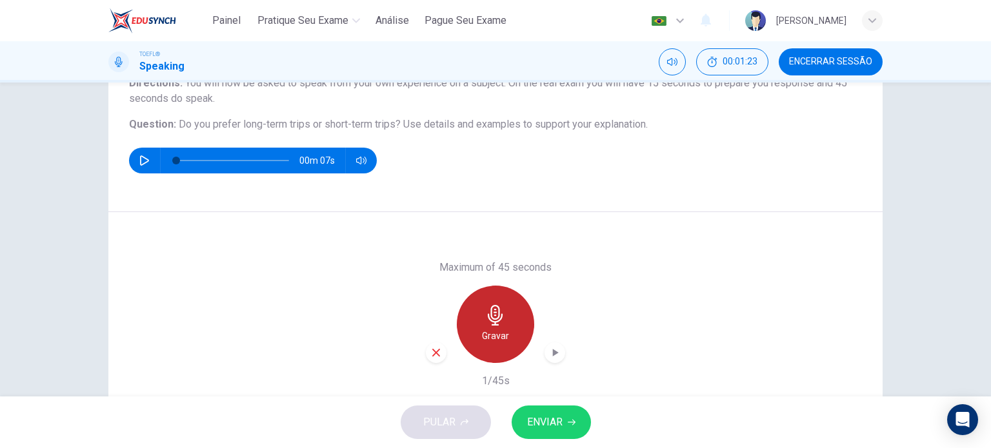
click at [483, 344] on div "Gravar" at bounding box center [495, 324] width 77 height 77
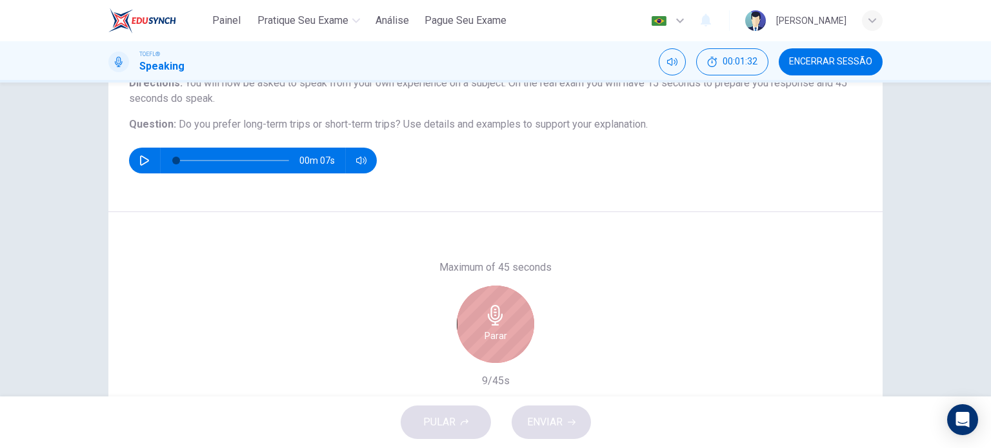
click at [483, 344] on div "Parar" at bounding box center [495, 324] width 77 height 77
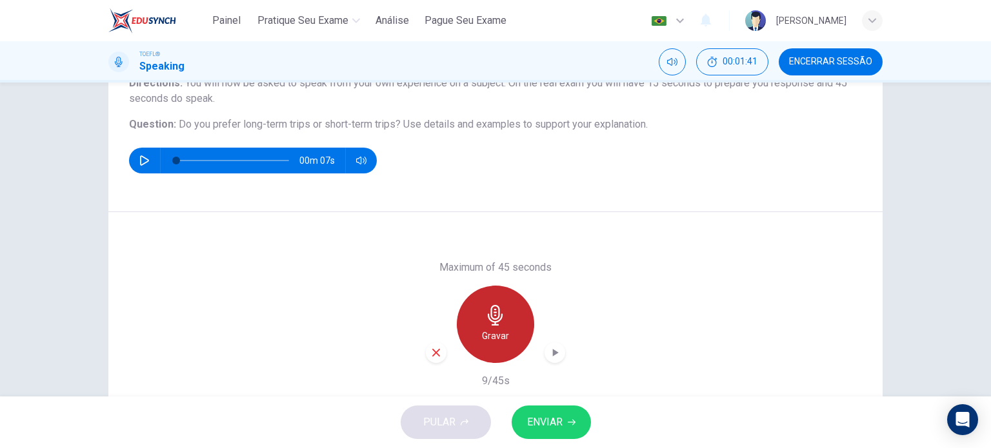
click at [493, 343] on h6 "Gravar" at bounding box center [495, 335] width 27 height 15
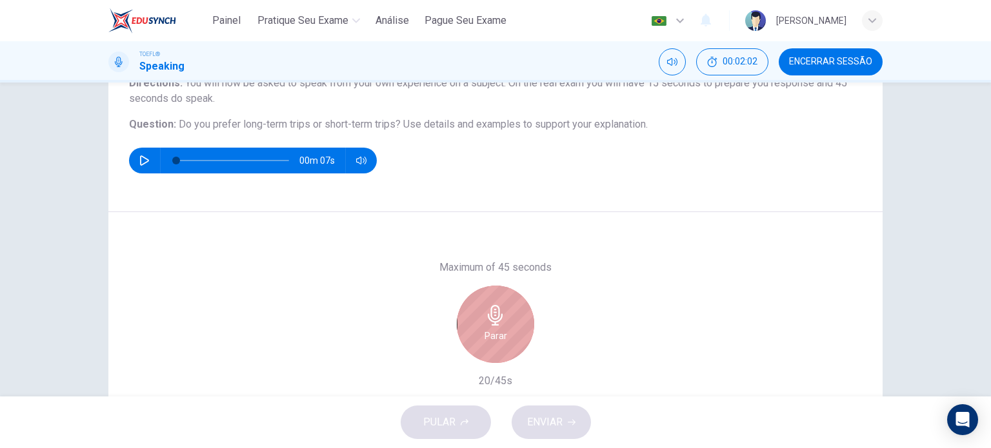
click at [493, 343] on h6 "Parar" at bounding box center [496, 335] width 23 height 15
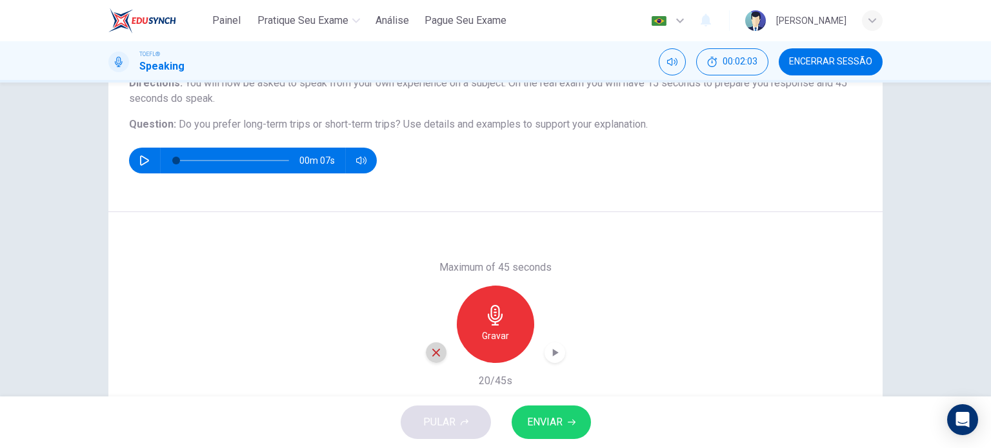
click at [434, 357] on icon "button" at bounding box center [436, 353] width 12 height 12
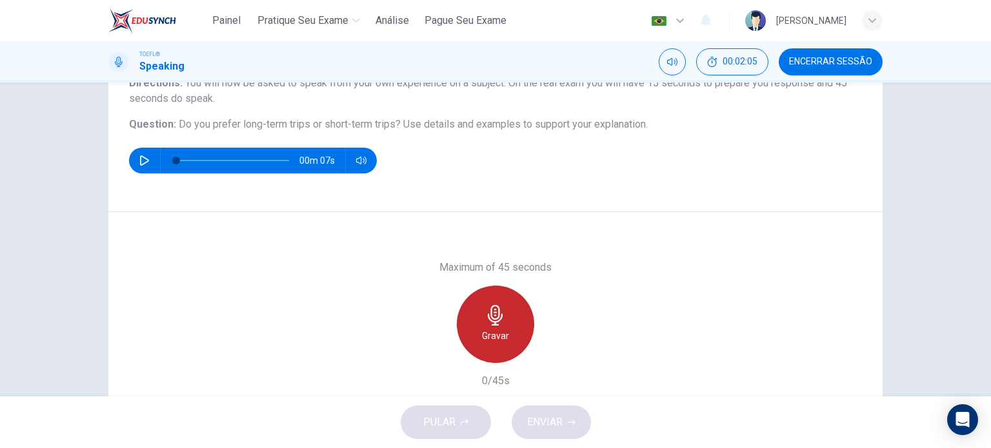
click at [506, 333] on div "Gravar" at bounding box center [495, 324] width 77 height 77
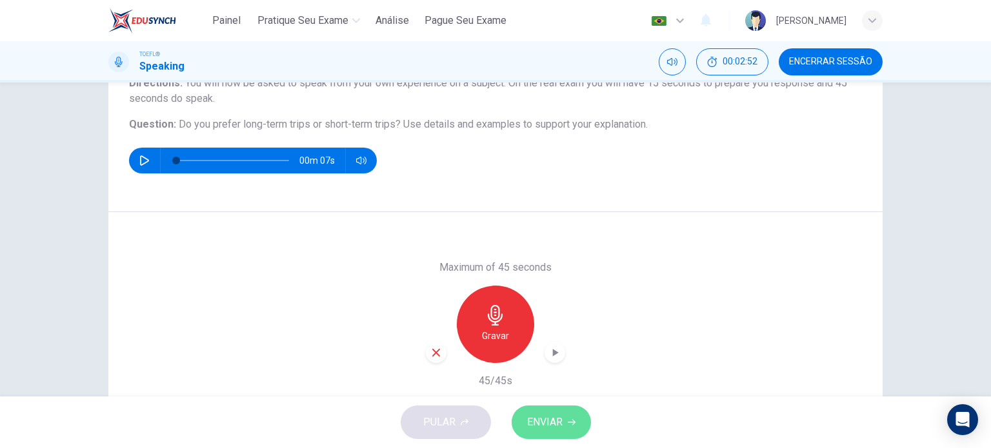
click at [559, 432] on button "ENVIAR" at bounding box center [551, 423] width 79 height 34
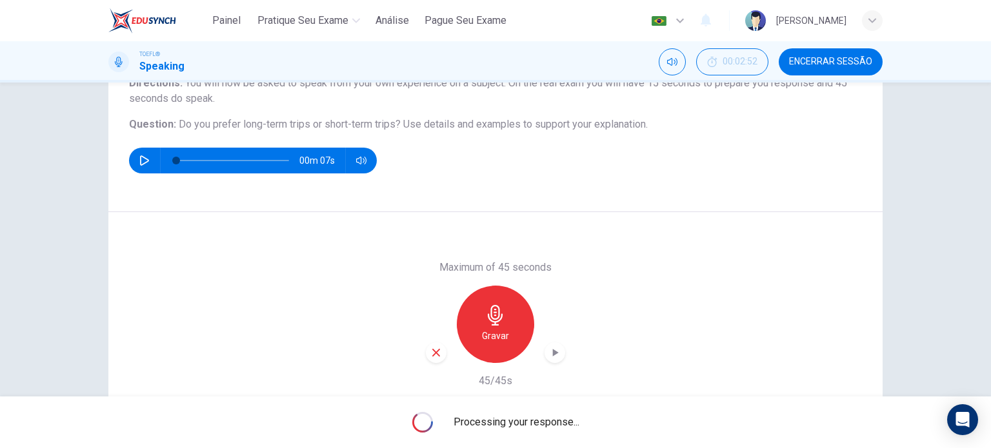
scroll to position [185, 0]
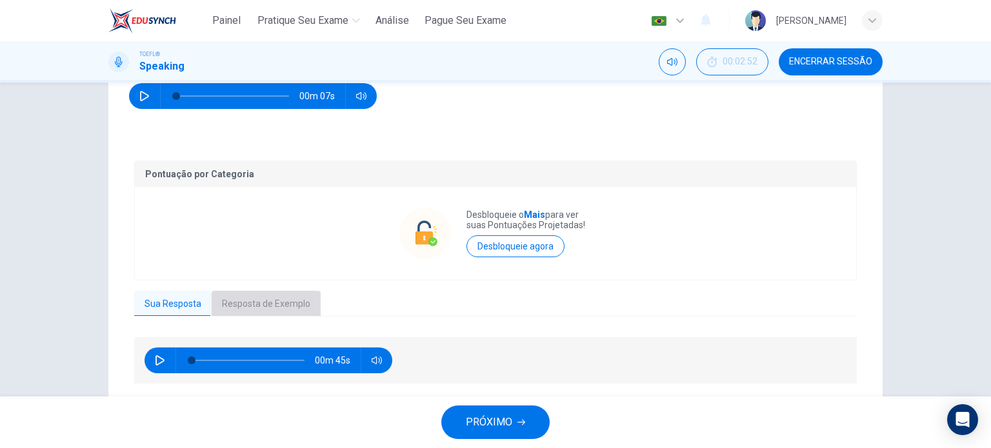
click at [245, 299] on button "Resposta de Exemplo" at bounding box center [266, 304] width 109 height 27
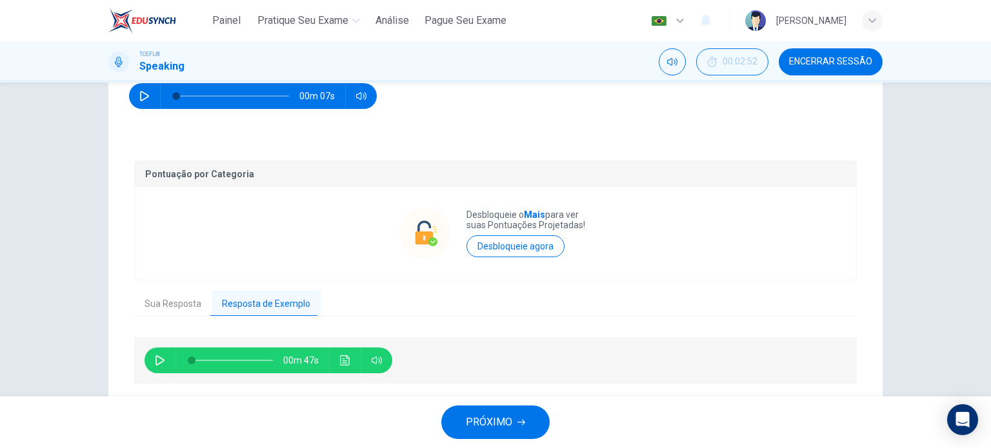
click at [152, 353] on button "button" at bounding box center [160, 361] width 21 height 26
click at [155, 356] on icon "button" at bounding box center [160, 361] width 10 height 10
type input "43"
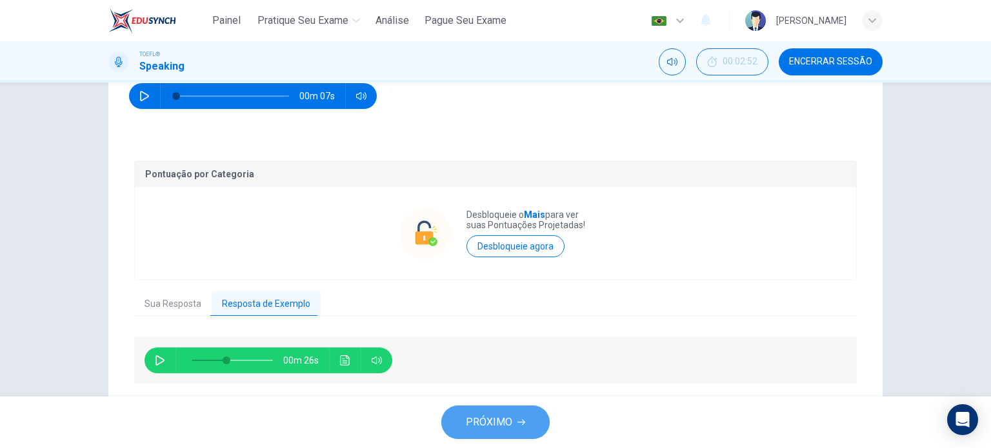
click at [490, 425] on span "PRÓXIMO" at bounding box center [489, 423] width 46 height 18
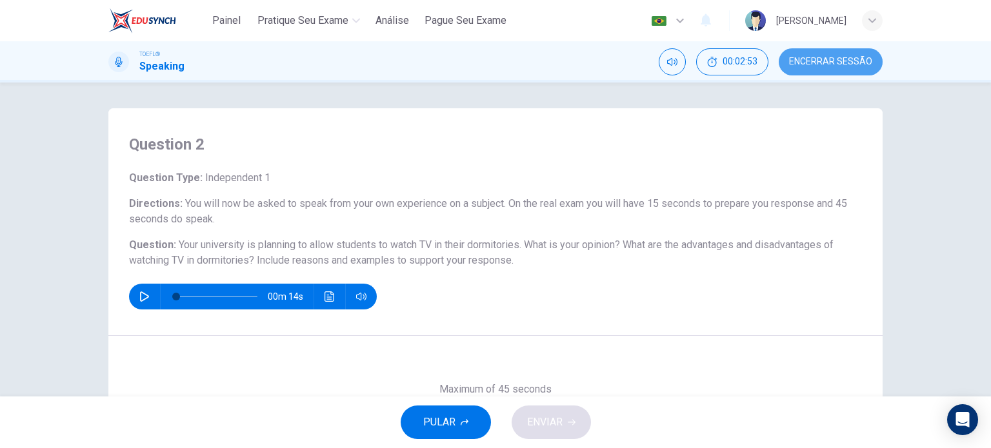
click at [843, 64] on span "Encerrar Sessão" at bounding box center [830, 62] width 83 height 10
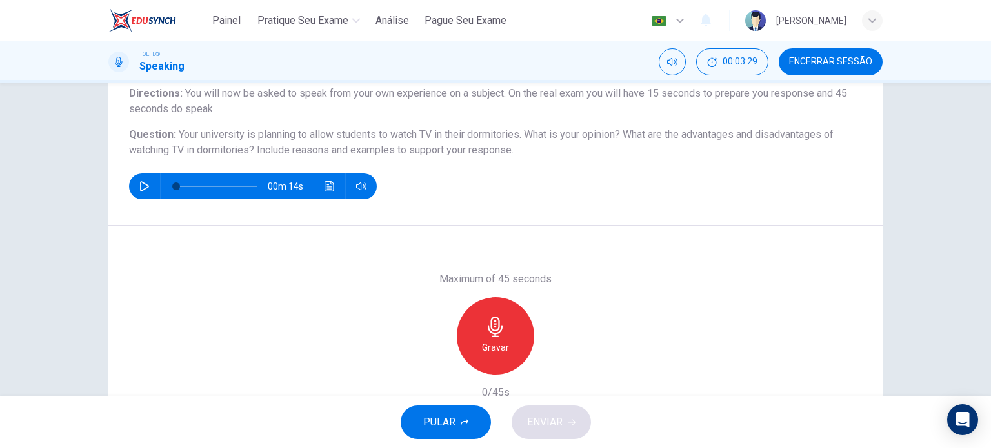
scroll to position [121, 0]
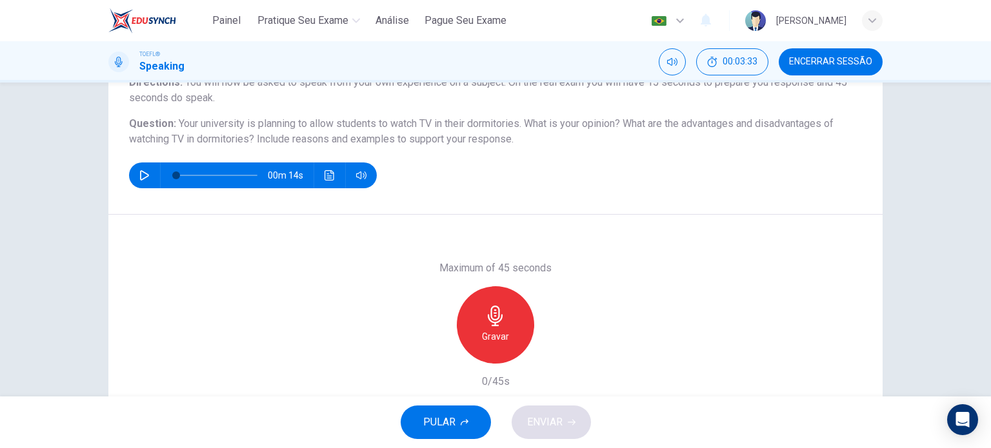
click at [506, 328] on div "Gravar" at bounding box center [495, 324] width 77 height 77
click at [488, 335] on h6 "Parar" at bounding box center [496, 336] width 23 height 15
click at [434, 361] on div "button" at bounding box center [436, 353] width 21 height 21
click at [498, 327] on div "Gravar" at bounding box center [495, 324] width 77 height 77
click at [498, 327] on div "Parar" at bounding box center [495, 324] width 77 height 77
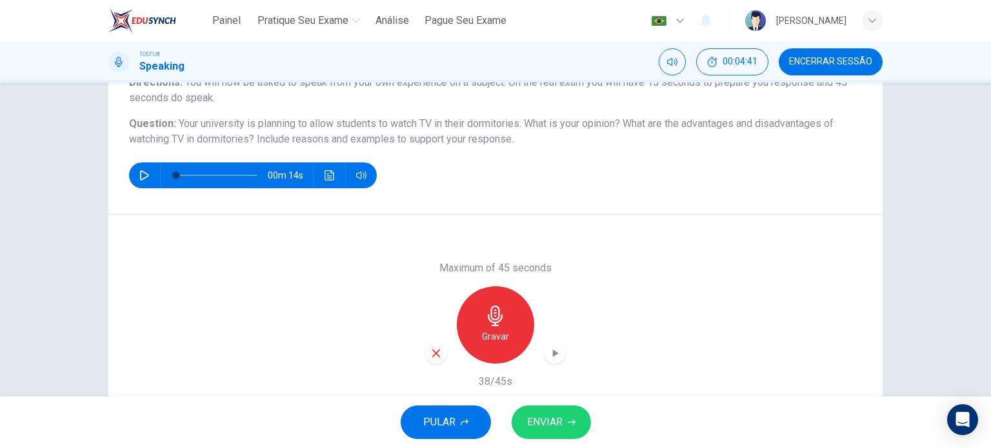
click at [429, 363] on div "Gravar" at bounding box center [495, 324] width 139 height 77
click at [432, 352] on icon "button" at bounding box center [436, 354] width 8 height 8
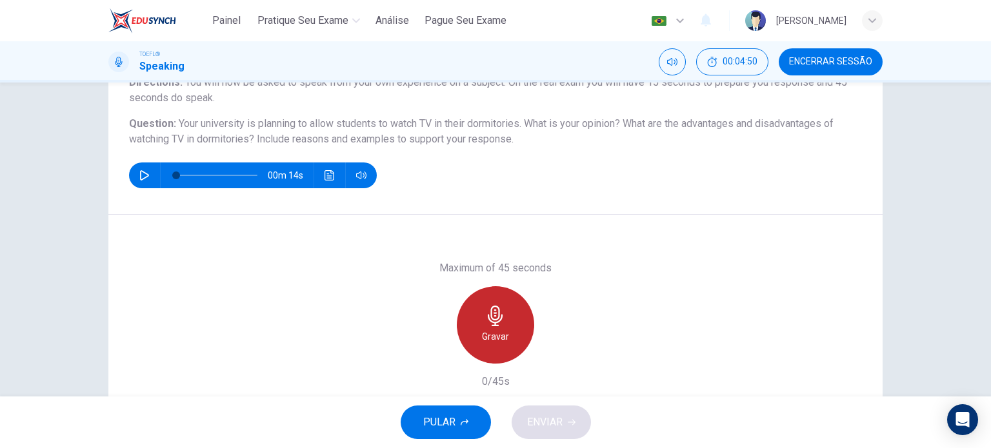
click at [488, 329] on h6 "Gravar" at bounding box center [495, 336] width 27 height 15
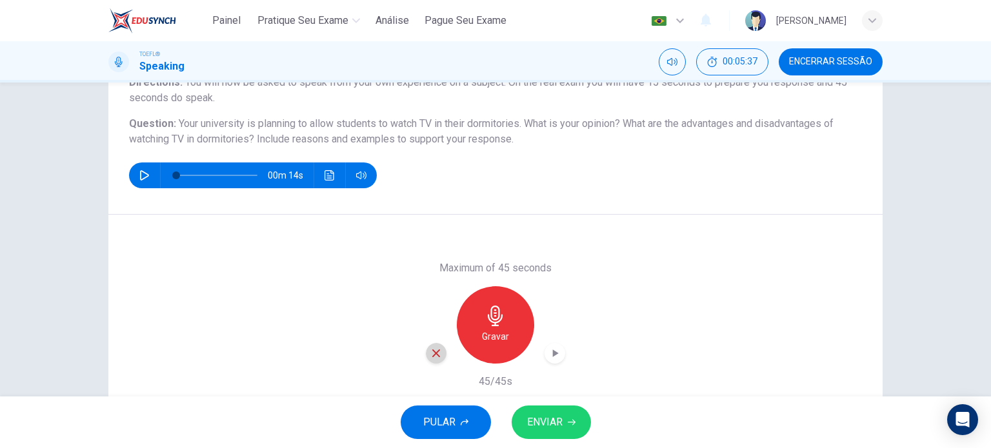
click at [434, 358] on icon "button" at bounding box center [436, 354] width 12 height 12
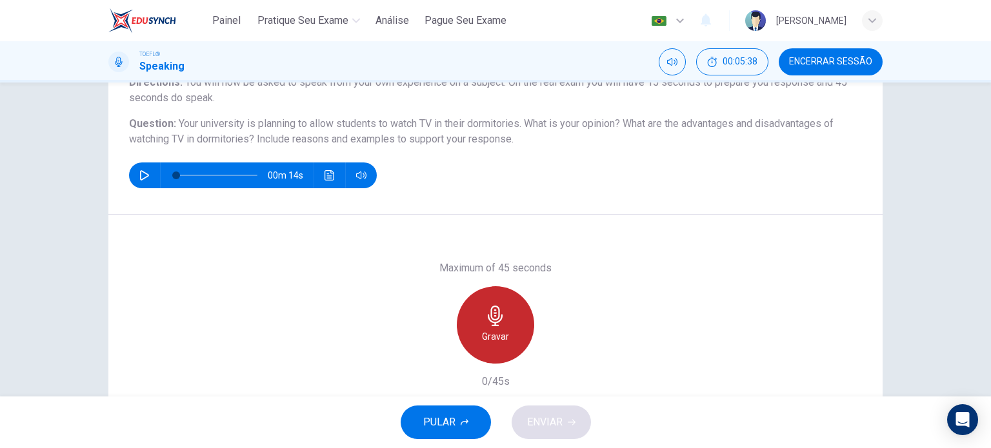
click at [498, 332] on h6 "Gravar" at bounding box center [495, 336] width 27 height 15
click at [498, 332] on h6 "Parar" at bounding box center [496, 336] width 23 height 15
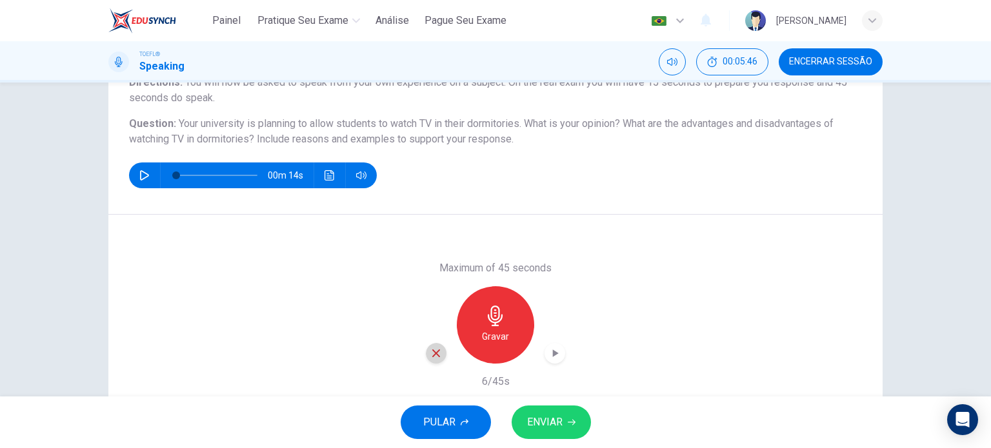
click at [430, 358] on icon "button" at bounding box center [436, 354] width 12 height 12
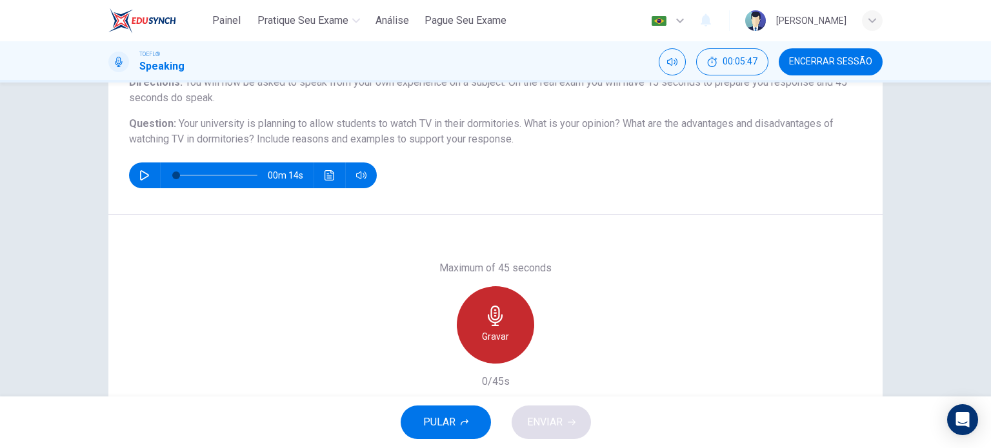
click at [490, 340] on h6 "Gravar" at bounding box center [495, 336] width 27 height 15
click at [490, 340] on h6 "Parar" at bounding box center [496, 336] width 23 height 15
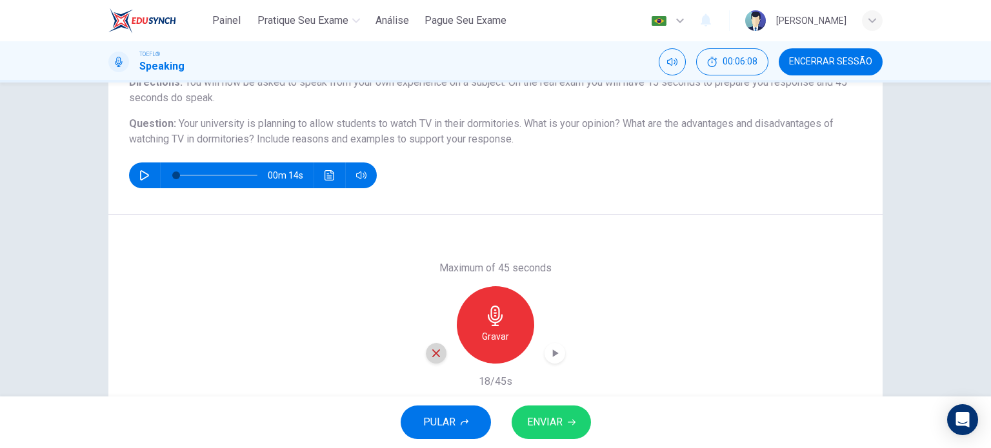
click at [437, 361] on div "button" at bounding box center [436, 353] width 21 height 21
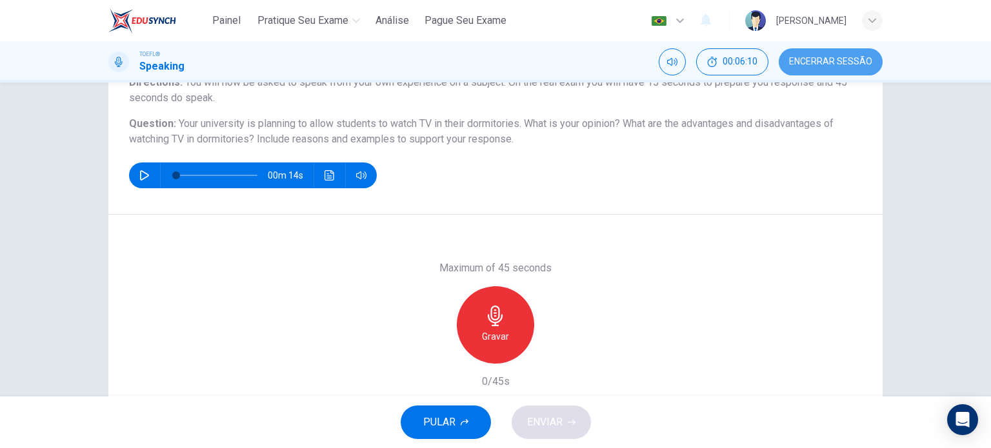
click at [835, 75] on button "Encerrar Sessão" at bounding box center [831, 61] width 104 height 27
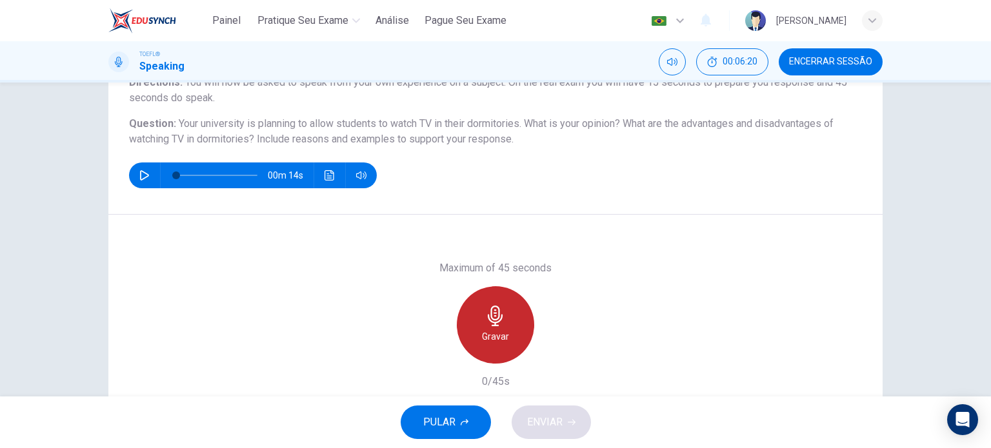
click at [486, 331] on h6 "Gravar" at bounding box center [495, 336] width 27 height 15
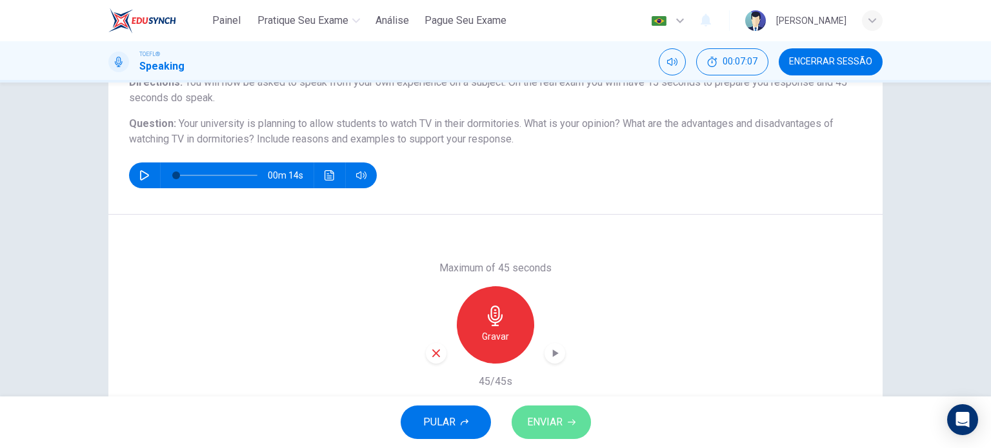
click at [568, 428] on button "ENVIAR" at bounding box center [551, 423] width 79 height 34
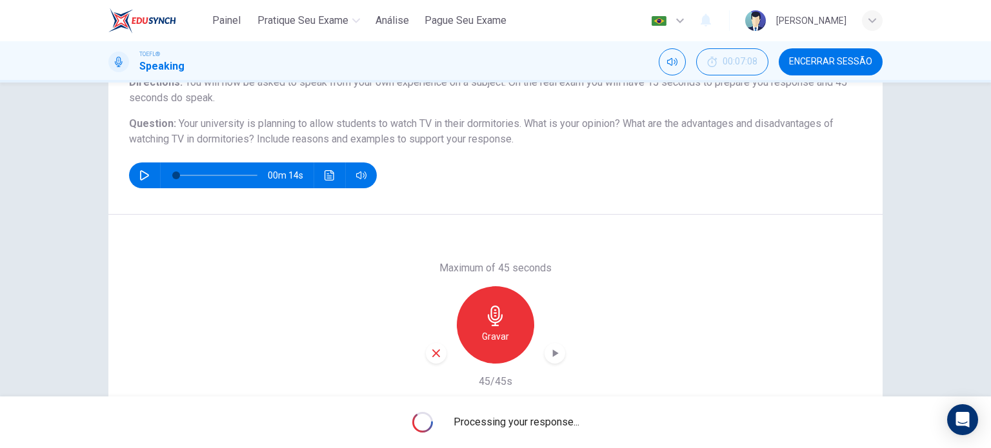
scroll to position [186, 0]
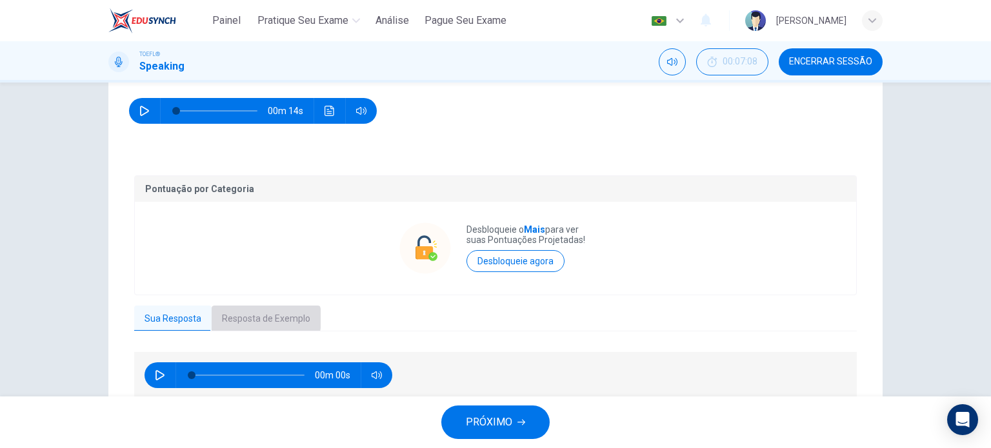
click at [245, 319] on button "Resposta de Exemplo" at bounding box center [266, 319] width 109 height 27
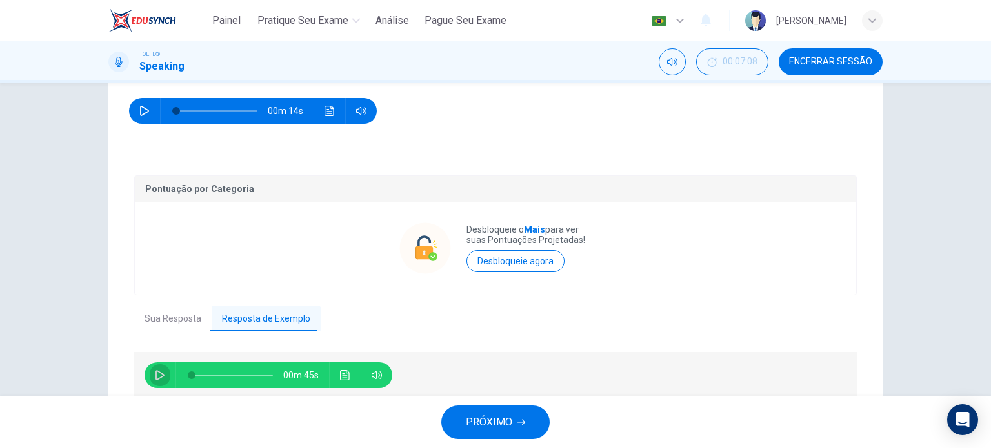
click at [157, 376] on icon "button" at bounding box center [160, 375] width 9 height 10
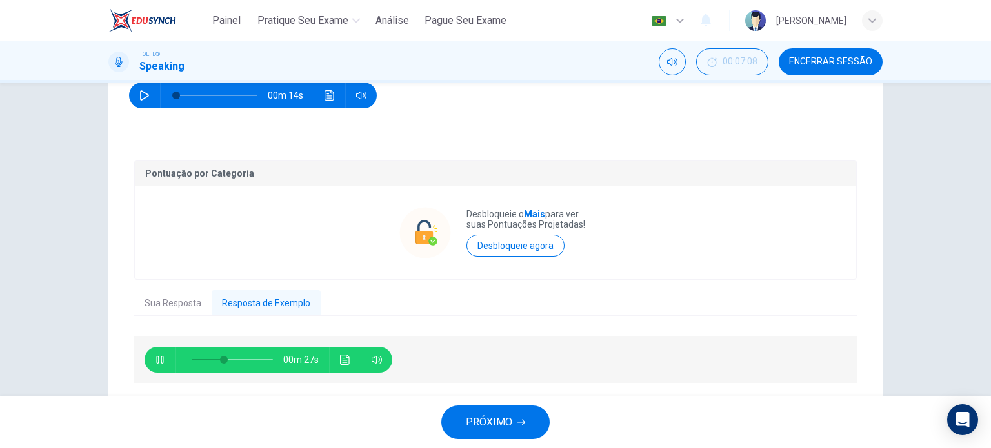
scroll to position [201, 0]
type input "77"
click at [519, 437] on button "PRÓXIMO" at bounding box center [495, 423] width 108 height 34
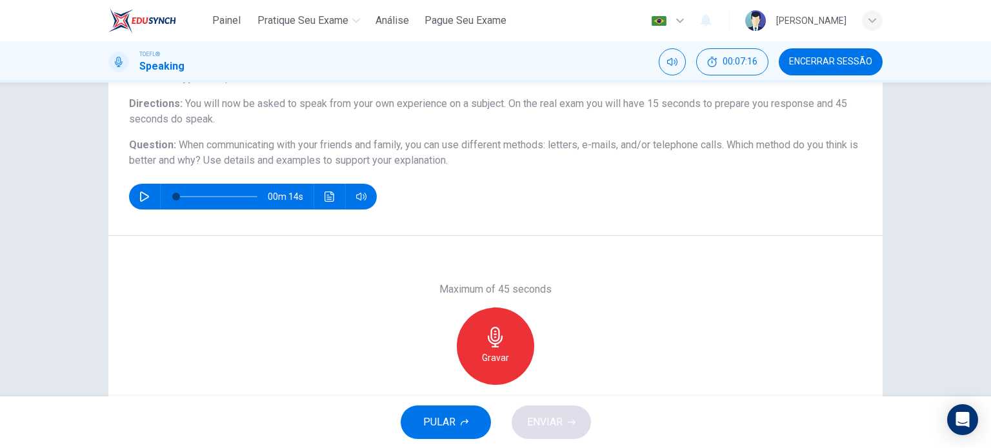
scroll to position [100, 0]
click at [486, 346] on icon "button" at bounding box center [495, 337] width 21 height 21
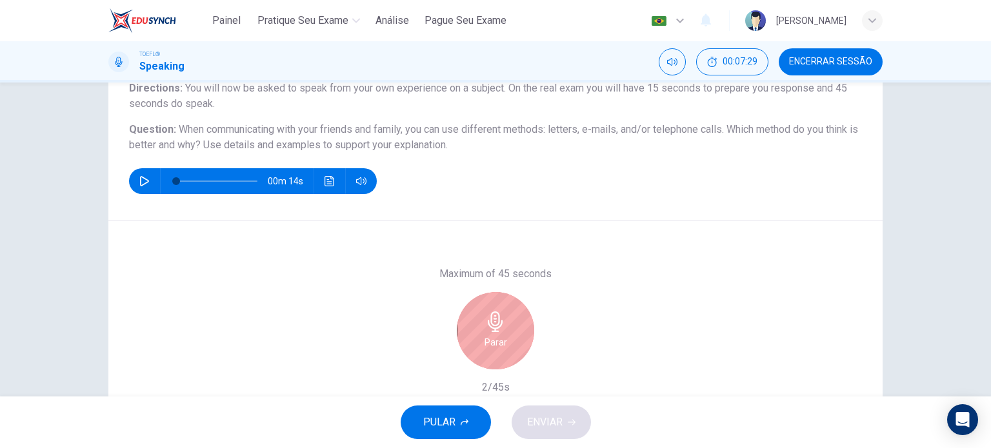
scroll to position [121, 0]
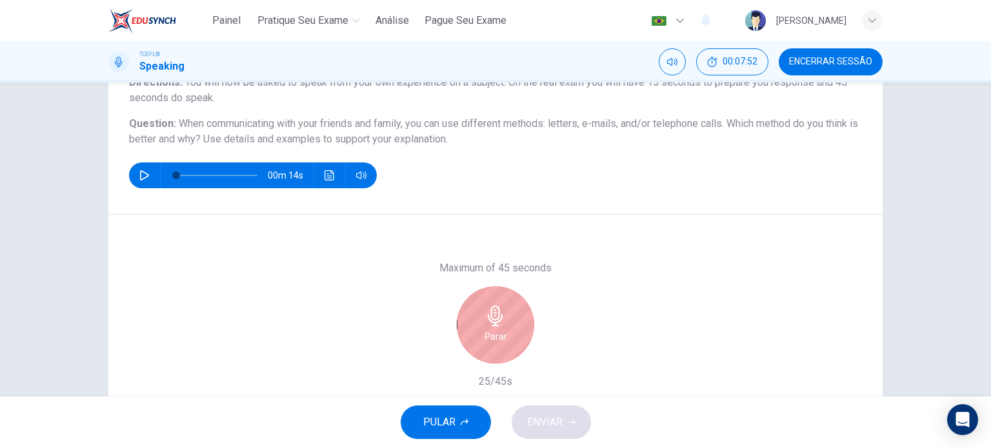
click at [491, 325] on icon "button" at bounding box center [495, 316] width 15 height 21
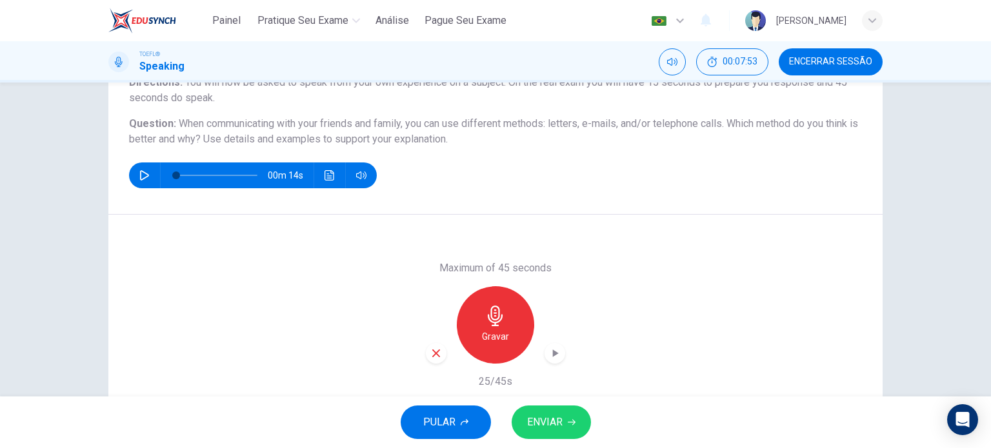
click at [439, 356] on div "button" at bounding box center [436, 353] width 21 height 21
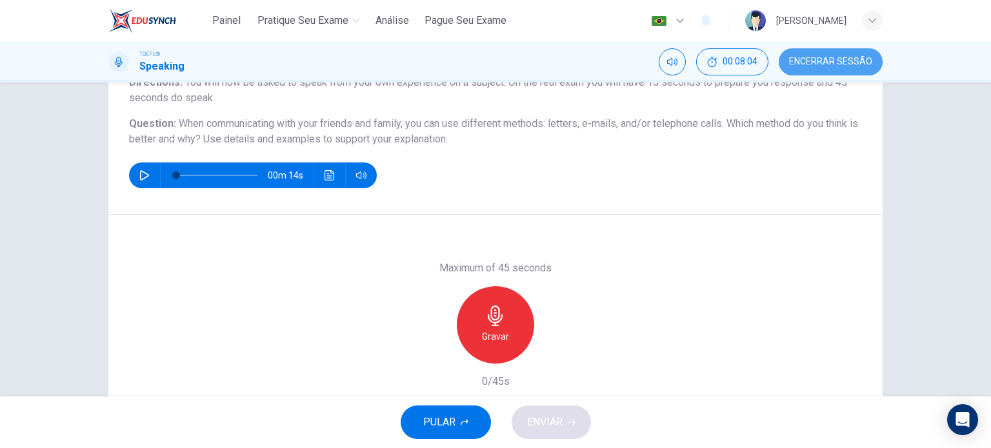
click at [814, 60] on span "Encerrar Sessão" at bounding box center [830, 62] width 83 height 10
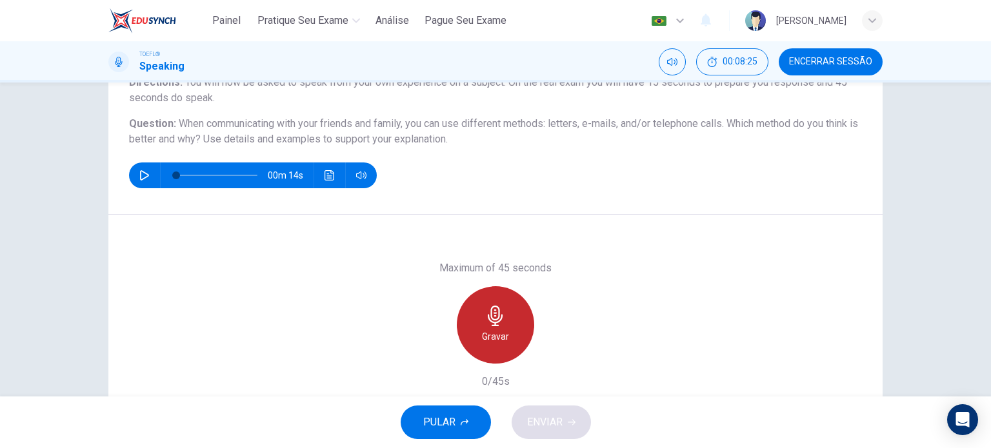
click at [477, 317] on div "Gravar" at bounding box center [495, 324] width 77 height 77
click at [477, 317] on div "Parar" at bounding box center [495, 324] width 77 height 77
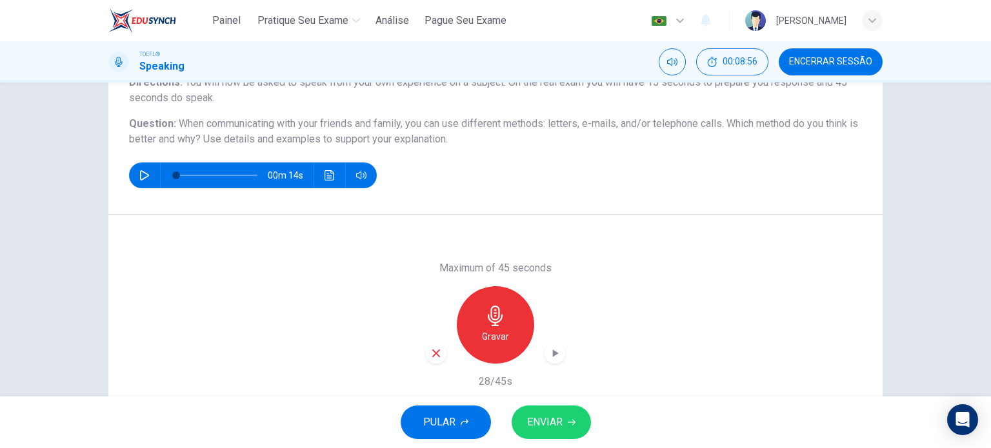
click at [501, 318] on icon "button" at bounding box center [495, 316] width 21 height 21
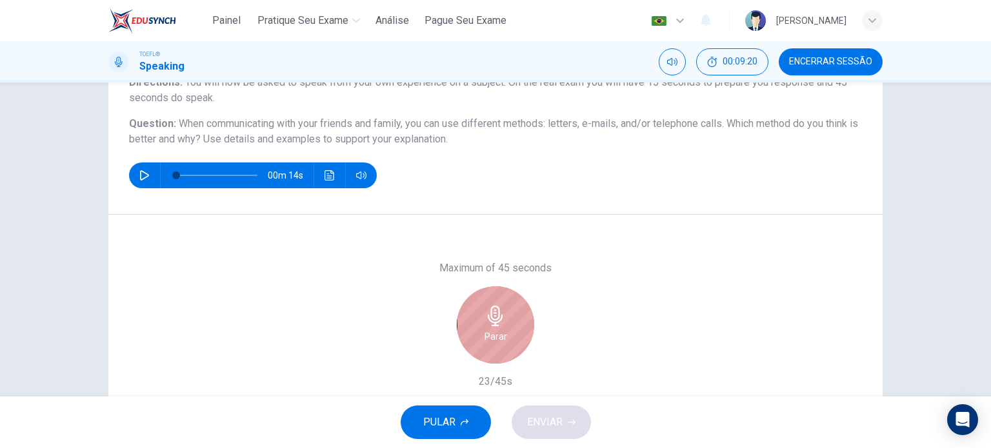
click at [501, 318] on icon "button" at bounding box center [495, 316] width 21 height 21
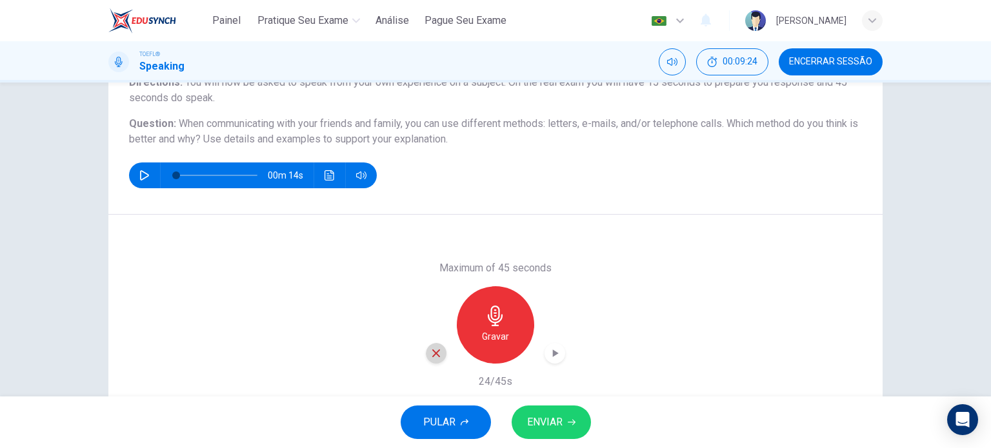
click at [436, 356] on icon "button" at bounding box center [436, 354] width 8 height 8
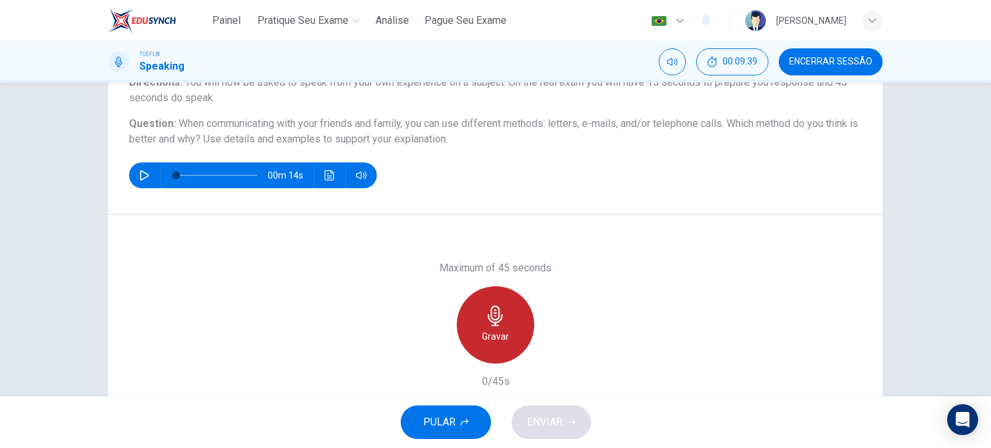
click at [503, 339] on h6 "Gravar" at bounding box center [495, 336] width 27 height 15
click at [503, 339] on div "Parar" at bounding box center [495, 324] width 77 height 77
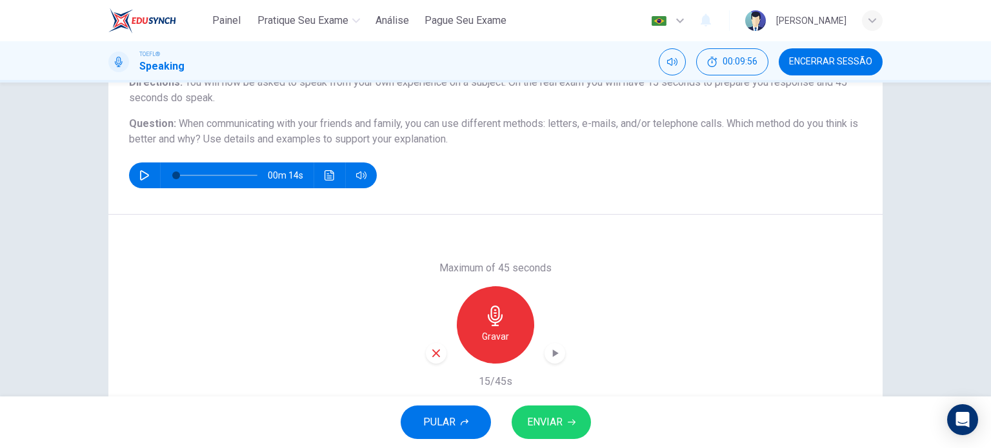
click at [441, 348] on div "button" at bounding box center [436, 353] width 21 height 21
click at [492, 337] on h6 "Gravar" at bounding box center [495, 336] width 27 height 15
click at [555, 417] on span "ENVIAR" at bounding box center [544, 423] width 35 height 18
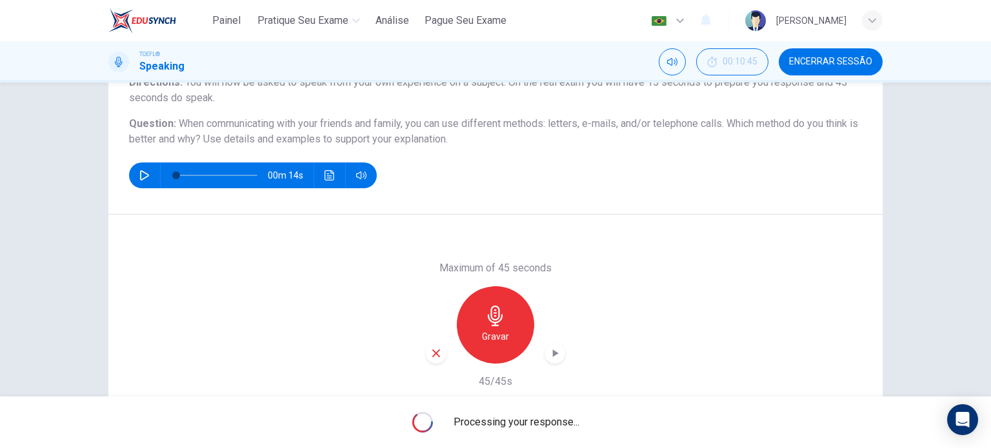
scroll to position [186, 0]
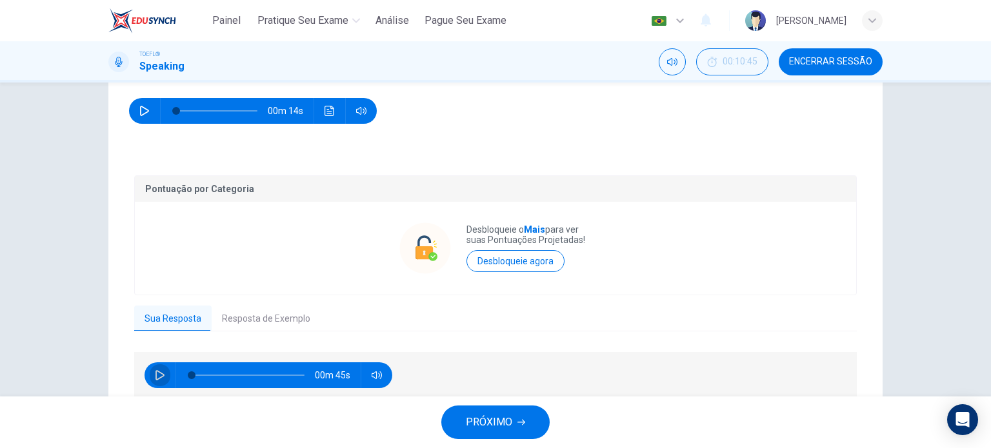
click at [160, 371] on icon "button" at bounding box center [160, 375] width 10 height 10
type input "0"
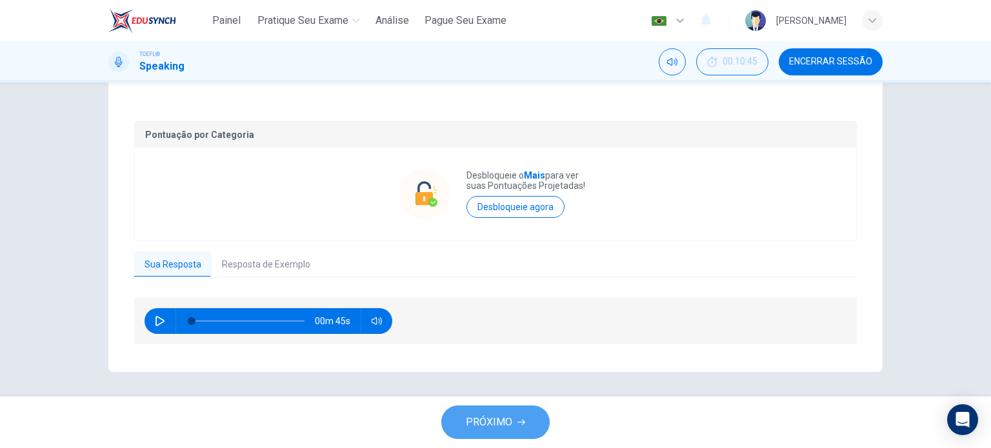
click at [471, 418] on span "PRÓXIMO" at bounding box center [489, 423] width 46 height 18
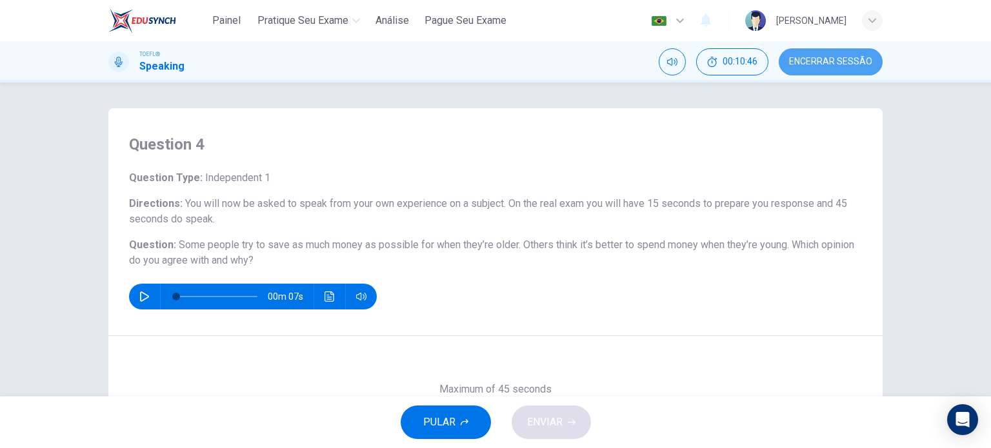
click at [843, 61] on span "Encerrar Sessão" at bounding box center [830, 62] width 83 height 10
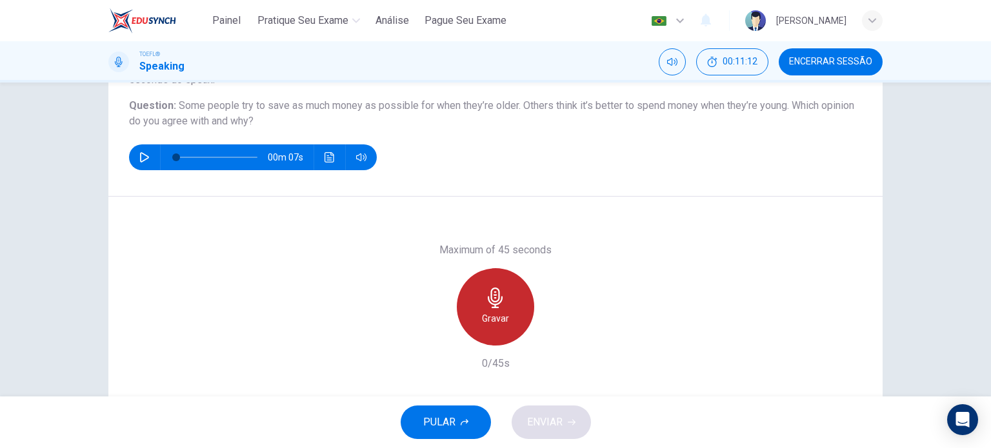
click at [485, 337] on div "Gravar" at bounding box center [495, 306] width 77 height 77
click at [511, 296] on div "Parar" at bounding box center [495, 306] width 77 height 77
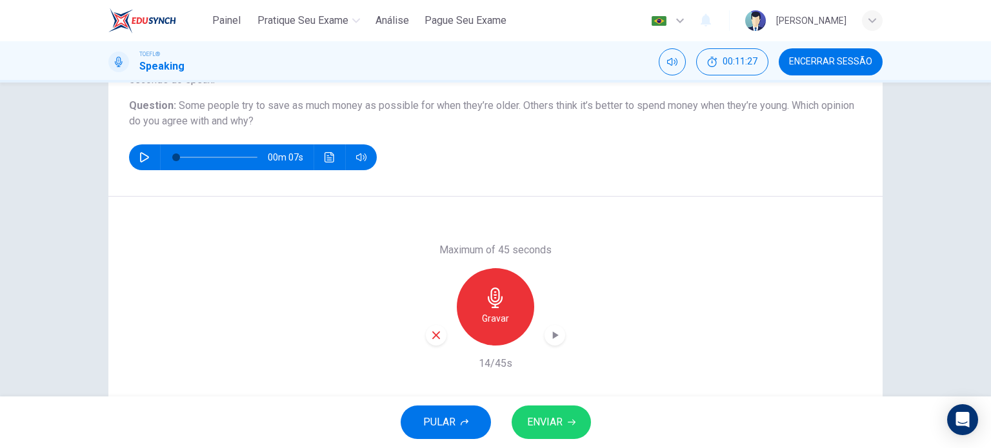
click at [430, 335] on icon "button" at bounding box center [436, 336] width 12 height 12
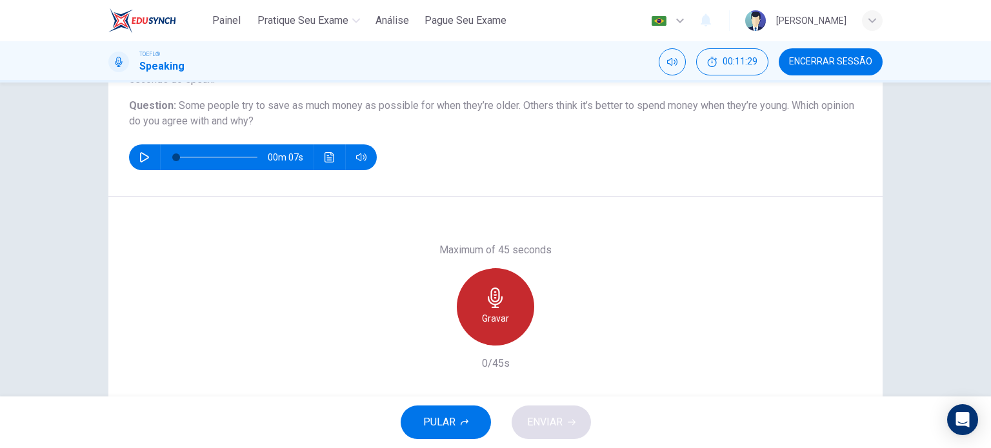
click at [495, 327] on div "Gravar" at bounding box center [495, 306] width 77 height 77
click at [495, 327] on div "Parar" at bounding box center [495, 306] width 77 height 77
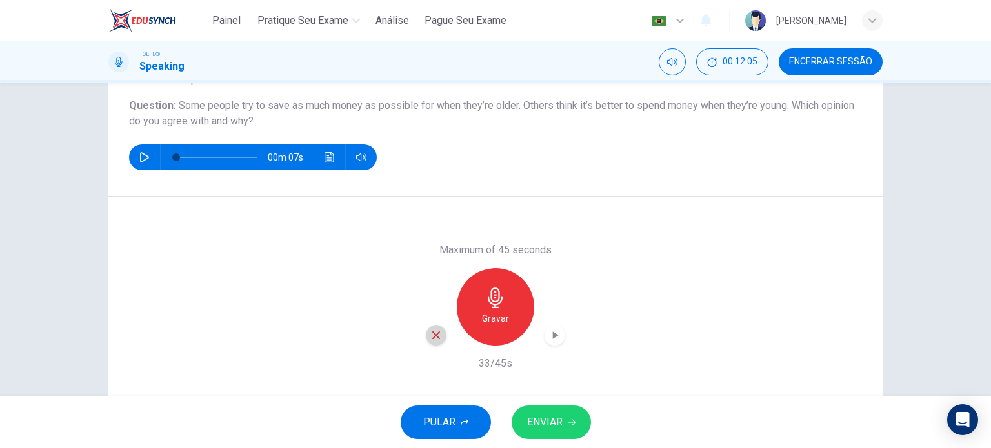
click at [426, 340] on div "button" at bounding box center [436, 335] width 21 height 21
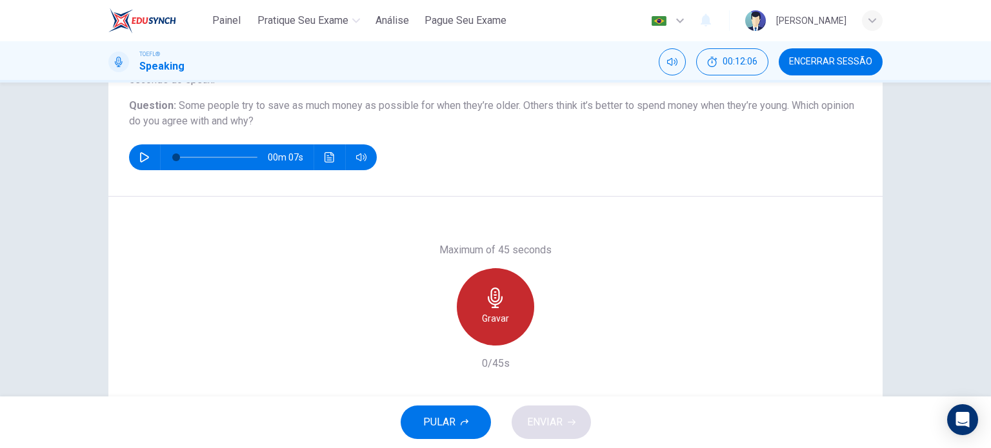
click at [498, 322] on h6 "Gravar" at bounding box center [495, 318] width 27 height 15
click at [501, 321] on h6 "Parar" at bounding box center [496, 318] width 23 height 15
click at [501, 321] on h6 "Gravar" at bounding box center [495, 318] width 27 height 15
click at [501, 321] on h6 "Parar" at bounding box center [496, 318] width 23 height 15
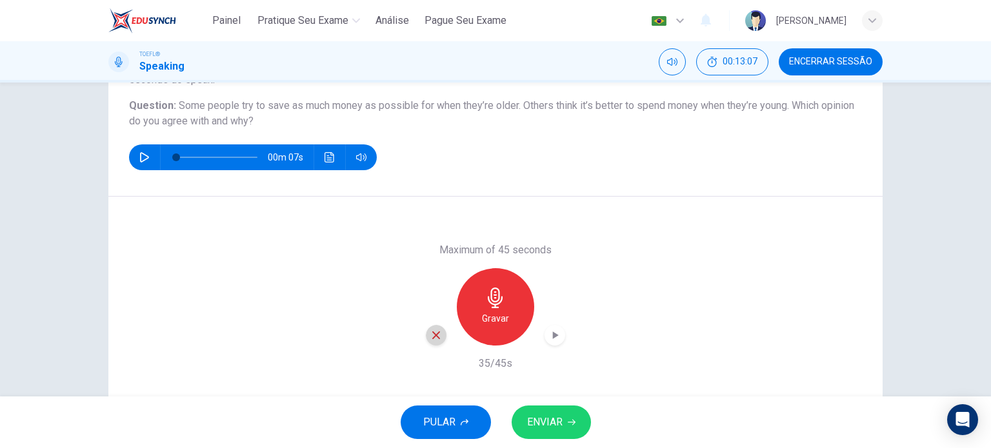
click at [435, 337] on icon "button" at bounding box center [436, 336] width 8 height 8
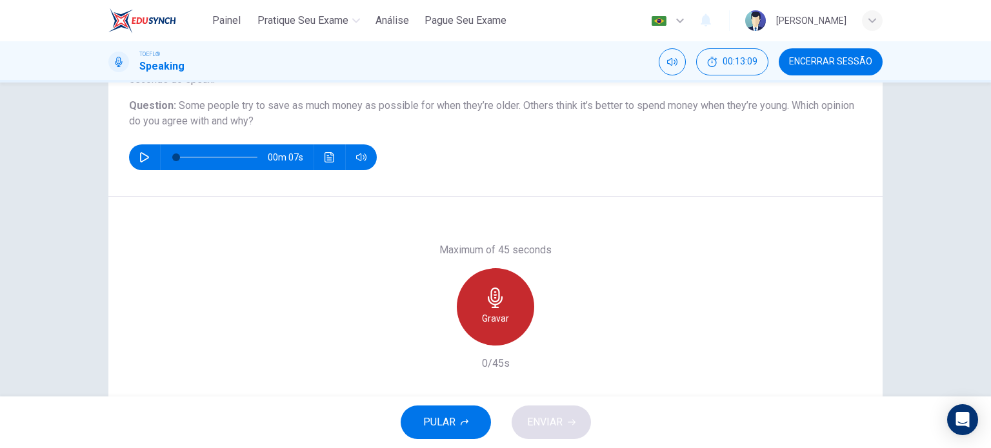
click at [498, 330] on div "Gravar" at bounding box center [495, 306] width 77 height 77
click at [498, 330] on div "Parar" at bounding box center [495, 306] width 77 height 77
click at [493, 330] on div "Gravar" at bounding box center [495, 306] width 77 height 77
click at [493, 330] on div "Parar" at bounding box center [495, 306] width 77 height 77
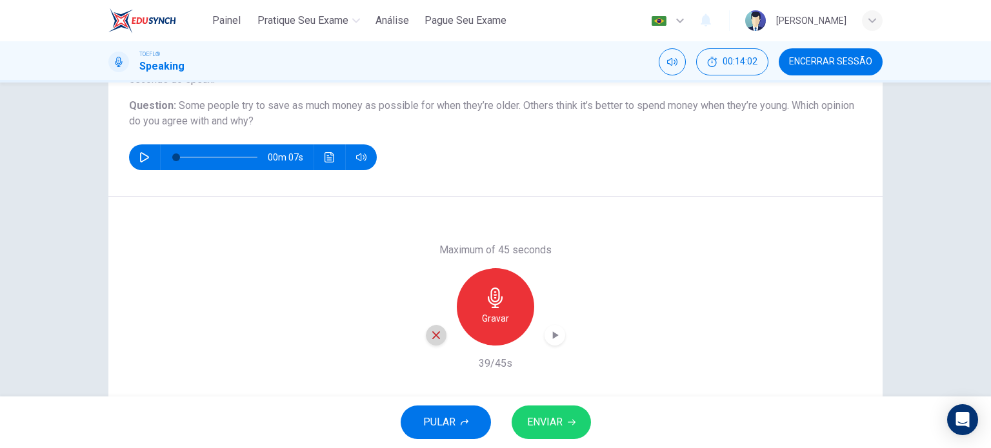
click at [440, 330] on div "button" at bounding box center [436, 335] width 21 height 21
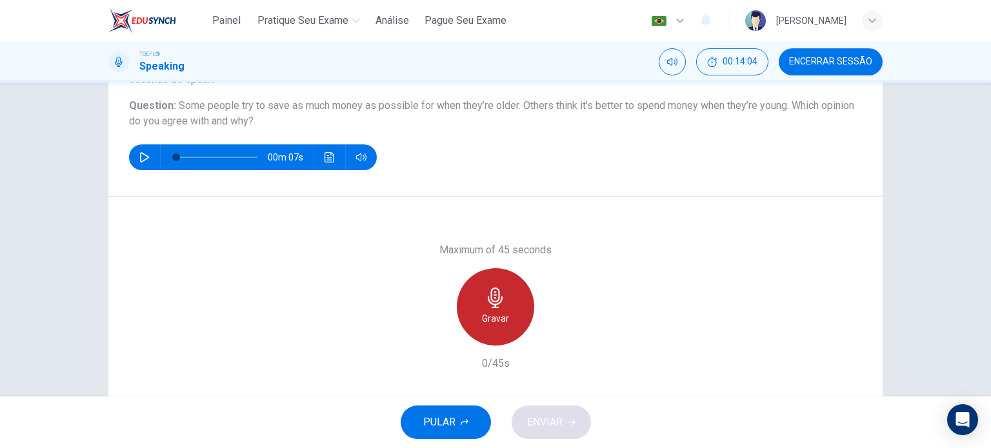
click at [471, 330] on div "Gravar" at bounding box center [495, 306] width 77 height 77
click at [471, 330] on div "Parar" at bounding box center [495, 306] width 77 height 77
click at [471, 330] on div "Gravar" at bounding box center [495, 306] width 77 height 77
click at [471, 330] on div "Parar" at bounding box center [495, 306] width 77 height 77
click at [471, 330] on div "Gravar" at bounding box center [495, 306] width 77 height 77
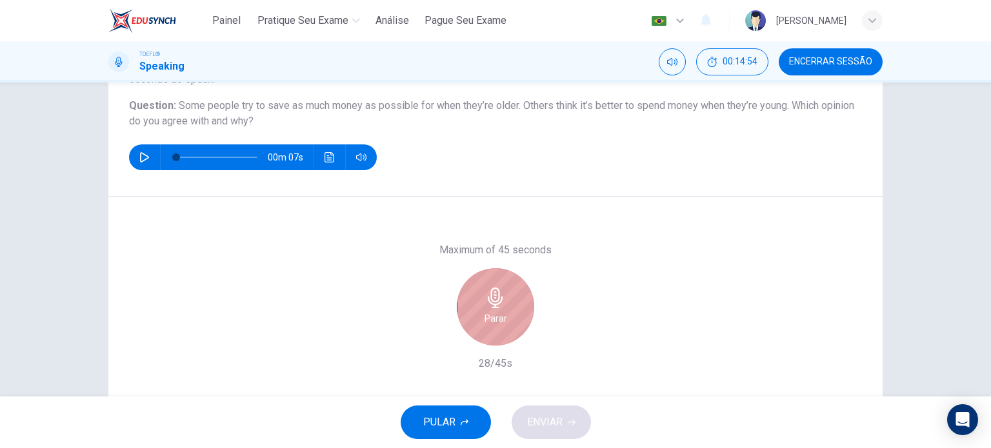
click at [471, 330] on div "Parar" at bounding box center [495, 306] width 77 height 77
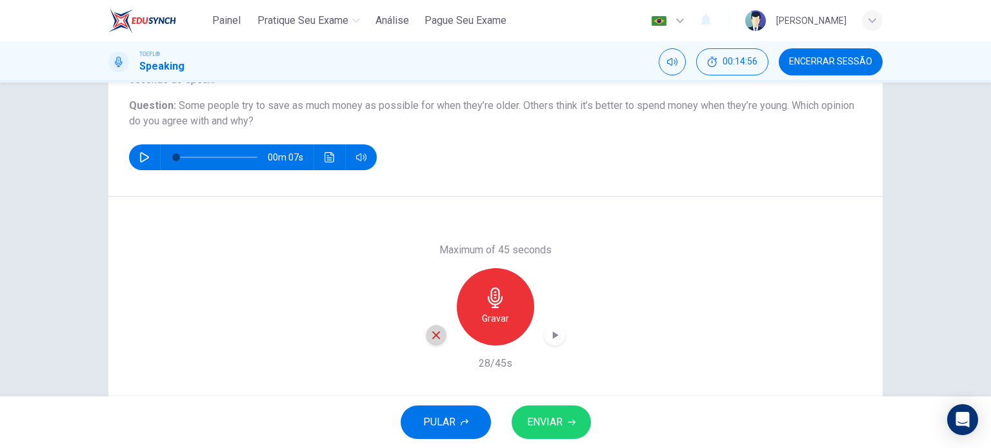
click at [434, 337] on icon "button" at bounding box center [436, 336] width 12 height 12
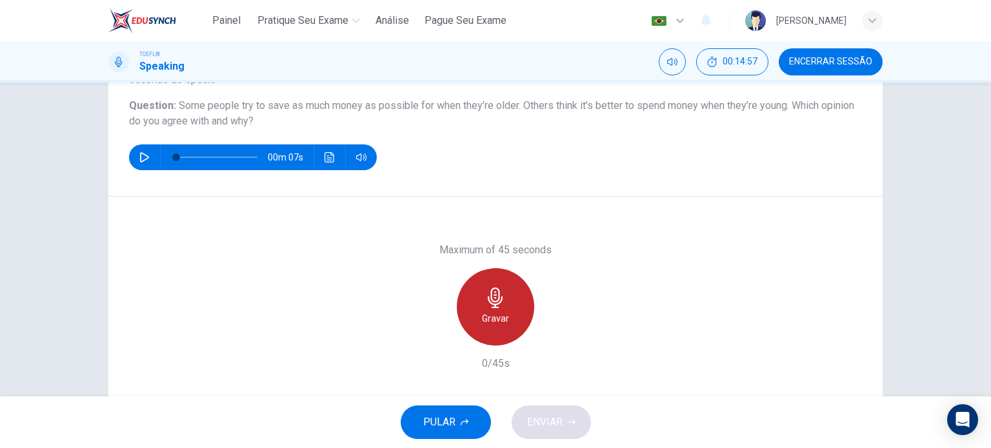
click at [481, 327] on div "Gravar" at bounding box center [495, 306] width 77 height 77
click at [481, 327] on div "Parar" at bounding box center [495, 306] width 77 height 77
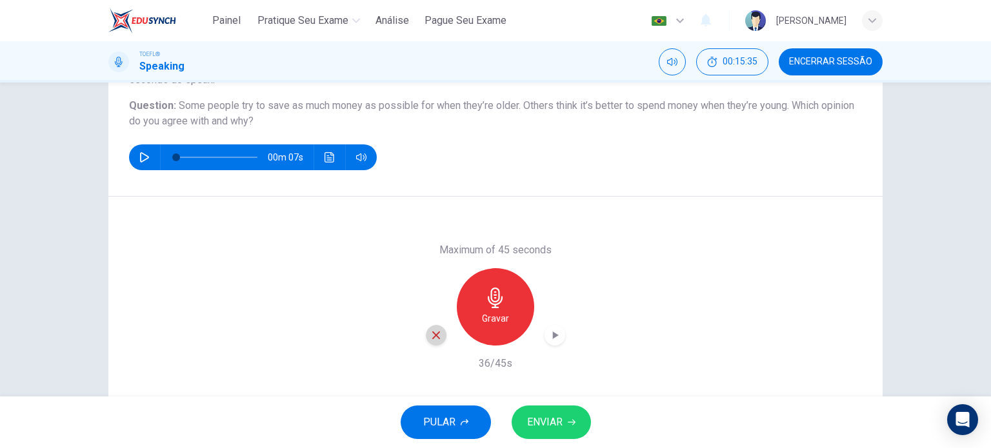
click at [434, 341] on icon "button" at bounding box center [436, 336] width 12 height 12
click at [493, 303] on icon "button" at bounding box center [495, 298] width 21 height 21
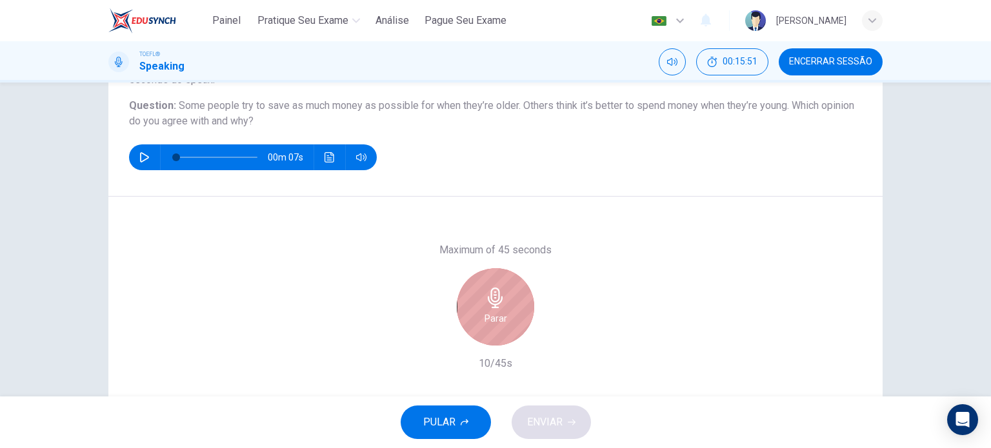
click at [493, 303] on icon "button" at bounding box center [495, 298] width 21 height 21
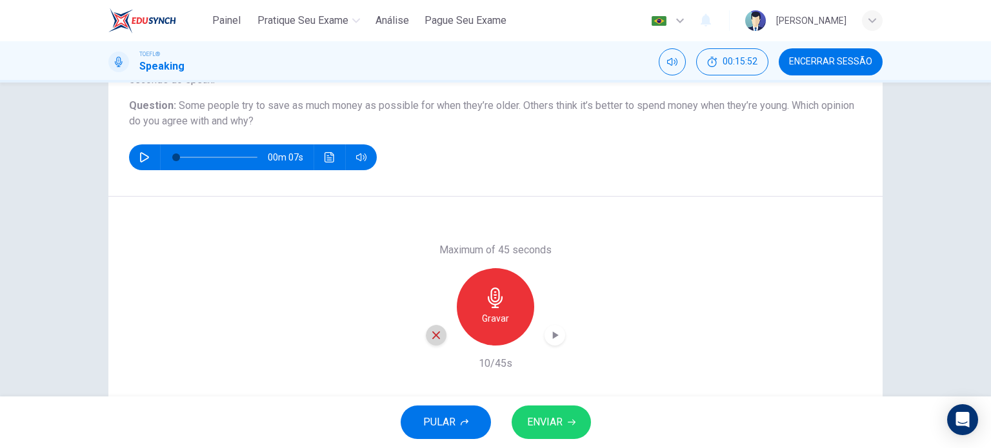
click at [437, 334] on icon "button" at bounding box center [436, 336] width 12 height 12
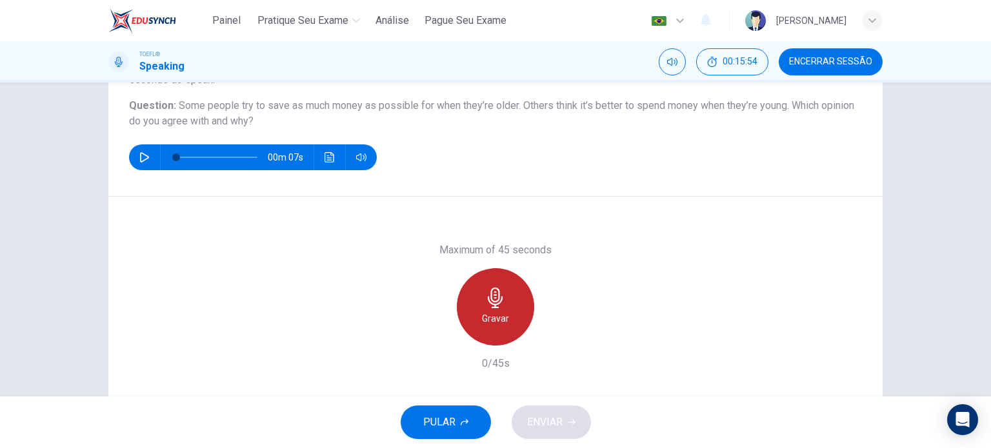
click at [505, 327] on div "Gravar" at bounding box center [495, 306] width 77 height 77
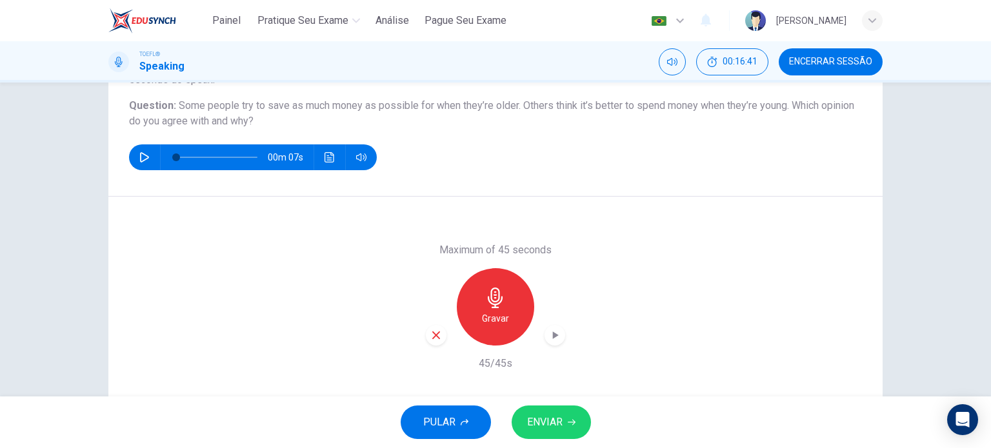
click at [554, 420] on span "ENVIAR" at bounding box center [544, 423] width 35 height 18
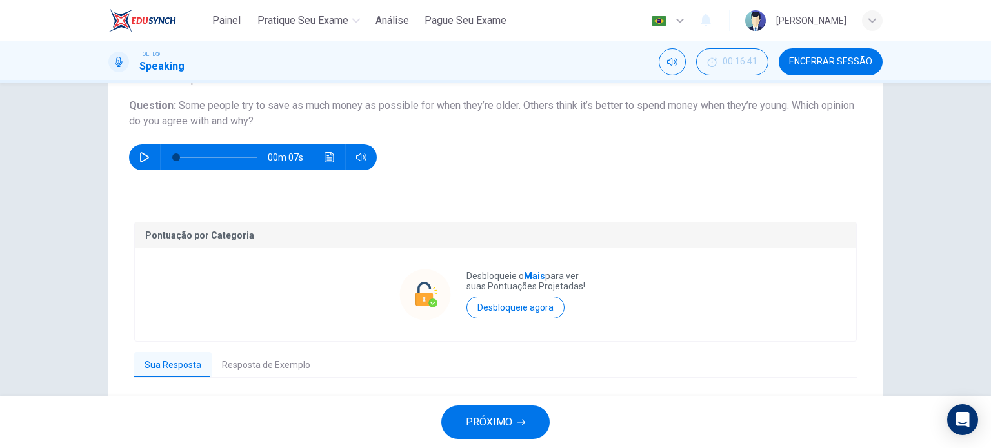
scroll to position [240, 0]
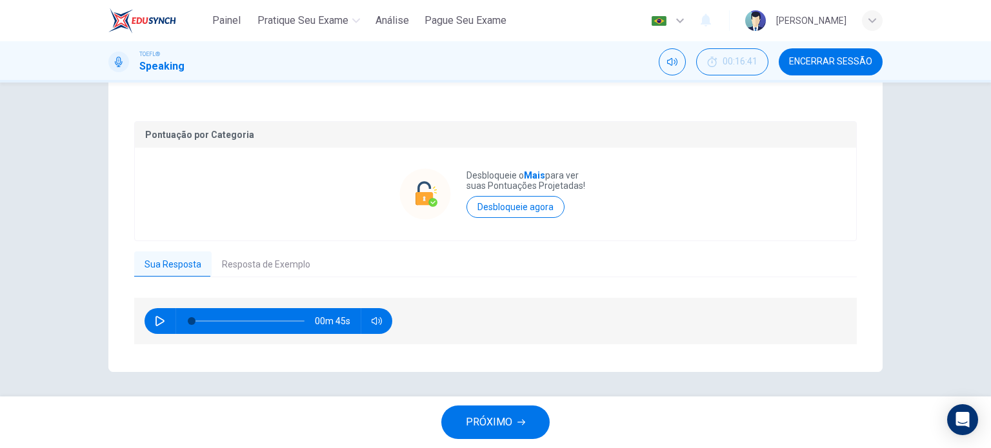
click at [146, 315] on div "00m 45s" at bounding box center [269, 321] width 248 height 26
click at [156, 319] on icon "button" at bounding box center [160, 321] width 10 height 10
type input "0"
click at [498, 434] on button "PRÓXIMO" at bounding box center [495, 423] width 108 height 34
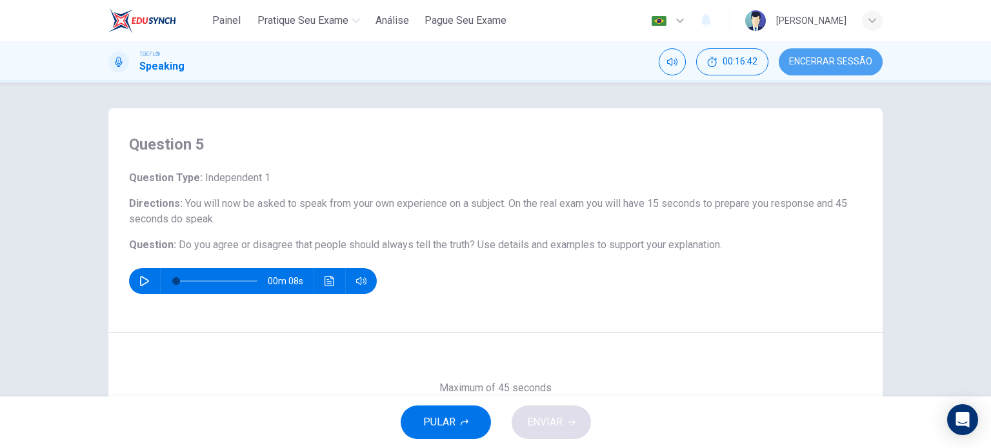
click at [812, 61] on span "Encerrar Sessão" at bounding box center [830, 62] width 83 height 10
click at [833, 51] on button "Encerrar Sessão" at bounding box center [831, 61] width 104 height 27
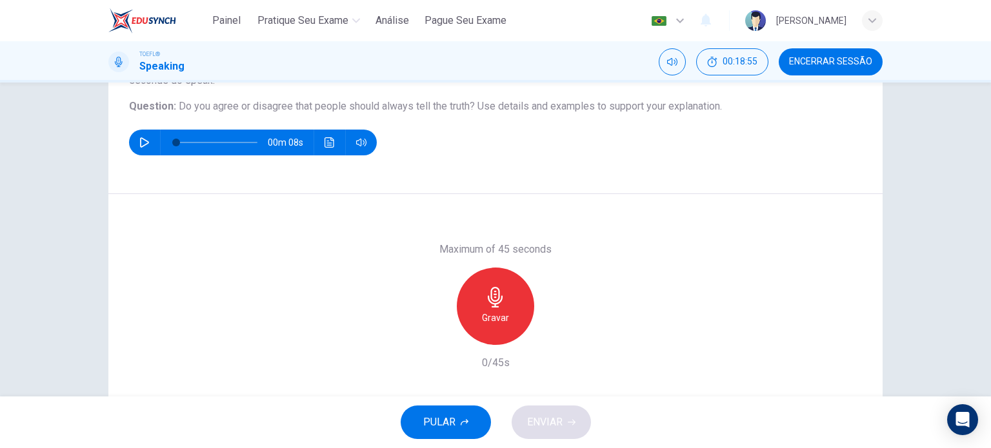
scroll to position [139, 0]
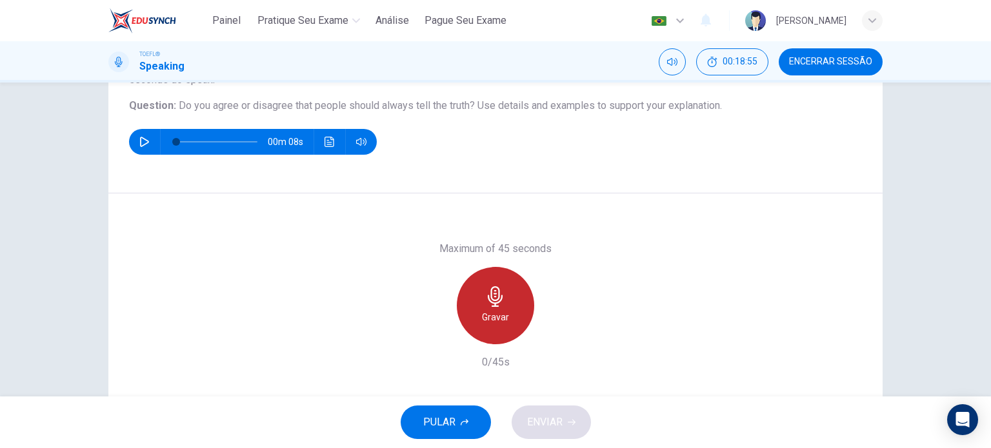
click at [514, 299] on div "Gravar" at bounding box center [495, 305] width 77 height 77
click at [524, 312] on div "Parar" at bounding box center [495, 305] width 77 height 77
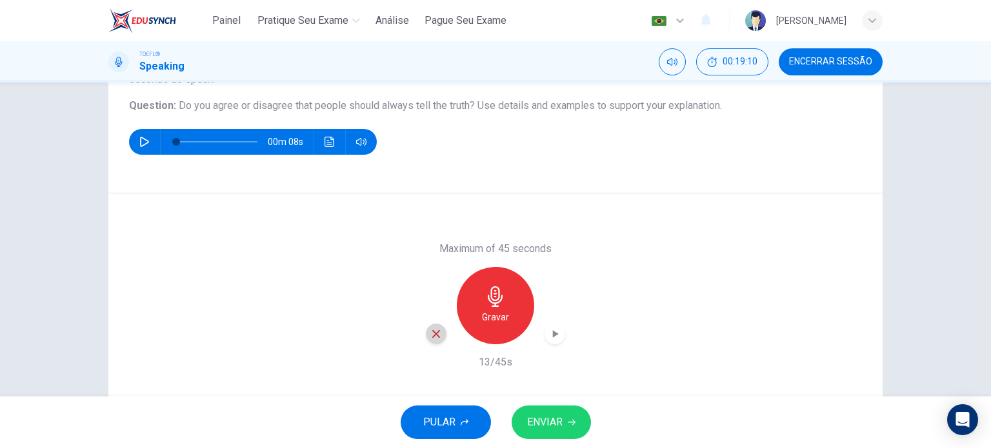
click at [426, 330] on div "button" at bounding box center [436, 334] width 21 height 21
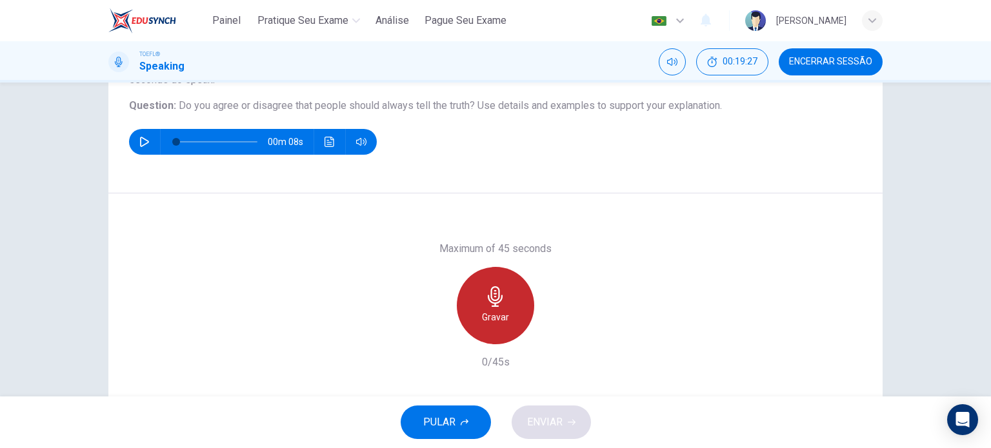
click at [488, 313] on h6 "Gravar" at bounding box center [495, 317] width 27 height 15
click at [490, 339] on div "Parar" at bounding box center [495, 305] width 77 height 77
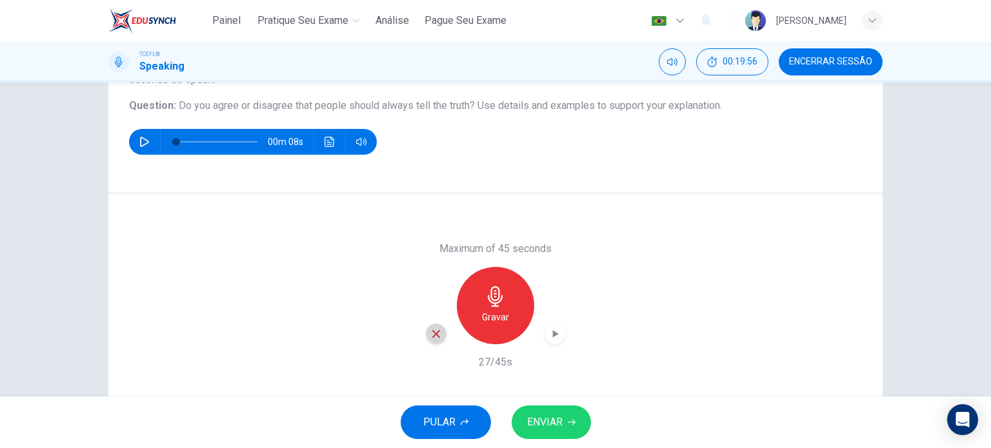
click at [431, 342] on div "button" at bounding box center [436, 334] width 21 height 21
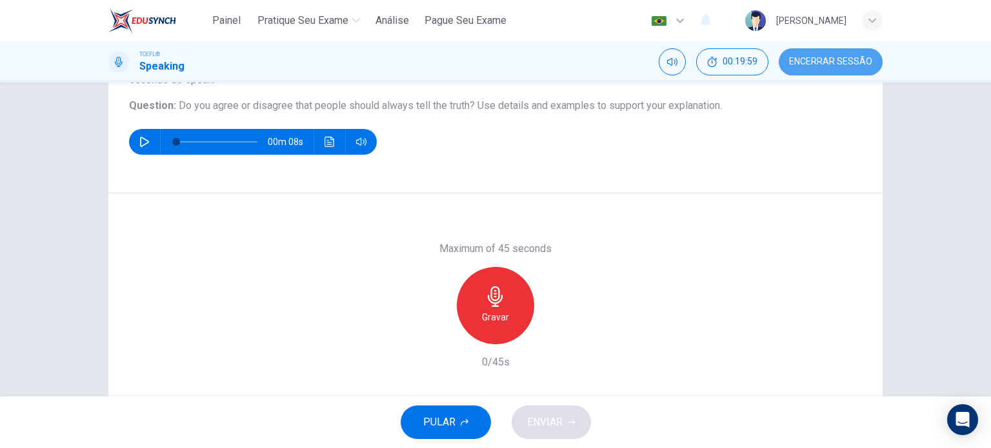
click at [818, 57] on span "Encerrar Sessão" at bounding box center [830, 62] width 83 height 10
click at [472, 421] on button "PULAR" at bounding box center [446, 423] width 90 height 34
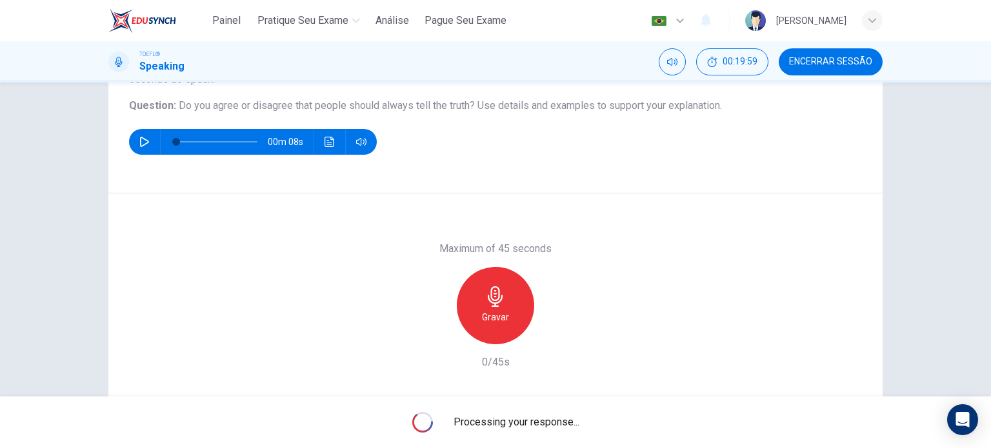
scroll to position [186, 0]
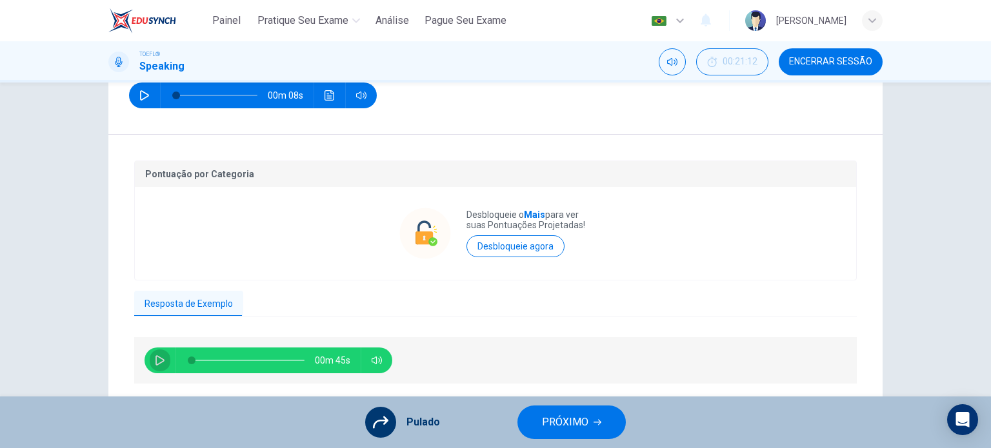
click at [155, 361] on icon "button" at bounding box center [160, 361] width 10 height 10
type input "20"
type input "0"
click at [570, 424] on span "PRÓXIMO" at bounding box center [565, 423] width 46 height 18
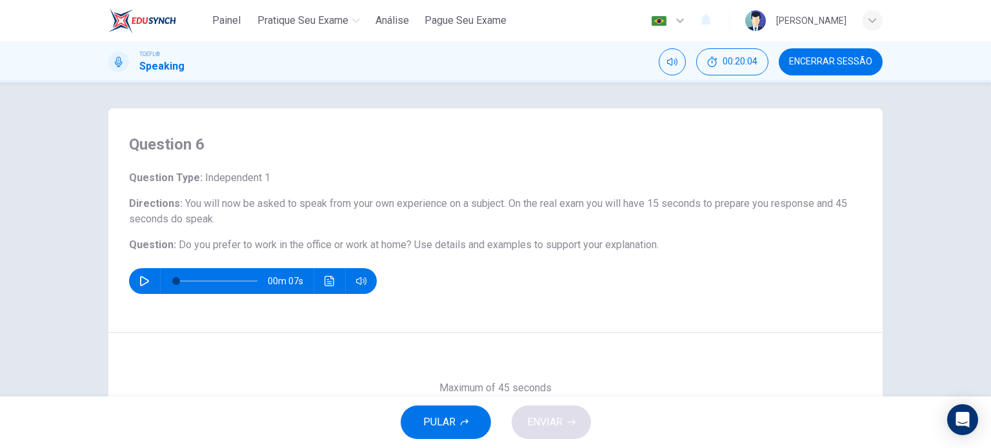
drag, startPoint x: 434, startPoint y: 421, endPoint x: 536, endPoint y: 268, distance: 184.2
click at [536, 268] on div "Painel Pratique seu exame [PERSON_NAME] Seu Exame Português pt ​ [PERSON_NAME] …" at bounding box center [495, 224] width 991 height 448
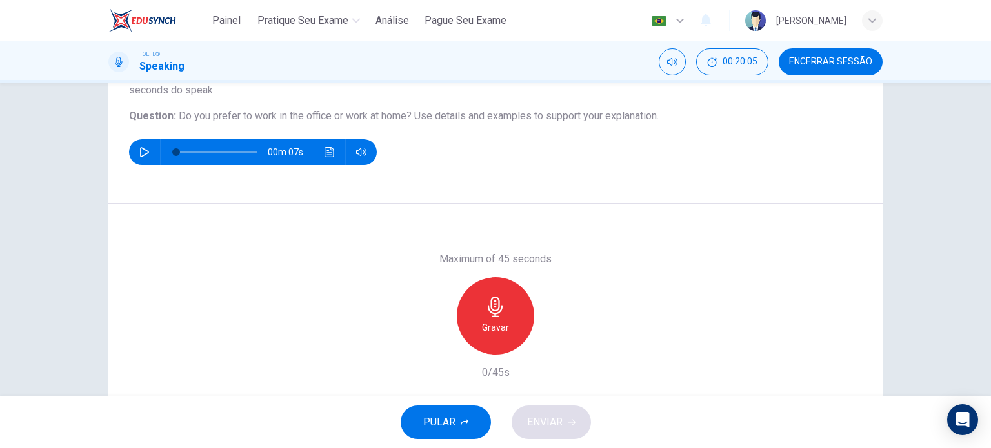
scroll to position [134, 0]
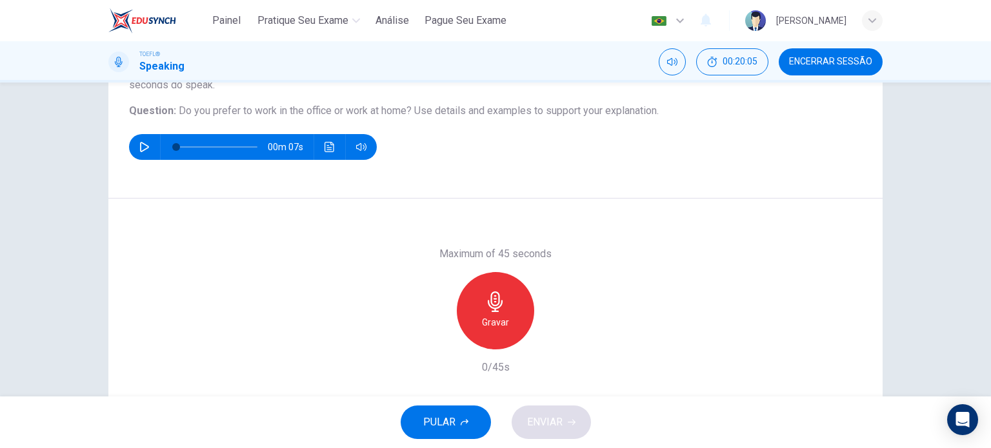
click at [509, 319] on div "Gravar" at bounding box center [495, 310] width 77 height 77
click at [493, 314] on div "Parar" at bounding box center [495, 310] width 77 height 77
click at [432, 339] on icon "button" at bounding box center [436, 340] width 8 height 8
click at [490, 330] on h6 "Gravar" at bounding box center [495, 322] width 27 height 15
click at [470, 319] on div "Parar" at bounding box center [495, 310] width 77 height 77
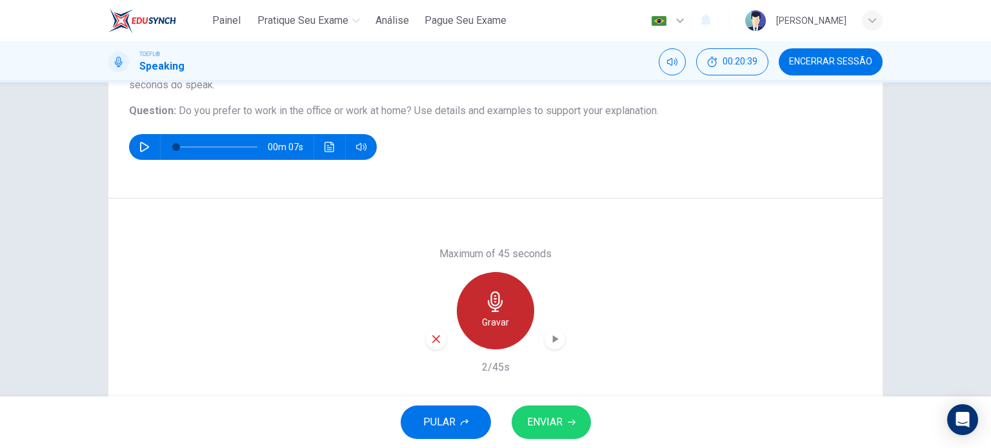
click at [470, 319] on div "Gravar" at bounding box center [495, 310] width 77 height 77
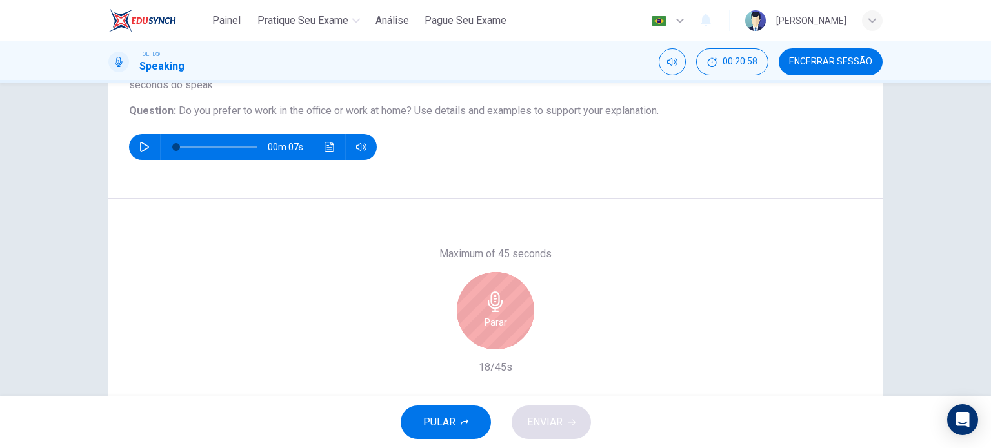
drag, startPoint x: 544, startPoint y: 304, endPoint x: 486, endPoint y: 318, distance: 59.8
click at [486, 318] on div "Parar" at bounding box center [495, 310] width 139 height 77
click at [486, 318] on h6 "Parar" at bounding box center [496, 322] width 23 height 15
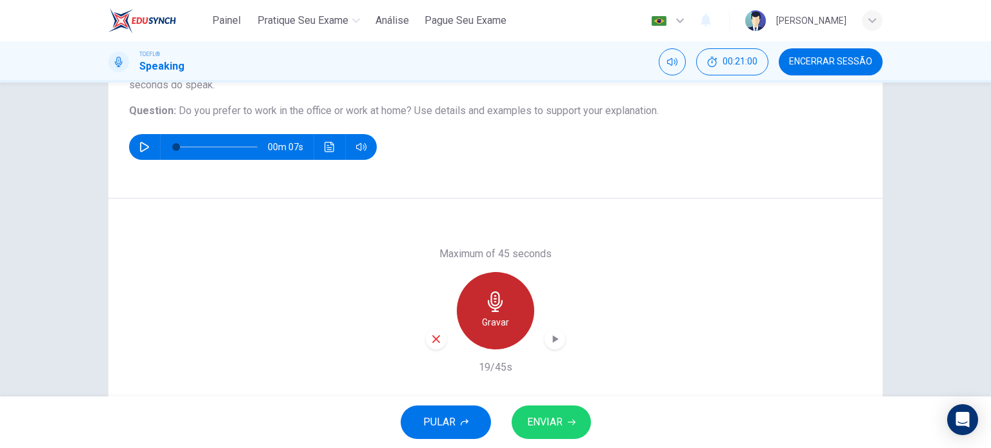
click at [482, 319] on h6 "Gravar" at bounding box center [495, 322] width 27 height 15
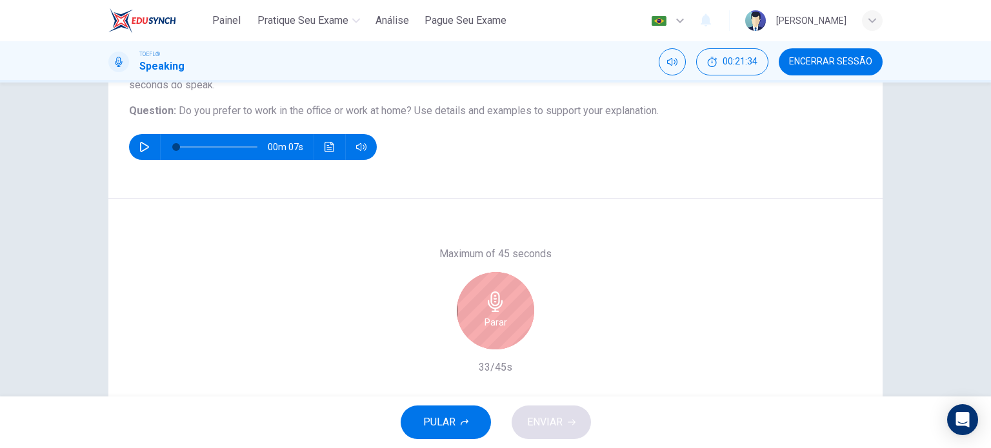
drag, startPoint x: 459, startPoint y: 334, endPoint x: 487, endPoint y: 321, distance: 30.6
click at [487, 321] on div "Parar" at bounding box center [495, 310] width 139 height 77
click at [487, 321] on h6 "Parar" at bounding box center [496, 322] width 23 height 15
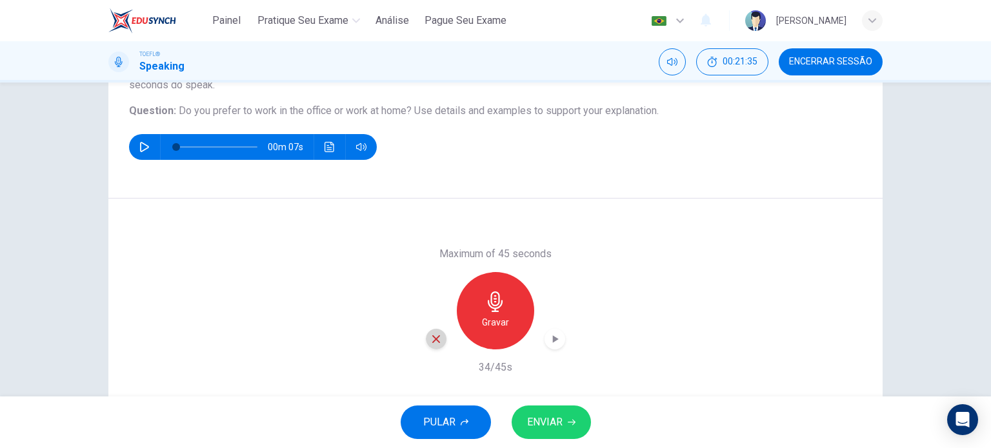
click at [433, 340] on icon "button" at bounding box center [436, 340] width 12 height 12
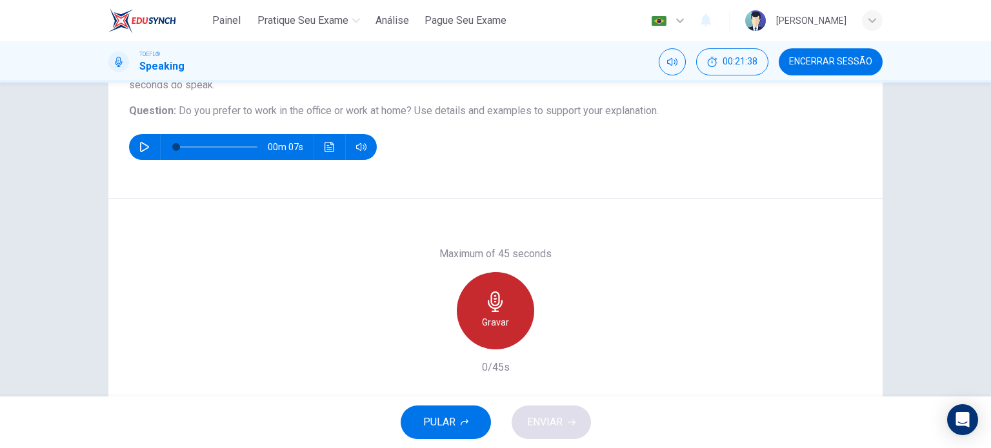
click at [497, 309] on icon "button" at bounding box center [495, 302] width 21 height 21
click at [494, 294] on icon "button" at bounding box center [495, 302] width 21 height 21
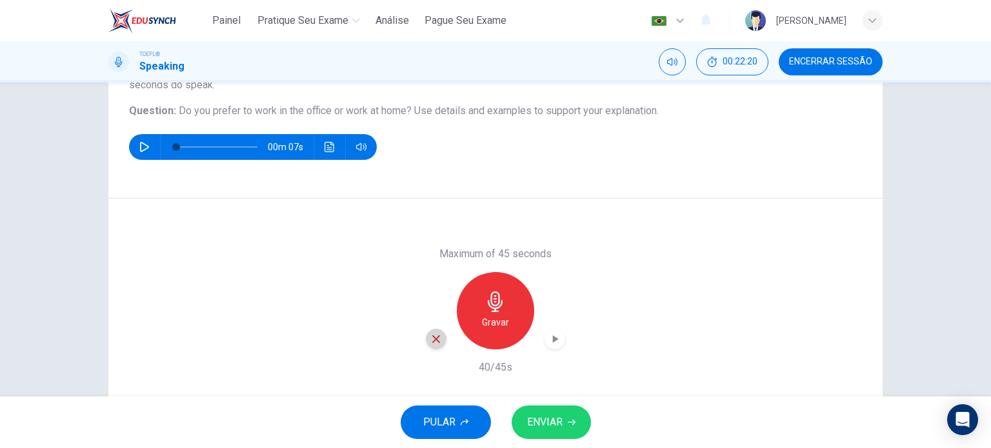
click at [436, 341] on icon "button" at bounding box center [436, 340] width 8 height 8
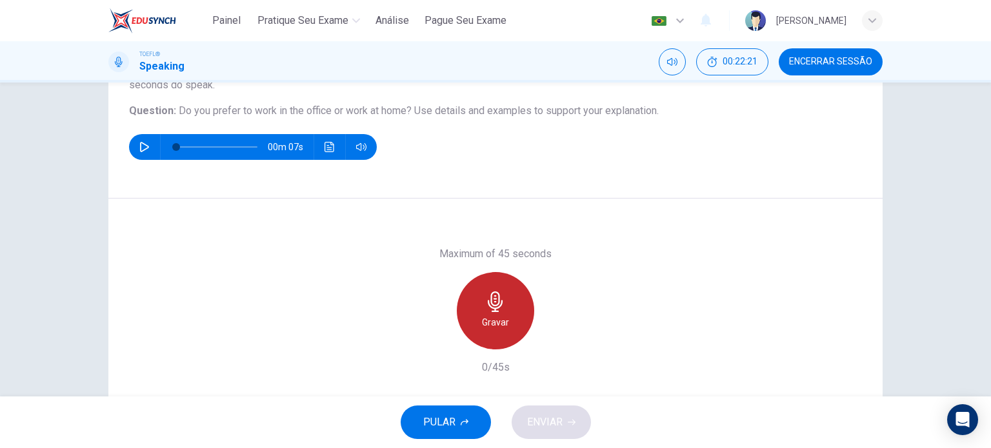
click at [485, 322] on h6 "Gravar" at bounding box center [495, 322] width 27 height 15
click at [516, 321] on div "Parar" at bounding box center [495, 310] width 77 height 77
click at [494, 324] on h6 "Gravar" at bounding box center [495, 322] width 27 height 15
click at [516, 320] on div "Parar" at bounding box center [495, 310] width 77 height 77
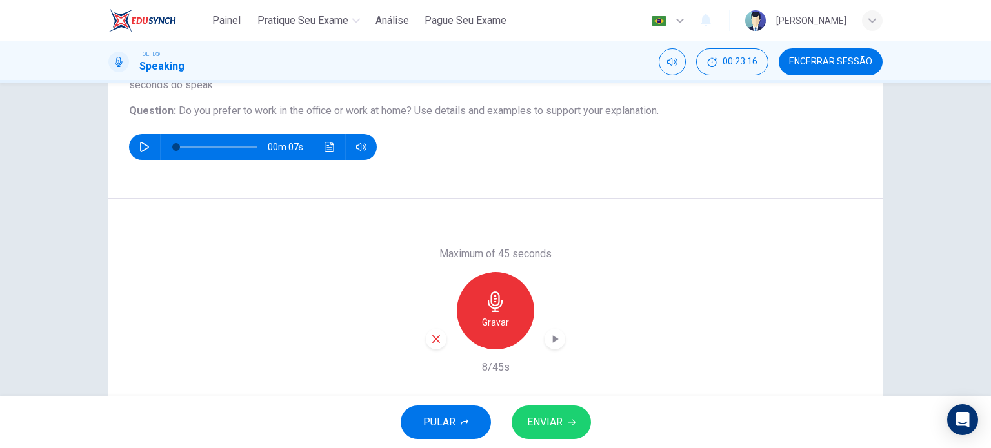
click at [516, 320] on div "Gravar" at bounding box center [495, 310] width 77 height 77
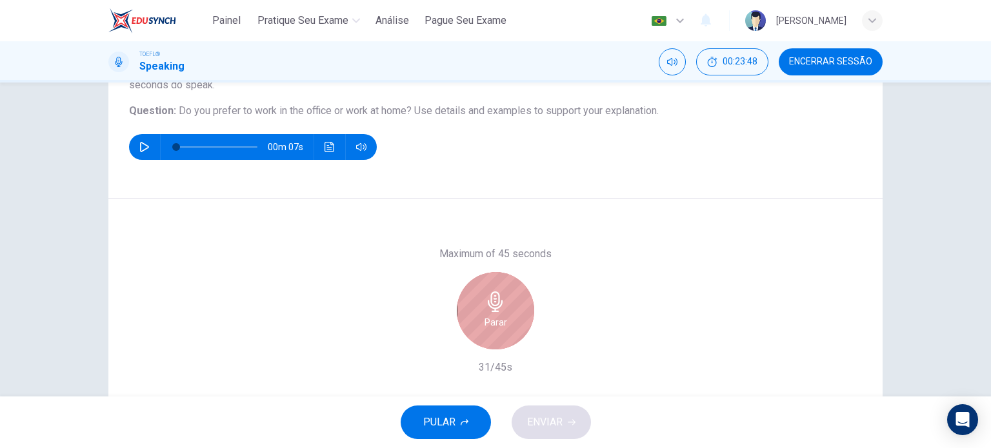
click at [514, 307] on div "Parar" at bounding box center [495, 310] width 77 height 77
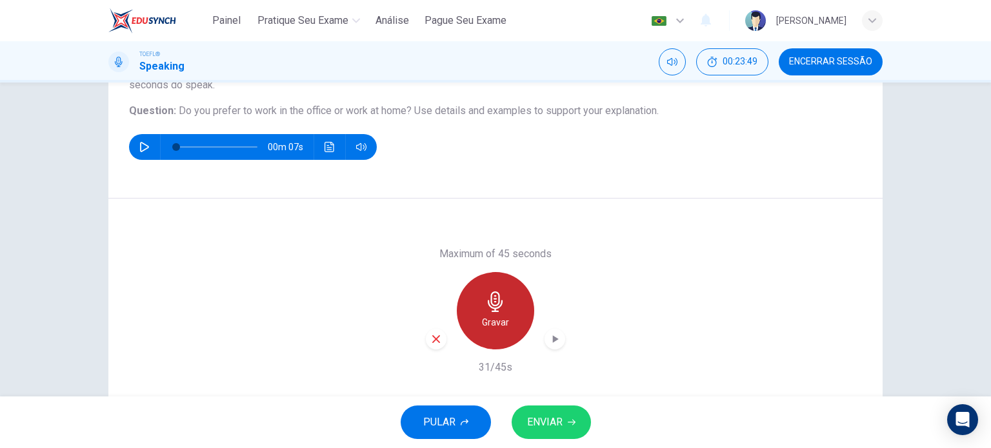
click at [503, 321] on h6 "Gravar" at bounding box center [495, 322] width 27 height 15
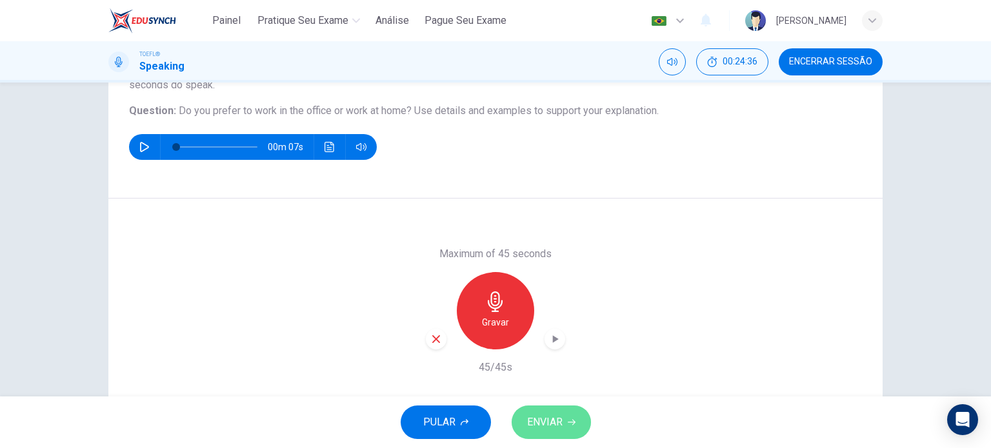
click at [561, 433] on button "ENVIAR" at bounding box center [551, 423] width 79 height 34
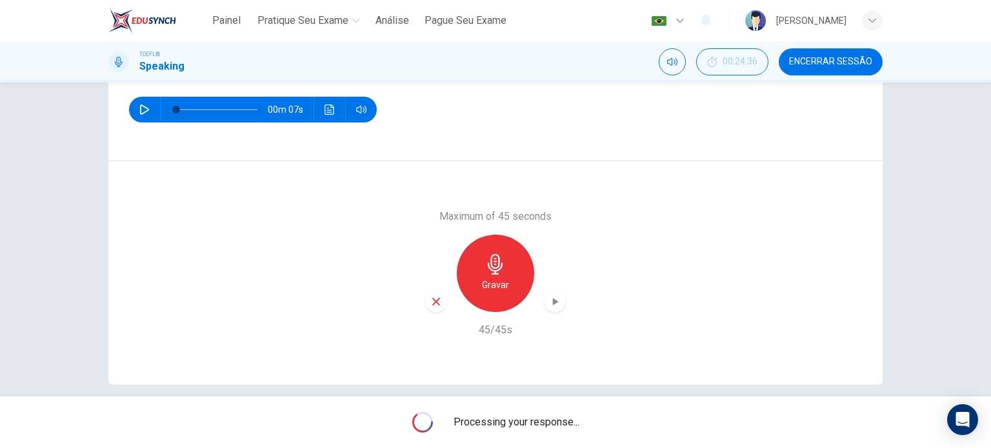
scroll to position [186, 0]
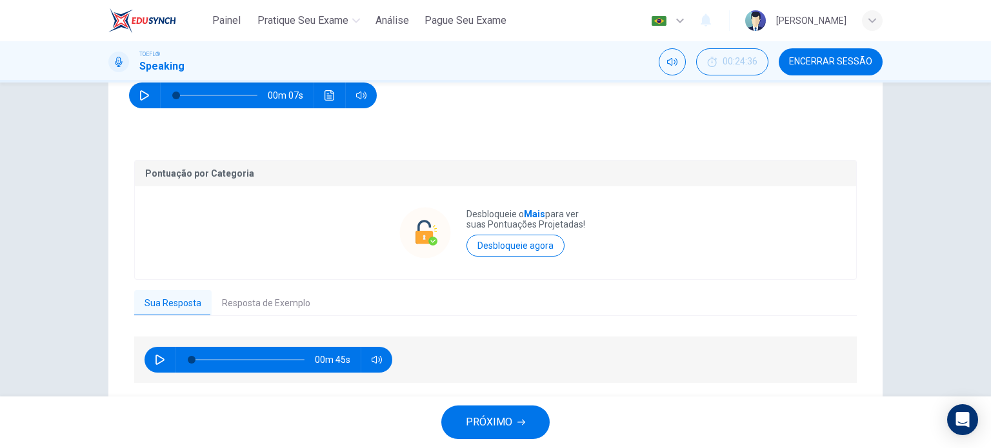
click at [159, 358] on icon "button" at bounding box center [160, 360] width 9 height 10
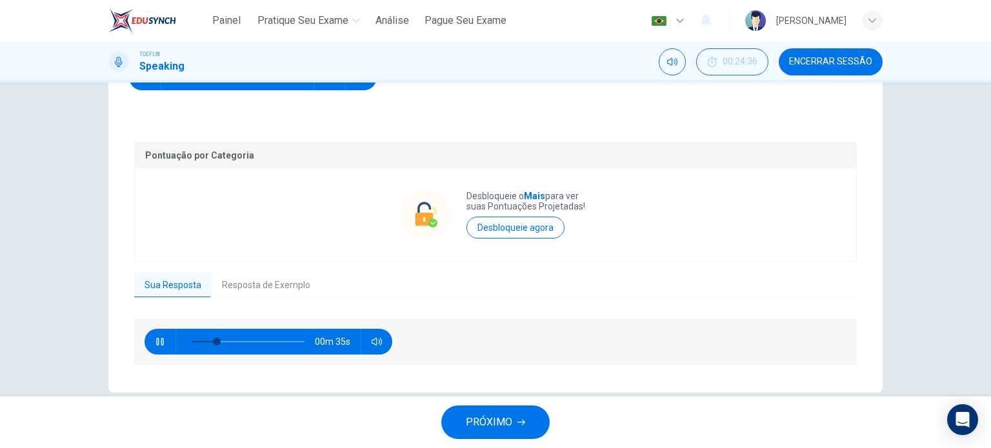
scroll to position [212, 0]
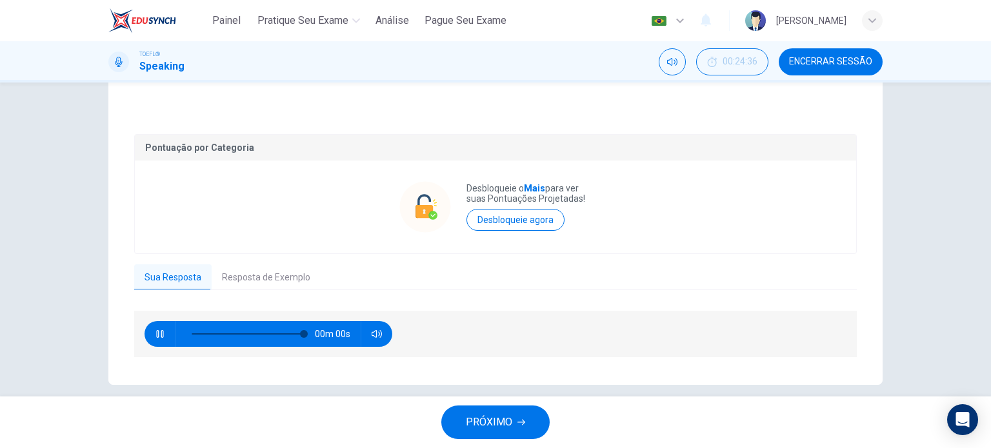
type input "0"
click at [273, 277] on button "Resposta de Exemplo" at bounding box center [266, 278] width 109 height 27
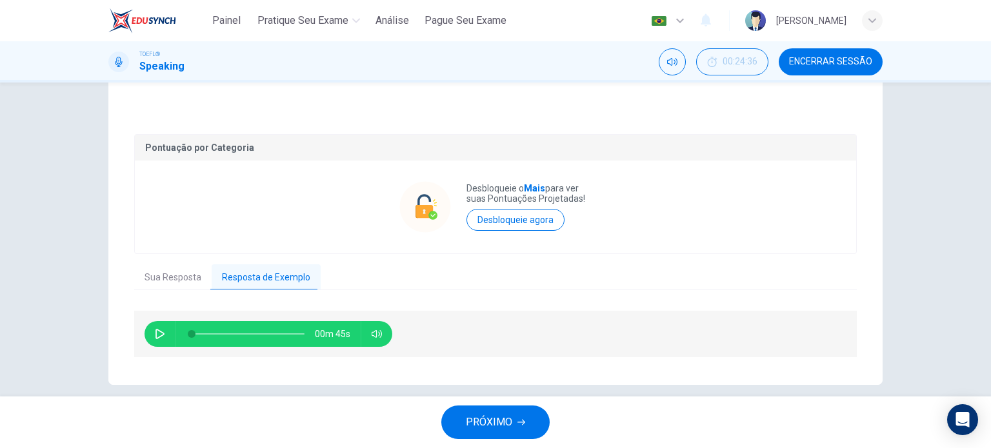
click at [155, 337] on icon "button" at bounding box center [160, 334] width 10 height 10
type input "92"
click at [183, 281] on button "Sua Resposta" at bounding box center [172, 278] width 77 height 27
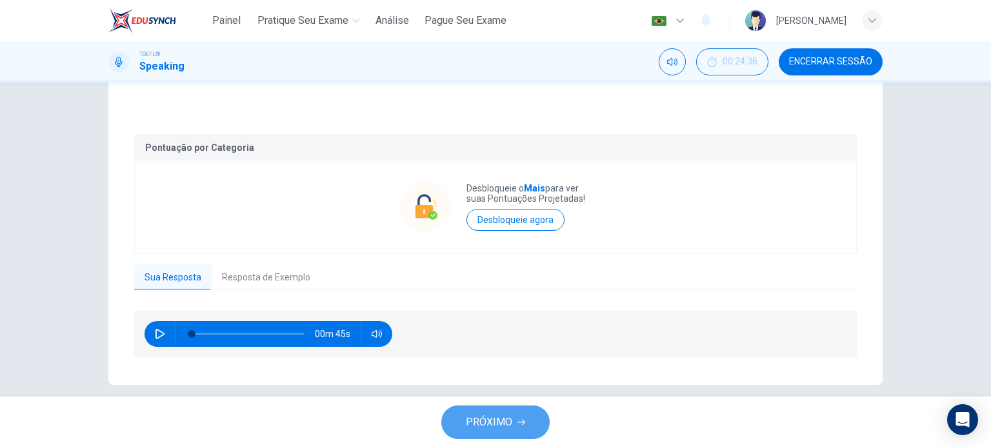
click at [521, 420] on icon "button" at bounding box center [522, 423] width 8 height 8
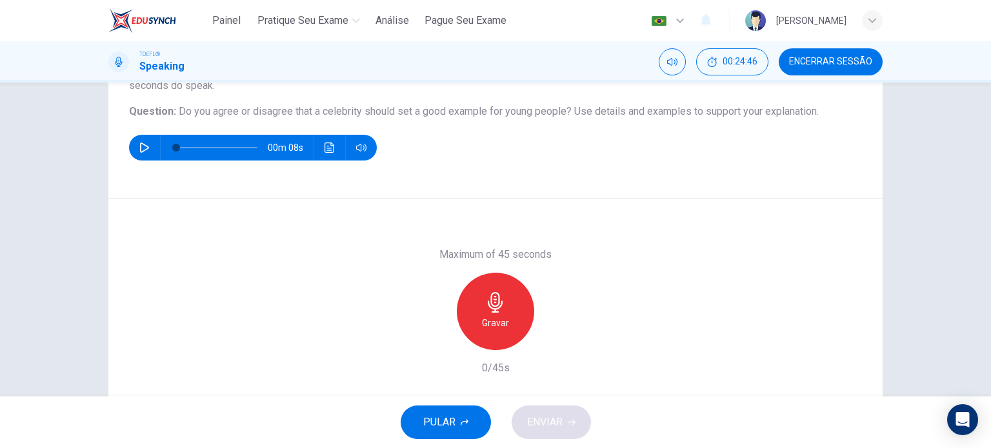
scroll to position [134, 0]
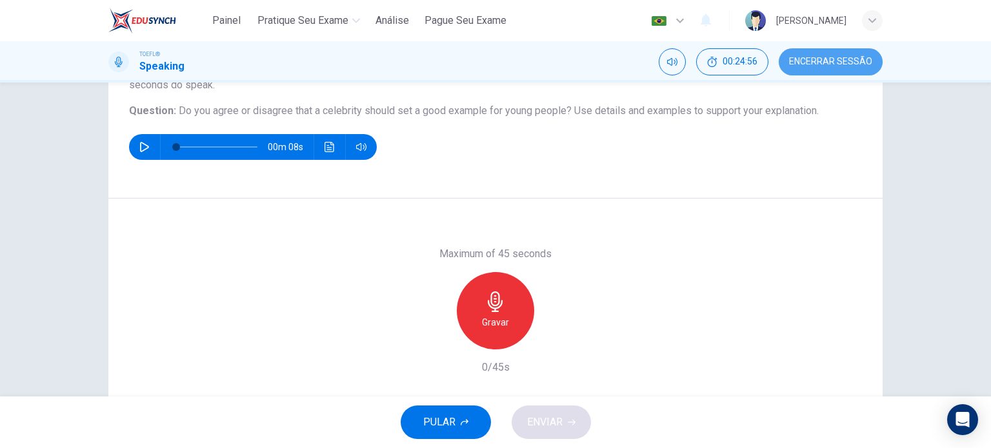
click at [813, 60] on span "Encerrar Sessão" at bounding box center [830, 62] width 83 height 10
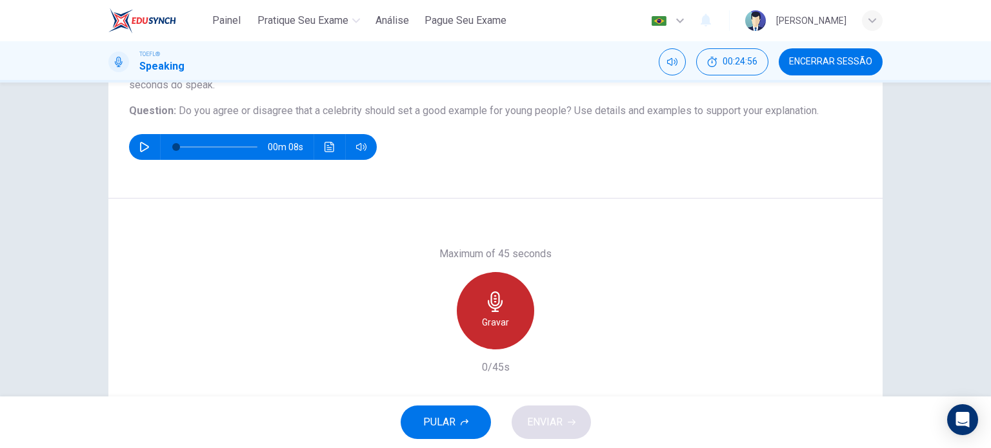
click at [499, 301] on icon "button" at bounding box center [495, 302] width 15 height 21
click at [515, 335] on div "Parar" at bounding box center [495, 310] width 77 height 77
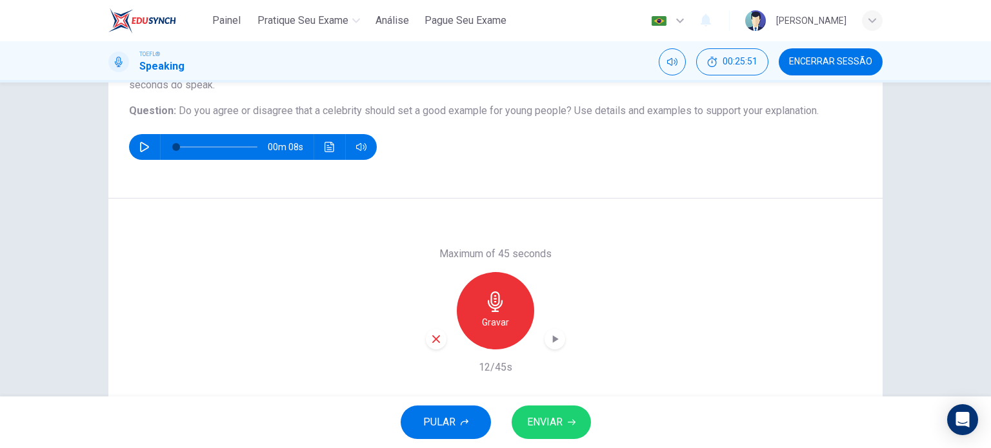
click at [433, 343] on icon "button" at bounding box center [436, 340] width 12 height 12
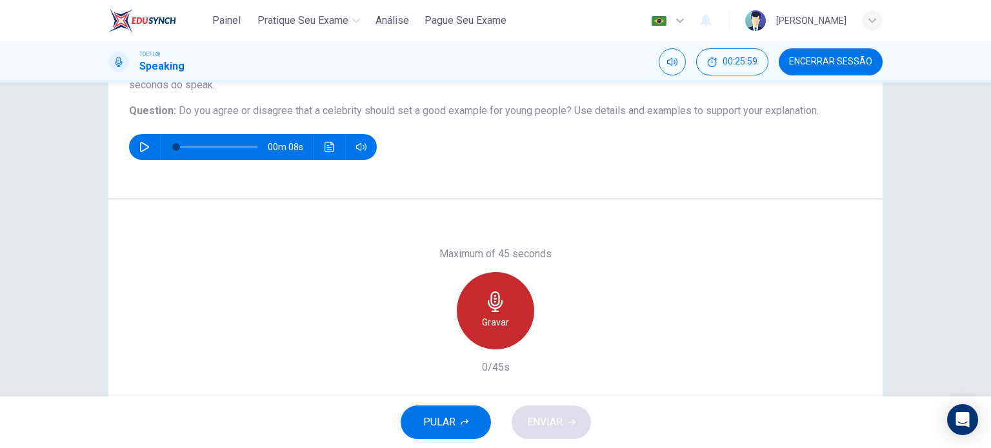
click at [498, 322] on h6 "Gravar" at bounding box center [495, 322] width 27 height 15
click at [485, 319] on h6 "Parar" at bounding box center [496, 322] width 23 height 15
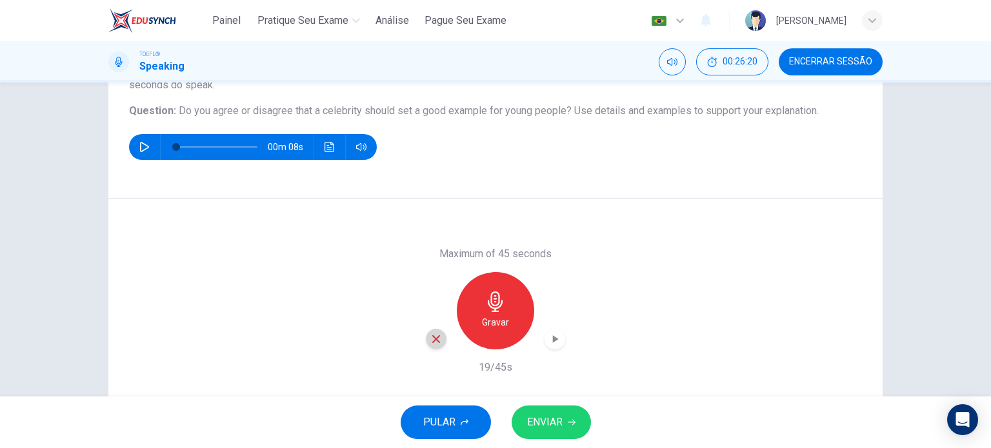
click at [426, 335] on div "button" at bounding box center [436, 339] width 21 height 21
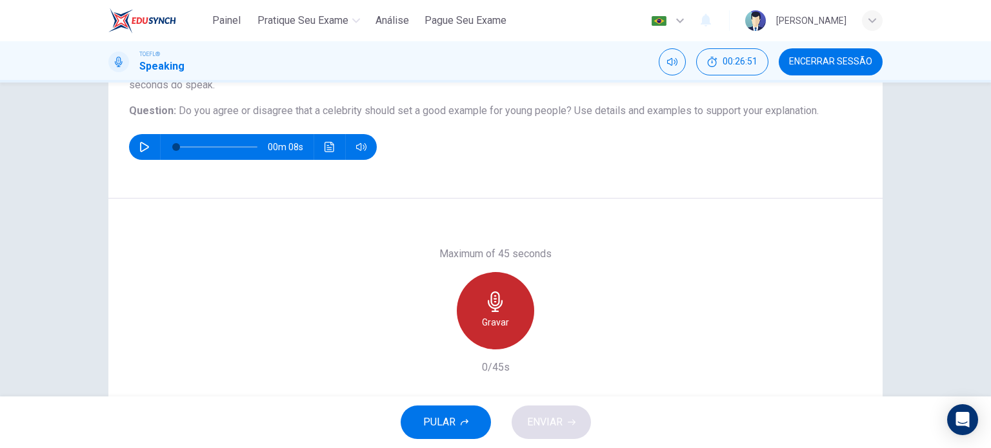
click at [482, 317] on h6 "Gravar" at bounding box center [495, 322] width 27 height 15
click at [490, 289] on div "Parar" at bounding box center [495, 310] width 77 height 77
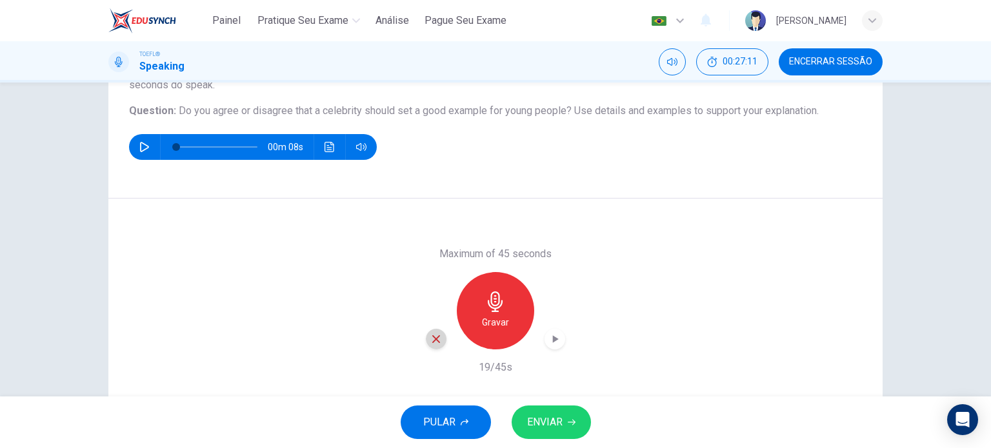
click at [437, 335] on icon "button" at bounding box center [436, 340] width 12 height 12
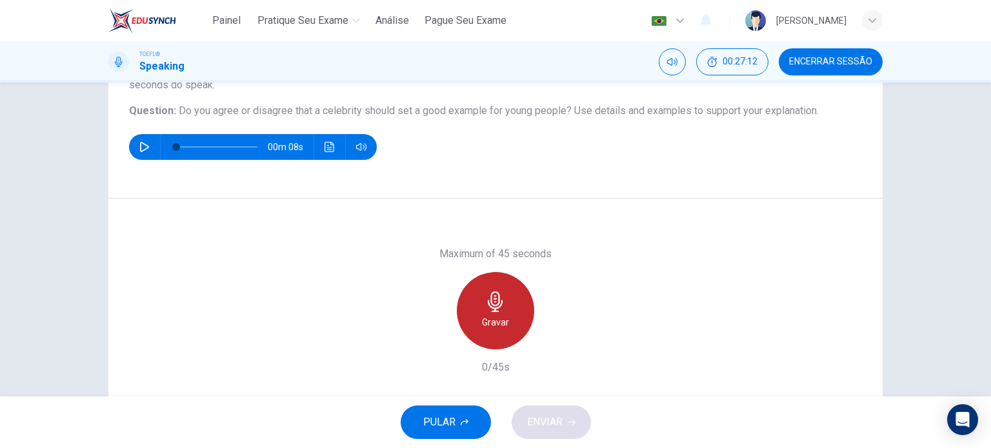
click at [480, 301] on div "Gravar" at bounding box center [495, 310] width 77 height 77
click at [485, 322] on h6 "Parar" at bounding box center [496, 322] width 23 height 15
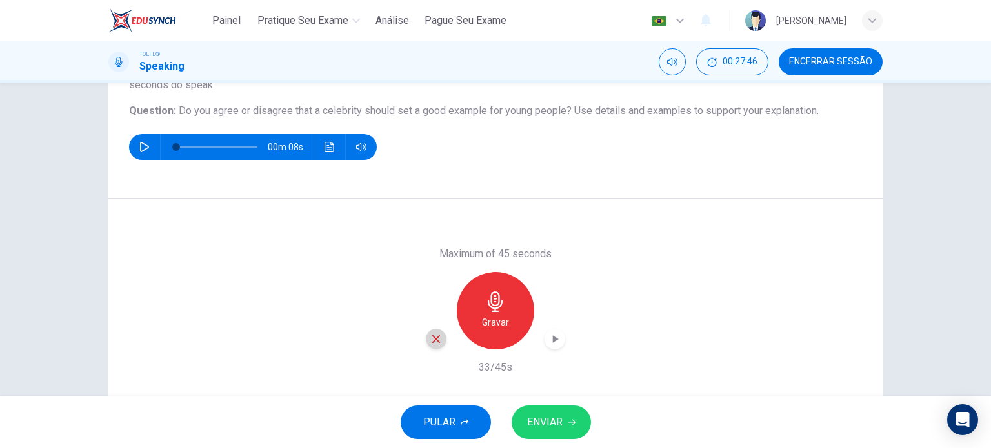
click at [439, 338] on div "button" at bounding box center [436, 339] width 21 height 21
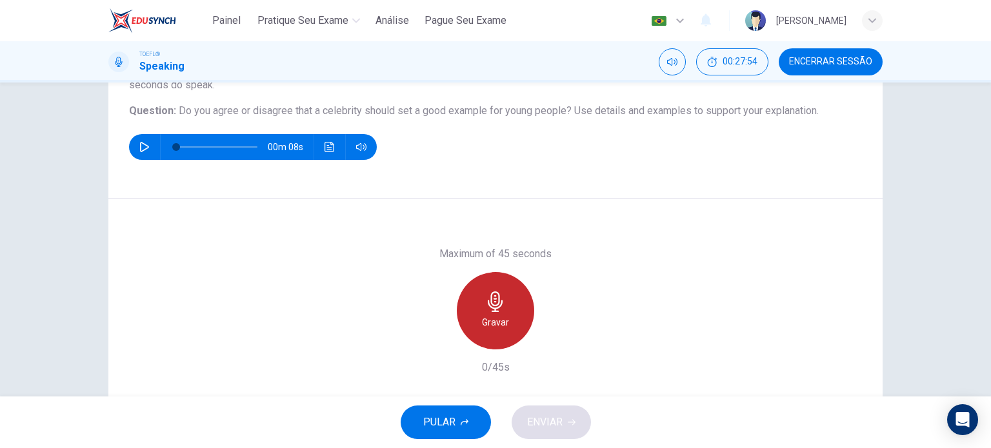
click at [494, 313] on div "Gravar" at bounding box center [495, 310] width 77 height 77
click at [494, 308] on icon "button" at bounding box center [495, 302] width 15 height 21
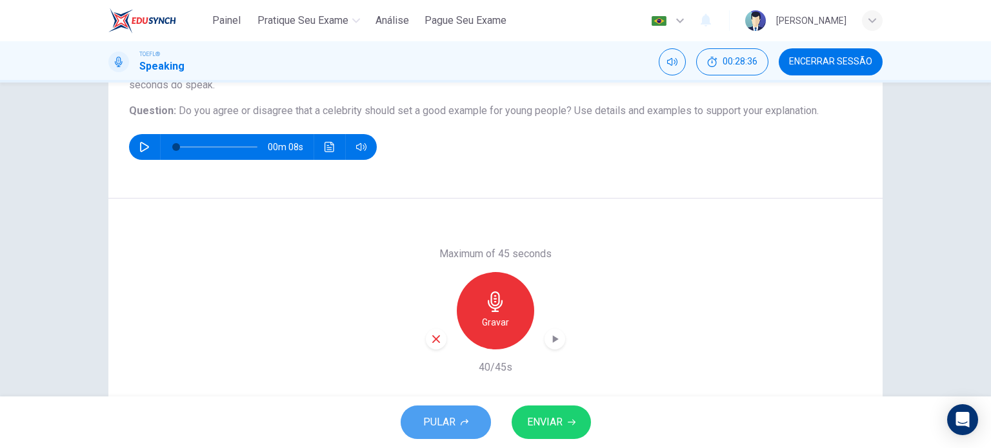
click at [471, 417] on button "PULAR" at bounding box center [446, 423] width 90 height 34
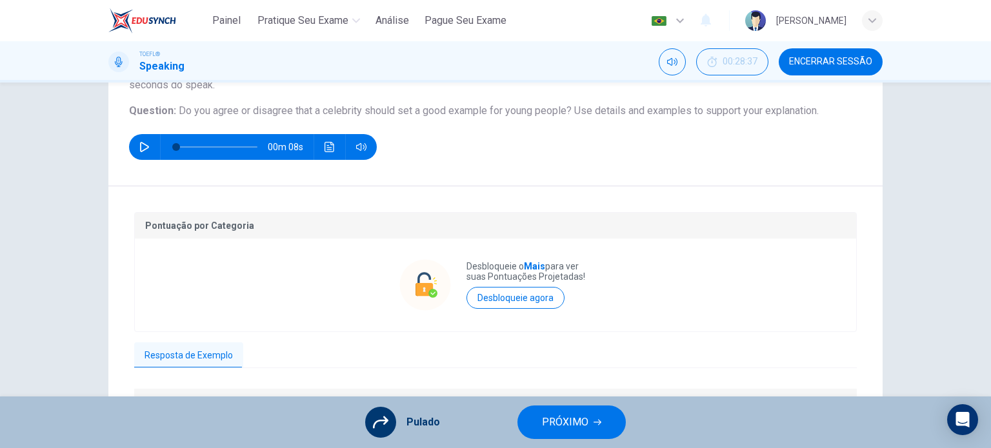
click at [222, 368] on div "Resposta de Exemplo" at bounding box center [495, 356] width 723 height 26
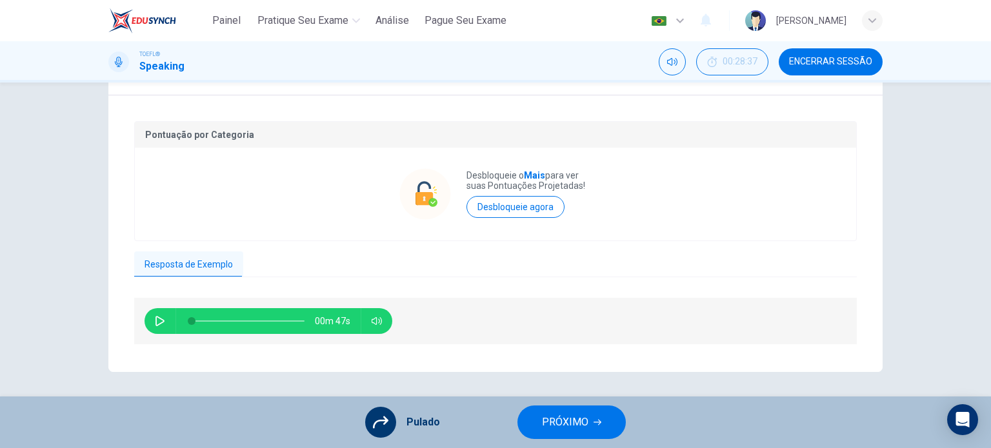
drag, startPoint x: 142, startPoint y: 321, endPoint x: 165, endPoint y: 325, distance: 22.8
click at [165, 325] on div "00m 47s" at bounding box center [269, 321] width 248 height 26
click at [165, 325] on button "button" at bounding box center [160, 321] width 21 height 26
type input "0"
click at [587, 436] on button "PRÓXIMO" at bounding box center [572, 423] width 108 height 34
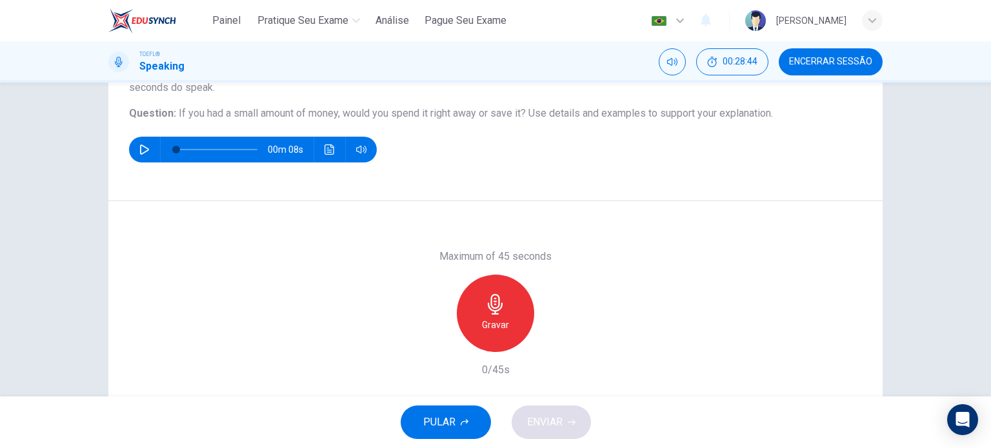
scroll to position [131, 0]
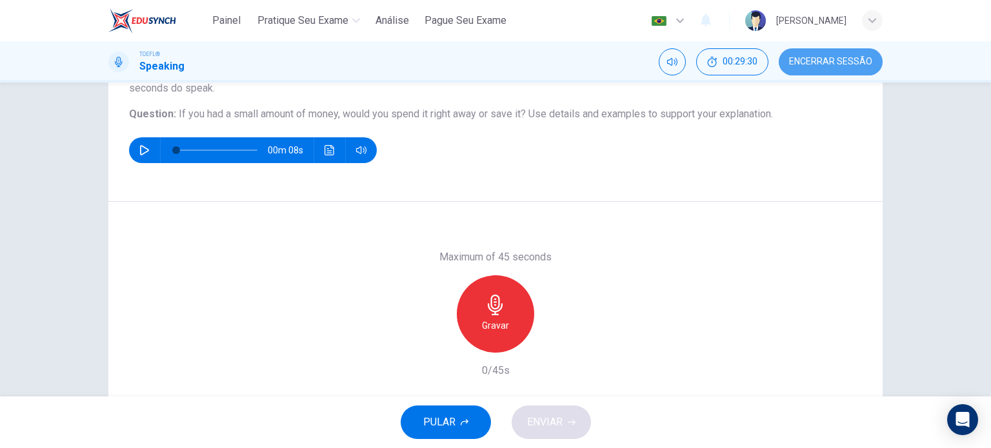
click at [840, 65] on span "Encerrar Sessão" at bounding box center [830, 62] width 83 height 10
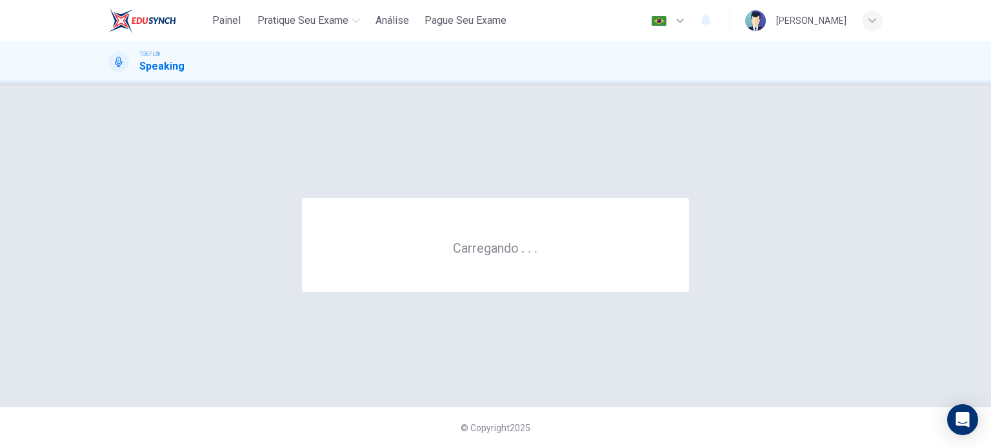
scroll to position [0, 0]
